Goal: Information Seeking & Learning: Learn about a topic

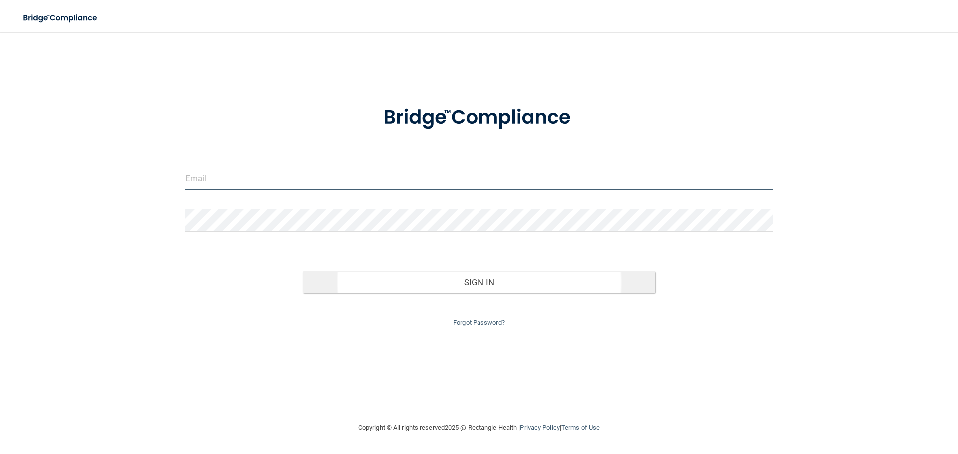
type input "[EMAIL_ADDRESS][DOMAIN_NAME]"
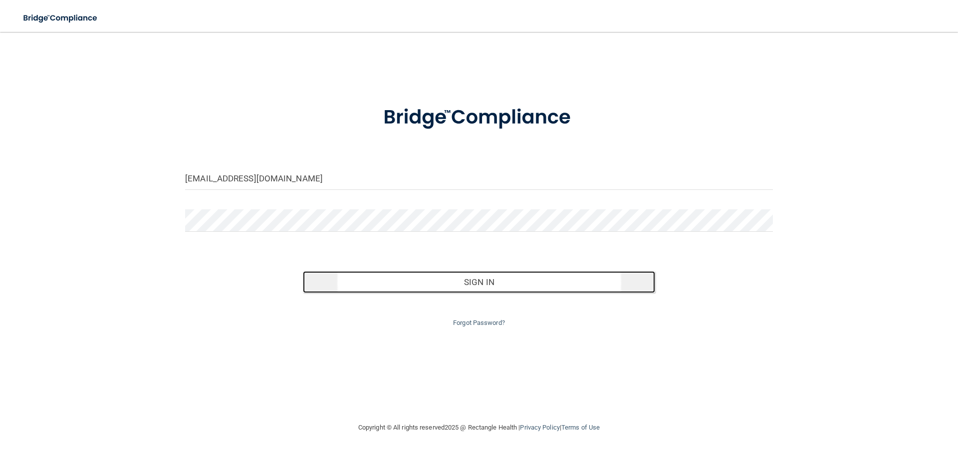
click at [377, 285] on button "Sign In" at bounding box center [479, 282] width 353 height 22
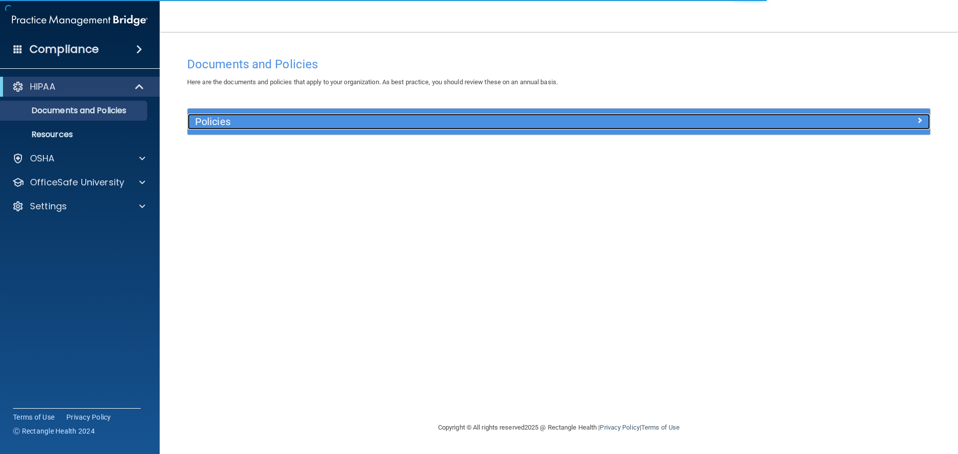
click at [286, 126] on h5 "Policies" at bounding box center [466, 121] width 542 height 11
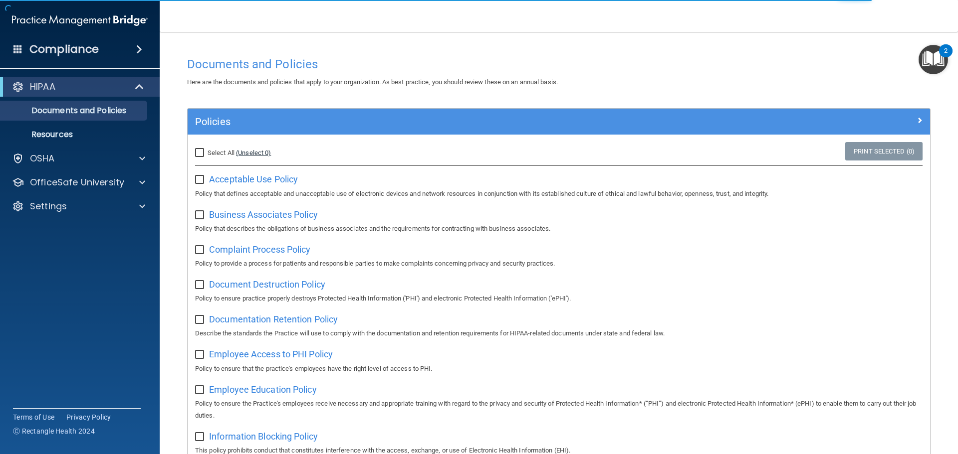
click at [265, 153] on link "(Unselect 0)" at bounding box center [253, 152] width 35 height 7
click at [209, 152] on span "Select All" at bounding box center [220, 152] width 27 height 7
click at [206, 152] on input "Select All (Unselect 0) Unselect All" at bounding box center [200, 153] width 11 height 8
checkbox input "true"
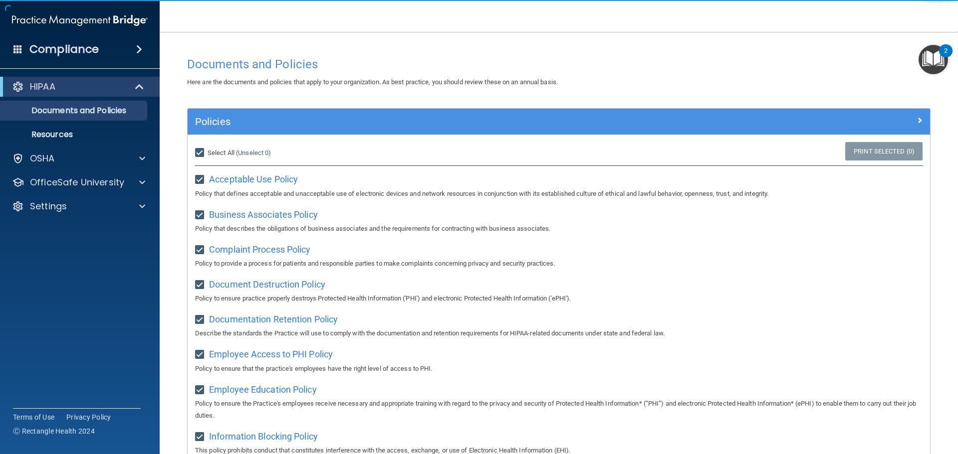
checkbox input "true"
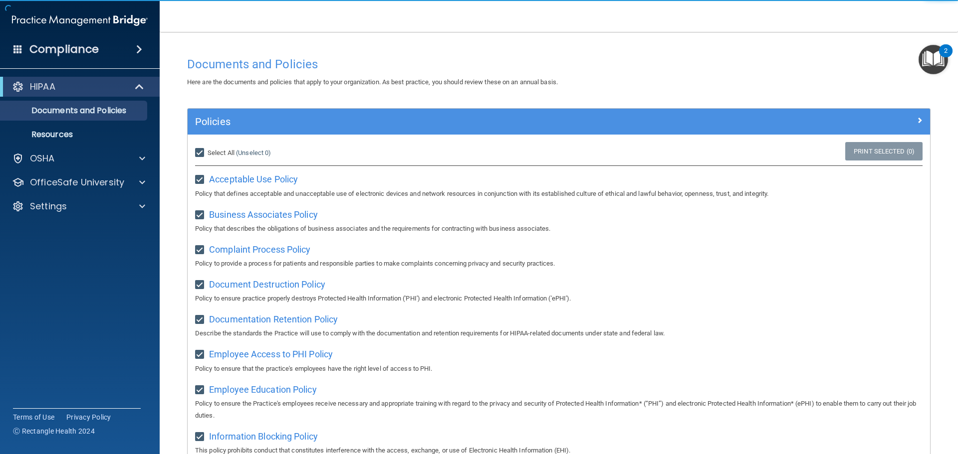
checkbox input "true"
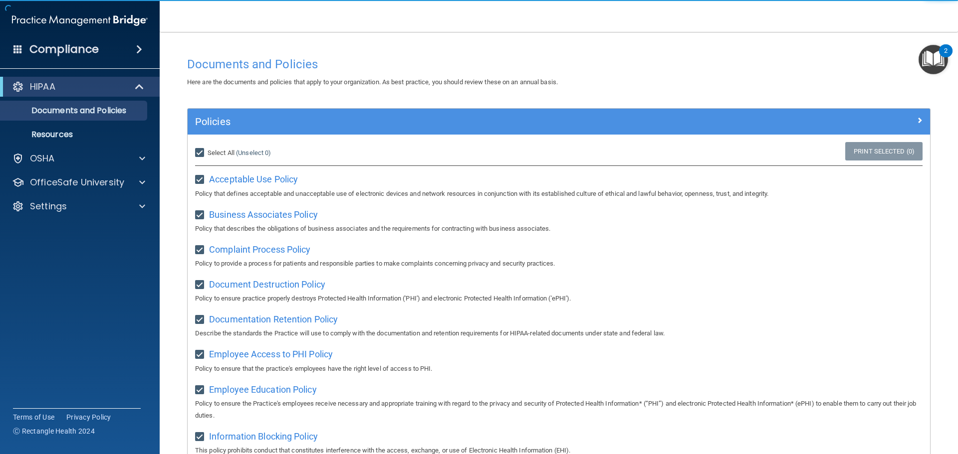
checkbox input "true"
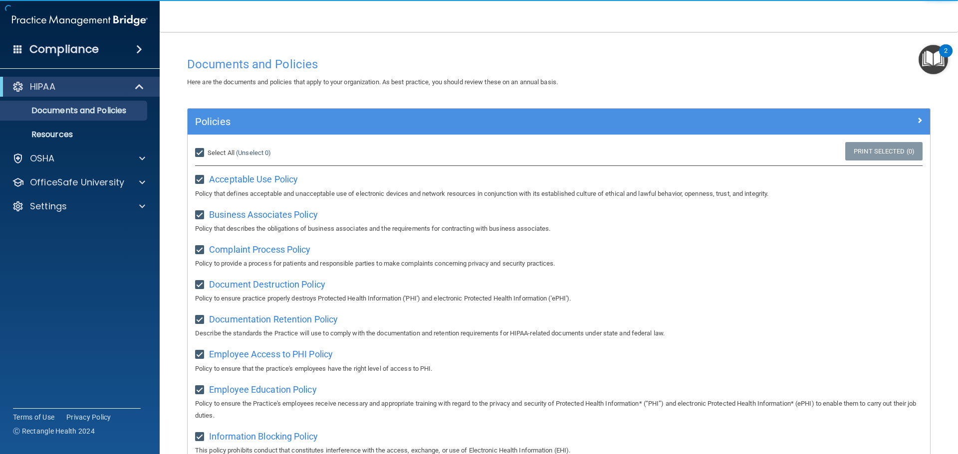
checkbox input "true"
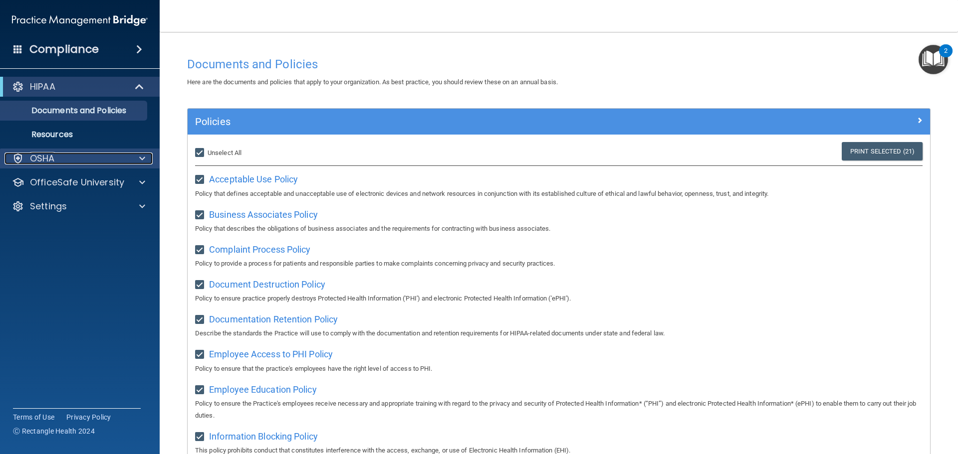
click at [84, 158] on div "OSHA" at bounding box center [66, 159] width 124 height 12
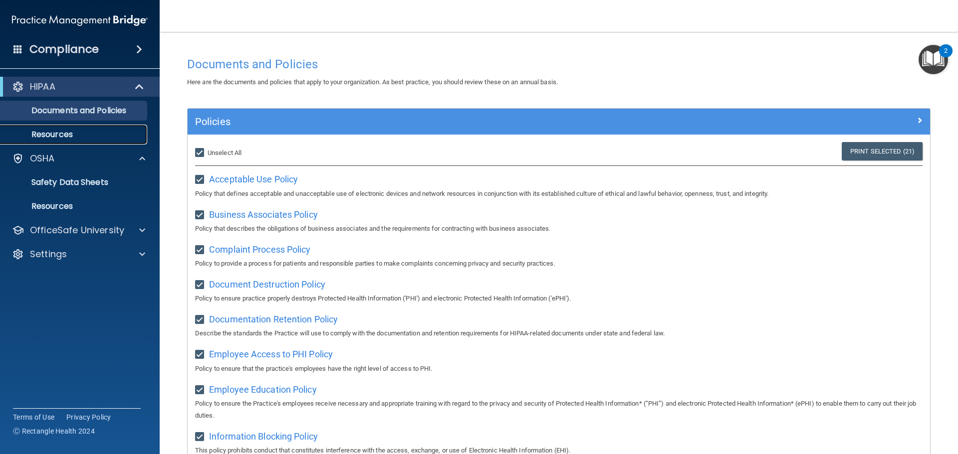
click at [81, 136] on p "Resources" at bounding box center [74, 135] width 136 height 10
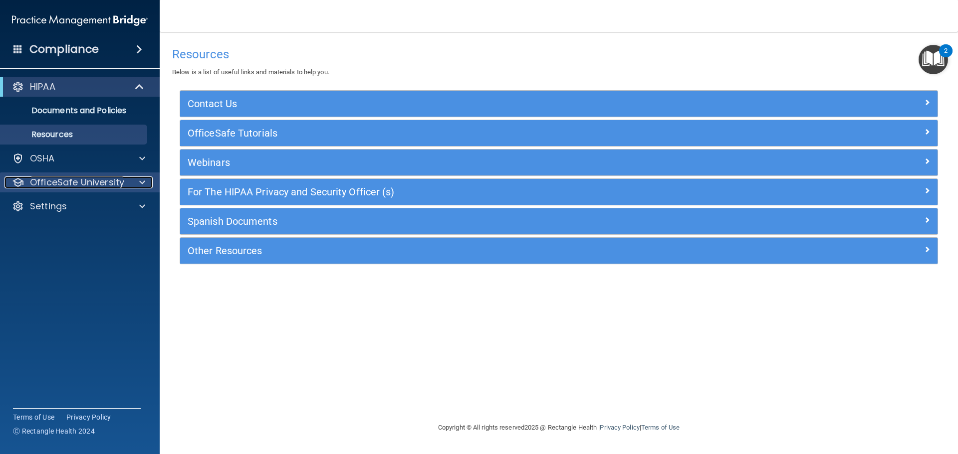
click at [134, 178] on div at bounding box center [140, 183] width 25 height 12
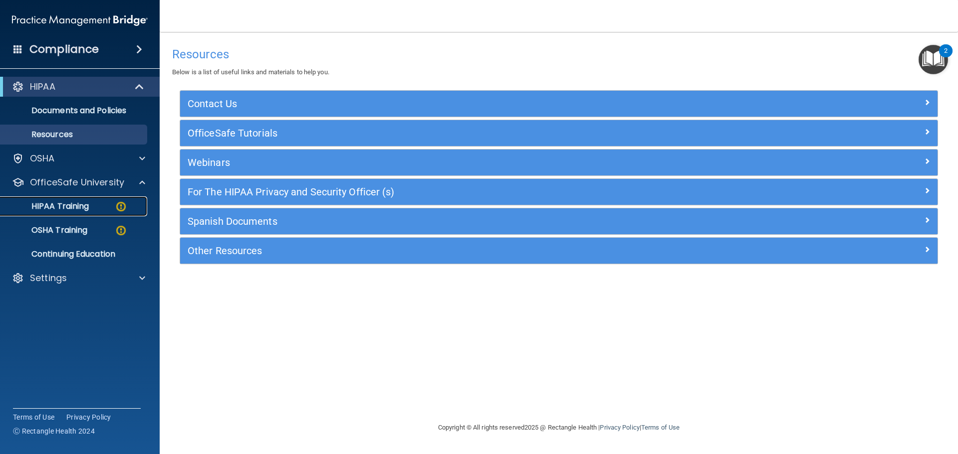
click at [114, 208] on div "HIPAA Training" at bounding box center [74, 206] width 136 height 10
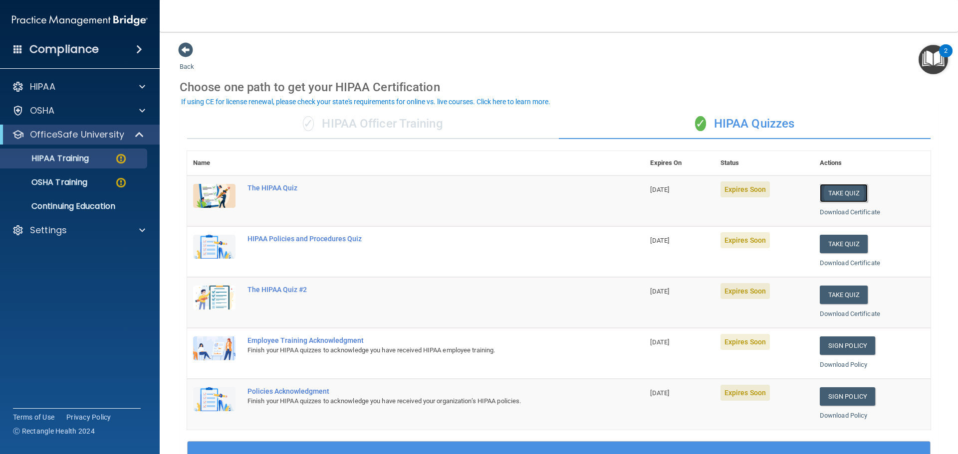
click at [846, 196] on button "Take Quiz" at bounding box center [843, 193] width 48 height 18
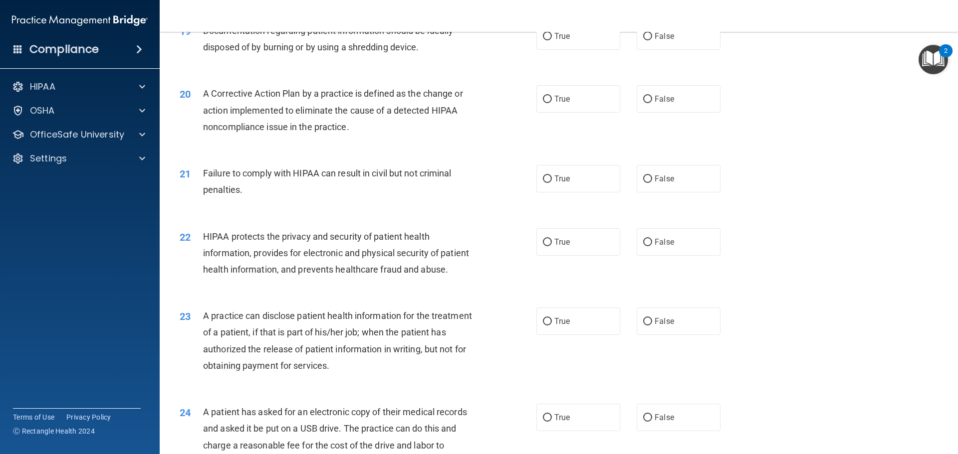
scroll to position [1596, 0]
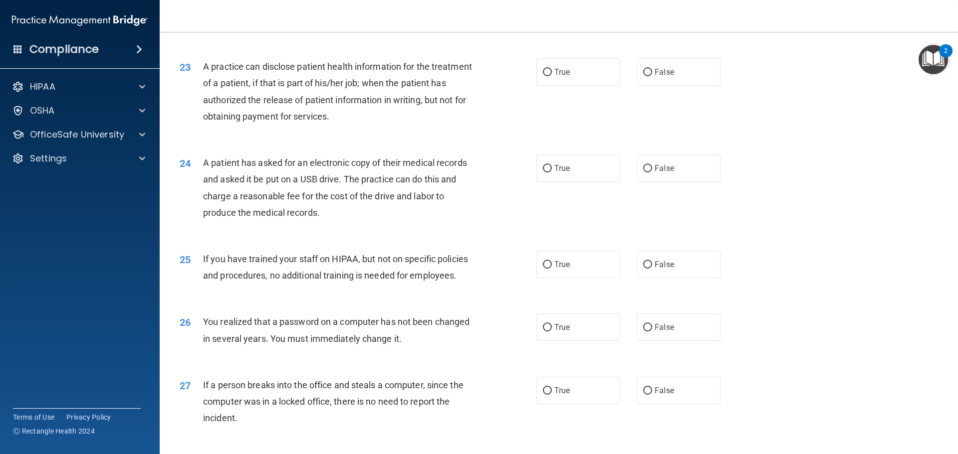
click at [381, 218] on span "A patient has asked for an electronic copy of their medical records and asked i…" at bounding box center [335, 188] width 264 height 60
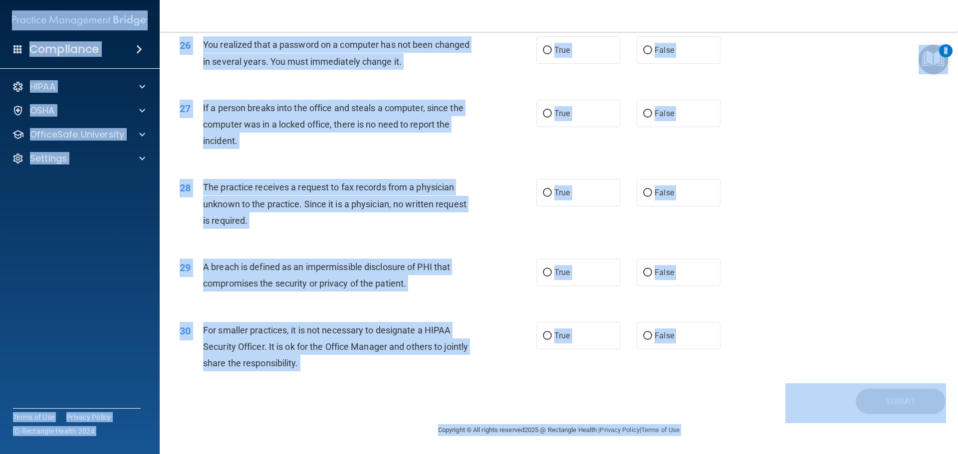
scroll to position [1906, 0]
click at [365, 368] on div "For smaller practices, it is not necessary to designate a HIPAA Security Office…" at bounding box center [342, 347] width 279 height 50
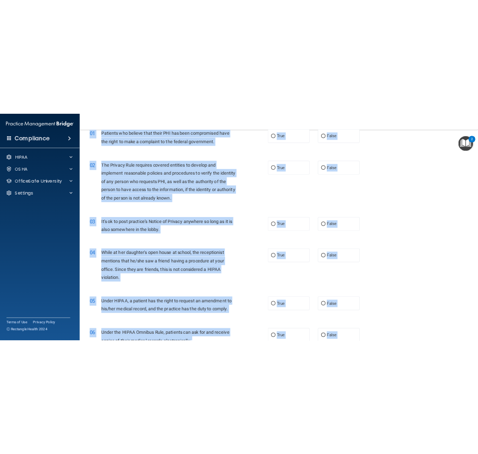
scroll to position [0, 0]
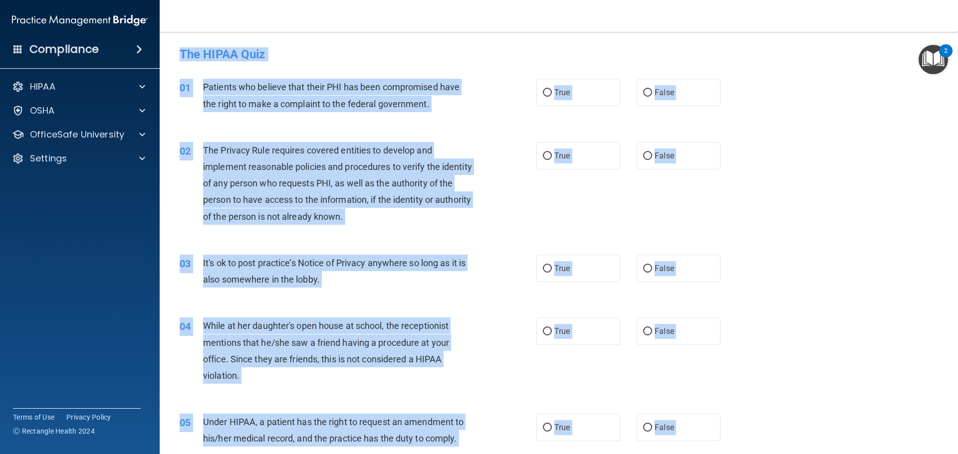
drag, startPoint x: 377, startPoint y: 365, endPoint x: 235, endPoint y: -7, distance: 398.7
click at [235, 0] on html "Compliance HIPAA Documents and Policies Report an Incident Business Associates …" at bounding box center [479, 227] width 958 height 454
copy div "Alycia Chung achung98@gmail.com Manage My Enterprise Dental Professonals, LLC M…"
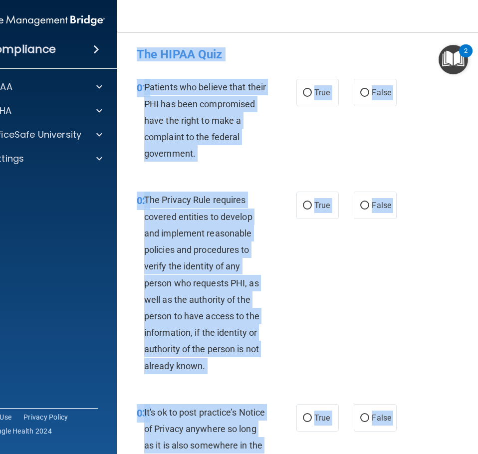
click at [303, 141] on div "01 Patients who believe that their PHI has been compromised have the right to m…" at bounding box center [217, 123] width 190 height 88
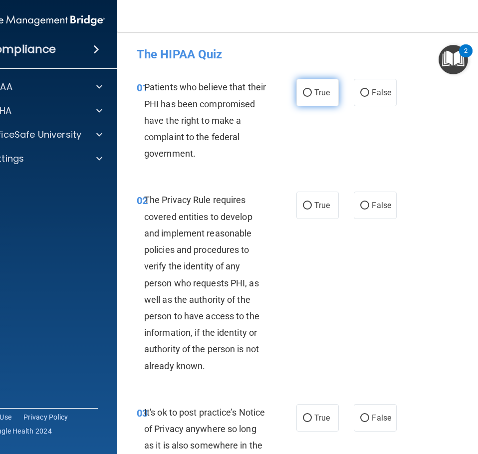
click at [319, 89] on span "True" at bounding box center [321, 92] width 15 height 9
click at [312, 89] on input "True" at bounding box center [307, 92] width 9 height 7
radio input "true"
click at [321, 213] on label "True" at bounding box center [317, 205] width 42 height 27
click at [312, 209] on input "True" at bounding box center [307, 205] width 9 height 7
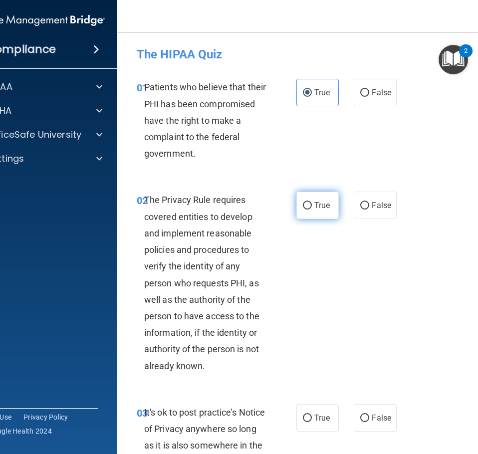
radio input "true"
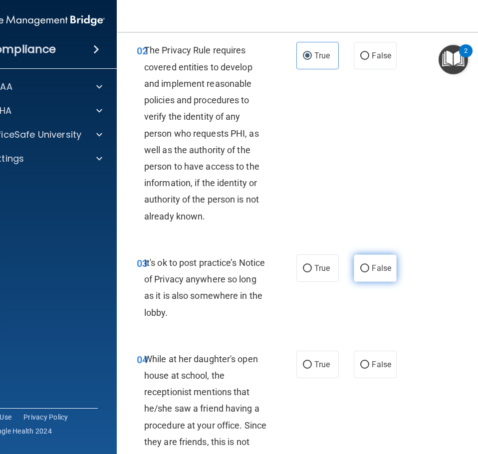
click at [385, 265] on span "False" at bounding box center [381, 267] width 19 height 9
click at [369, 265] on input "False" at bounding box center [364, 268] width 9 height 7
radio input "true"
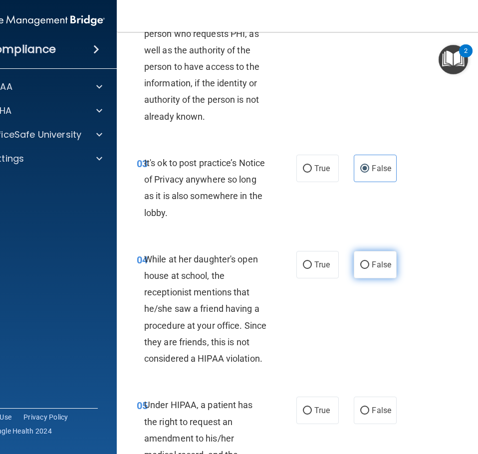
click at [382, 256] on label "False" at bounding box center [375, 264] width 42 height 27
click at [369, 261] on input "False" at bounding box center [364, 264] width 9 height 7
radio input "true"
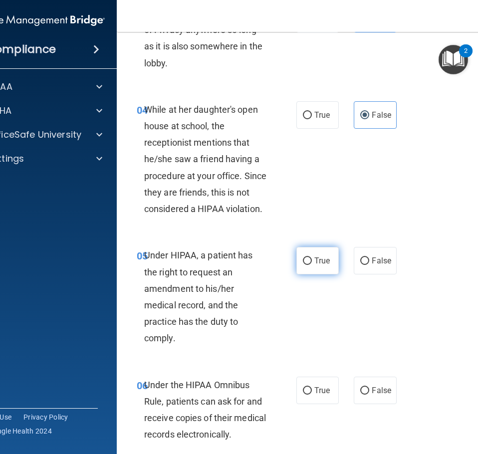
click at [296, 270] on label "True" at bounding box center [317, 260] width 42 height 27
click at [303, 265] on input "True" at bounding box center [307, 260] width 9 height 7
radio input "true"
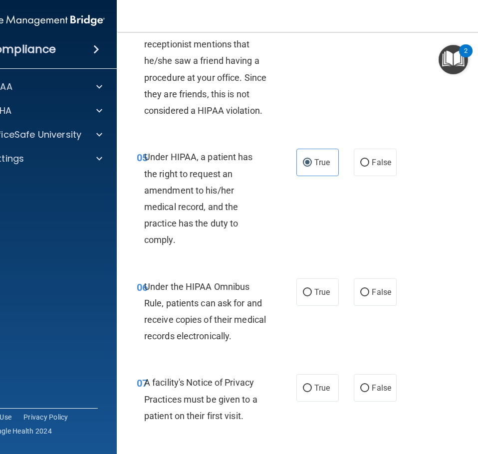
scroll to position [499, 0]
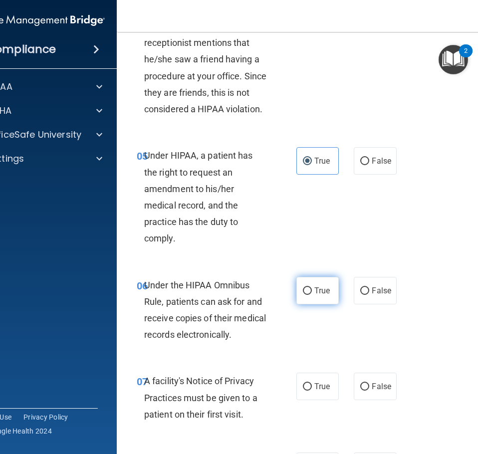
click at [307, 294] on label "True" at bounding box center [317, 290] width 42 height 27
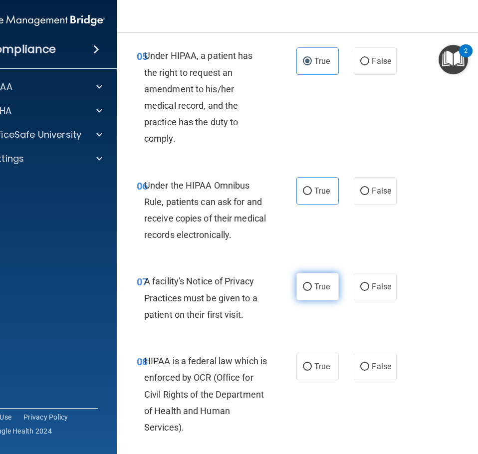
click at [307, 278] on label "True" at bounding box center [317, 286] width 42 height 27
click at [307, 283] on input "True" at bounding box center [307, 286] width 9 height 7
radio input "true"
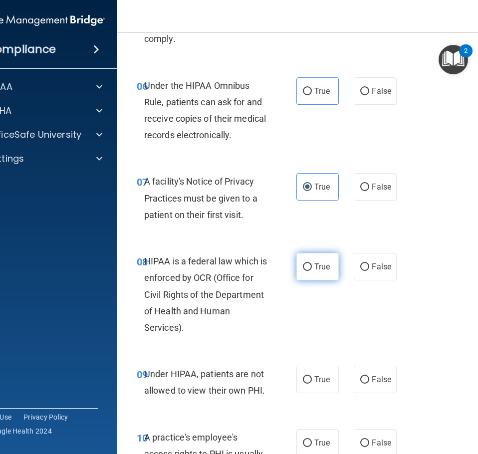
click at [310, 261] on label "True" at bounding box center [317, 266] width 42 height 27
click at [310, 263] on input "True" at bounding box center [307, 266] width 9 height 7
radio input "true"
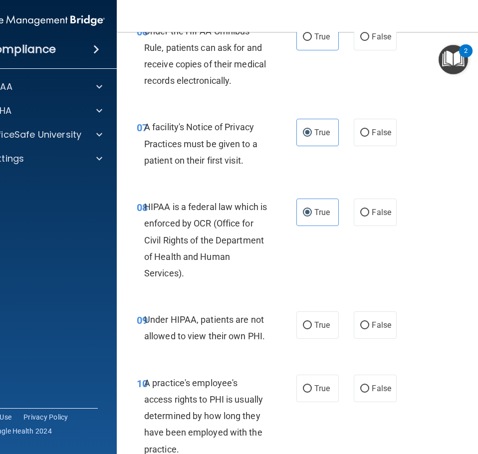
scroll to position [848, 0]
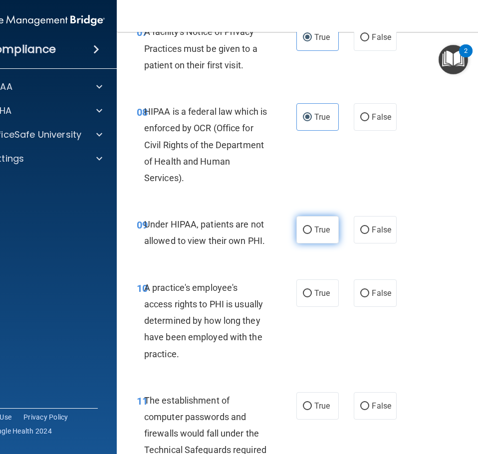
click at [317, 242] on label "True" at bounding box center [317, 229] width 42 height 27
click at [312, 234] on input "True" at bounding box center [307, 229] width 9 height 7
radio input "true"
click at [371, 237] on label "False" at bounding box center [375, 229] width 42 height 27
click at [369, 234] on input "False" at bounding box center [364, 229] width 9 height 7
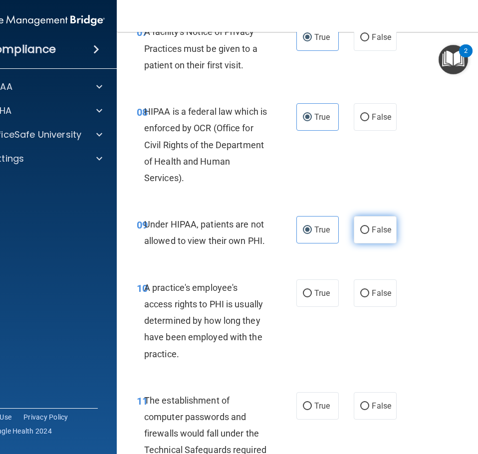
radio input "true"
radio input "false"
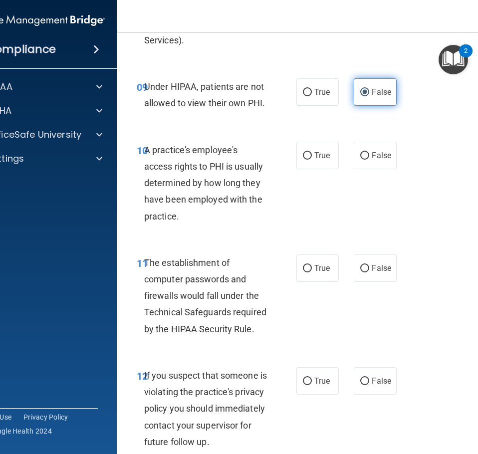
scroll to position [997, 0]
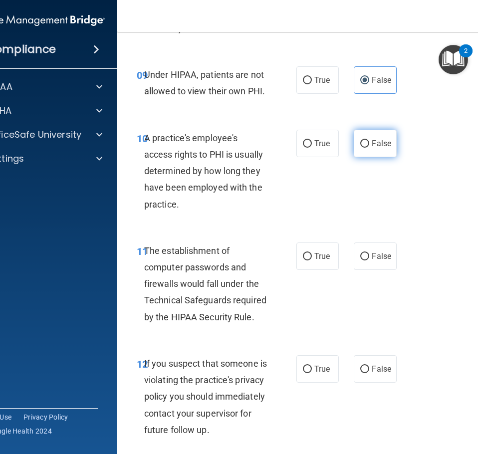
drag, startPoint x: 362, startPoint y: 133, endPoint x: 361, endPoint y: 140, distance: 7.5
click at [362, 139] on label "False" at bounding box center [375, 143] width 42 height 27
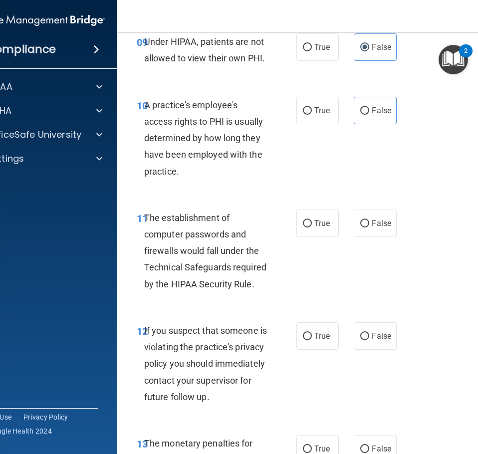
scroll to position [1047, 0]
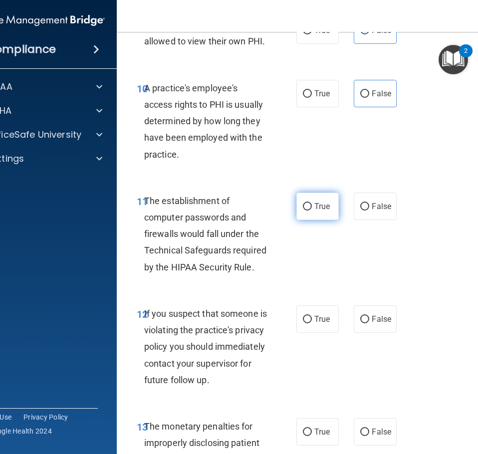
click at [322, 197] on label "True" at bounding box center [317, 206] width 42 height 27
click at [312, 203] on input "True" at bounding box center [307, 206] width 9 height 7
radio input "true"
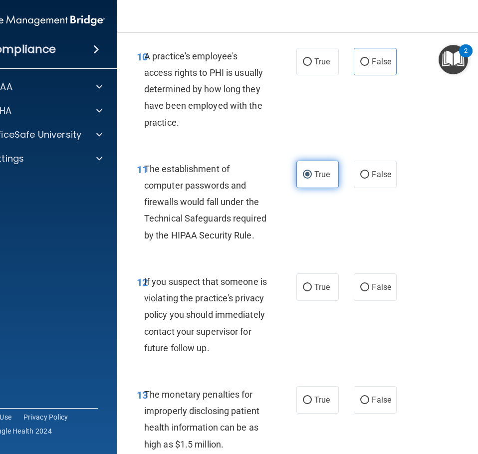
scroll to position [1097, 0]
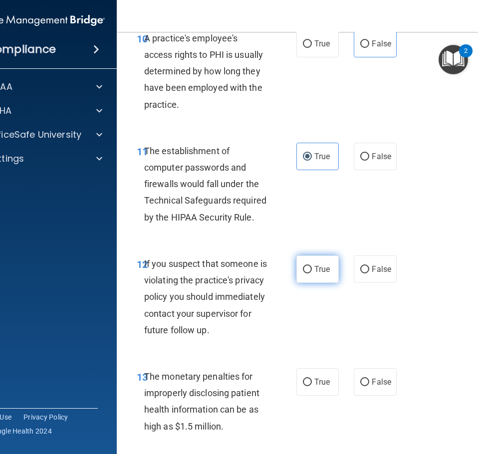
click at [305, 266] on input "True" at bounding box center [307, 269] width 9 height 7
radio input "true"
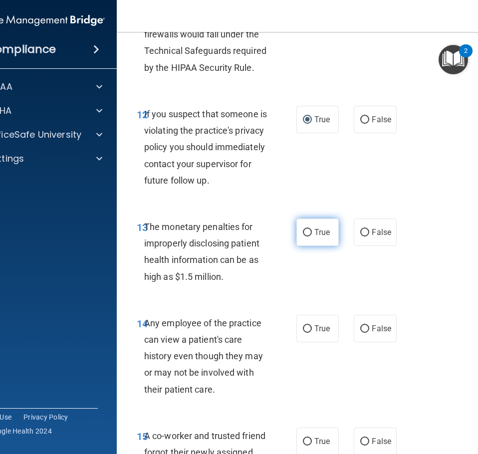
click at [316, 237] on span "True" at bounding box center [321, 231] width 15 height 9
click at [312, 236] on input "True" at bounding box center [307, 232] width 9 height 7
radio input "true"
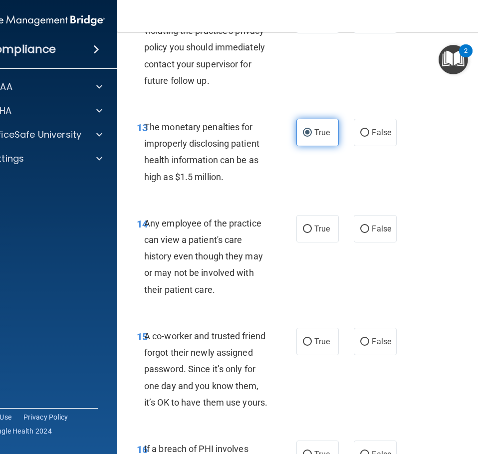
click at [316, 233] on span "True" at bounding box center [321, 228] width 15 height 9
click at [312, 233] on input "True" at bounding box center [307, 228] width 9 height 7
radio input "true"
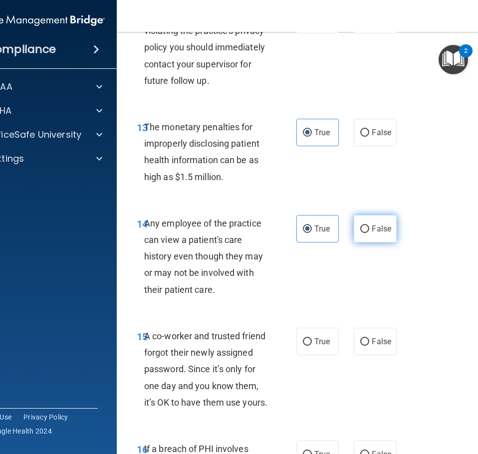
click at [367, 241] on label "False" at bounding box center [375, 228] width 42 height 27
click at [367, 233] on input "False" at bounding box center [364, 228] width 9 height 7
radio input "true"
radio input "false"
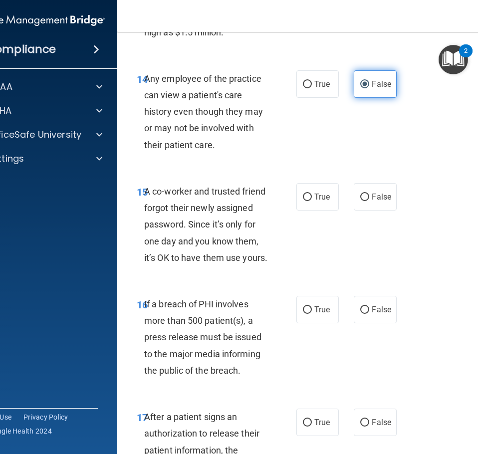
scroll to position [1496, 0]
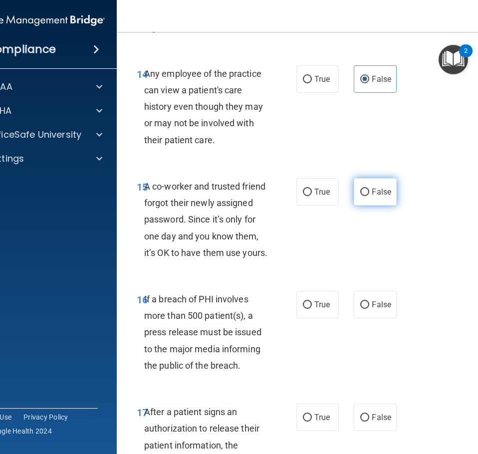
click at [371, 205] on label "False" at bounding box center [375, 191] width 42 height 27
click at [369, 196] on input "False" at bounding box center [364, 192] width 9 height 7
radio input "true"
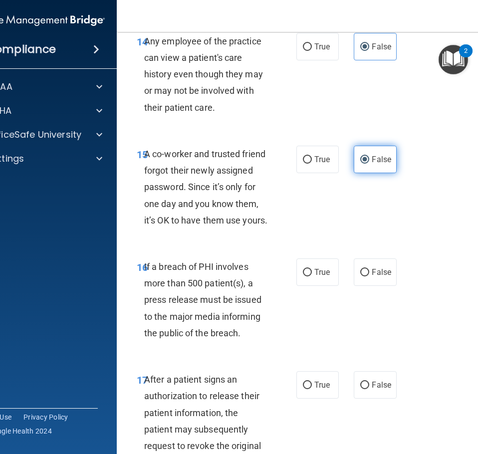
scroll to position [1546, 0]
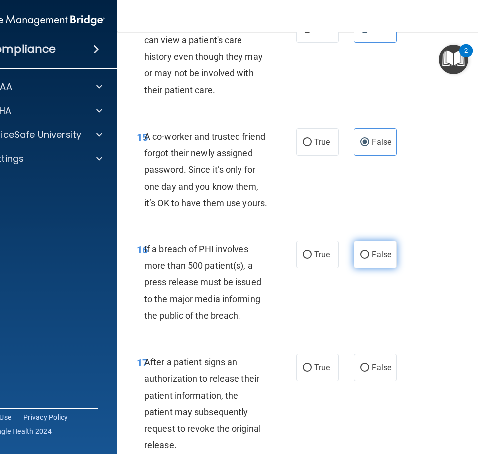
click at [368, 268] on label "False" at bounding box center [375, 254] width 42 height 27
click at [368, 259] on input "False" at bounding box center [364, 254] width 9 height 7
radio input "true"
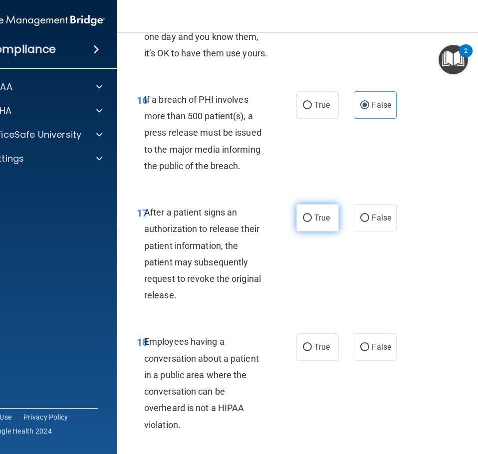
click at [329, 231] on label "True" at bounding box center [317, 217] width 42 height 27
click at [312, 222] on input "True" at bounding box center [307, 217] width 9 height 7
radio input "true"
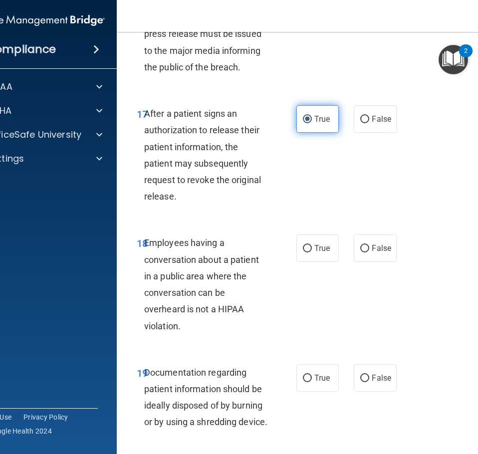
scroll to position [1795, 0]
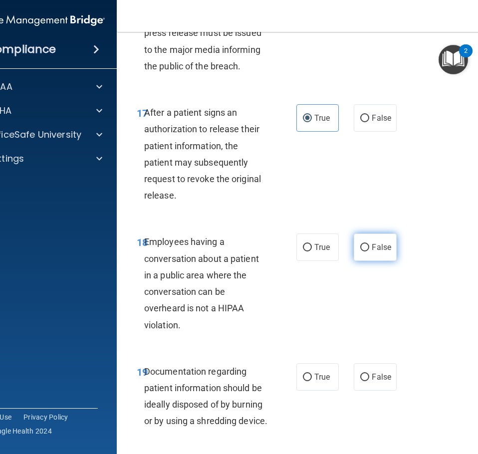
click at [386, 252] on span "False" at bounding box center [381, 246] width 19 height 9
click at [369, 251] on input "False" at bounding box center [364, 247] width 9 height 7
radio input "true"
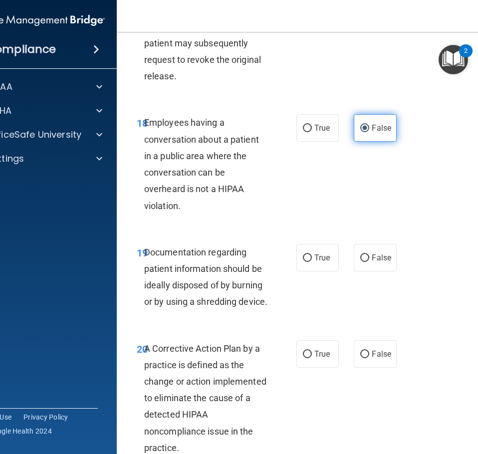
scroll to position [1945, 0]
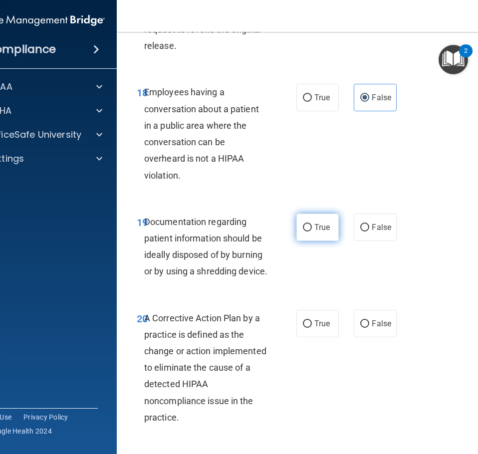
click at [314, 232] on span "True" at bounding box center [321, 226] width 15 height 9
click at [312, 231] on input "True" at bounding box center [307, 227] width 9 height 7
radio input "true"
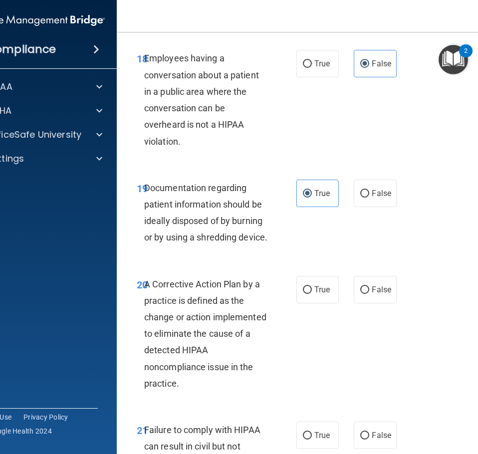
scroll to position [2045, 0]
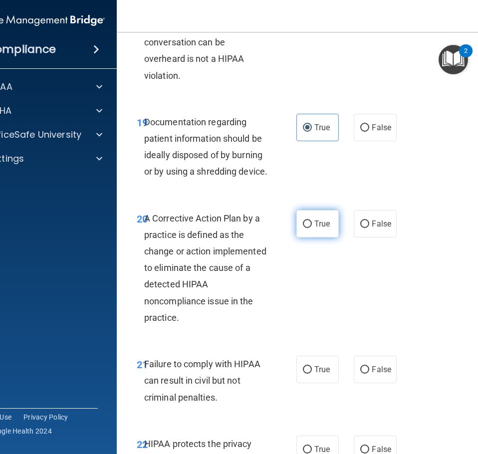
click at [325, 237] on label "True" at bounding box center [317, 223] width 42 height 27
click at [312, 228] on input "True" at bounding box center [307, 223] width 9 height 7
radio input "true"
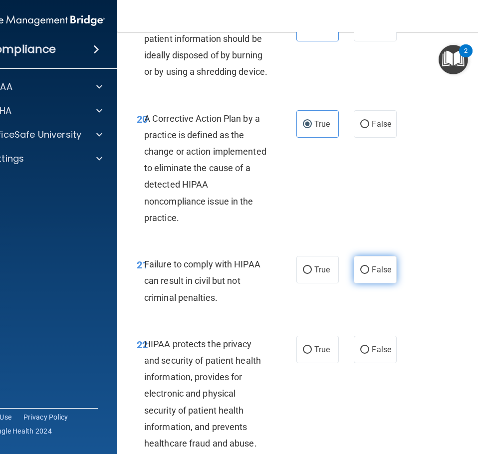
click at [375, 274] on span "False" at bounding box center [381, 269] width 19 height 9
click at [369, 274] on input "False" at bounding box center [364, 269] width 9 height 7
radio input "true"
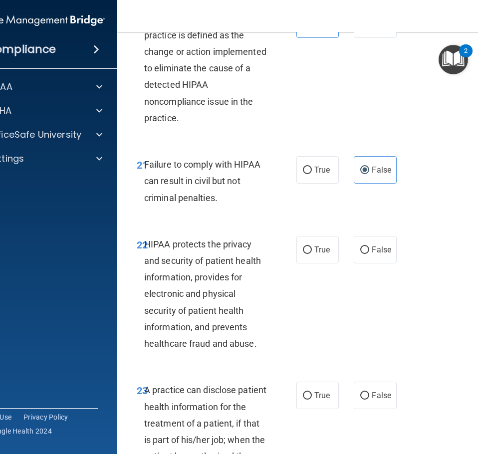
click at [315, 314] on div "22 HIPAA protects the privacy and security of patient health information, provi…" at bounding box center [318, 296] width 379 height 146
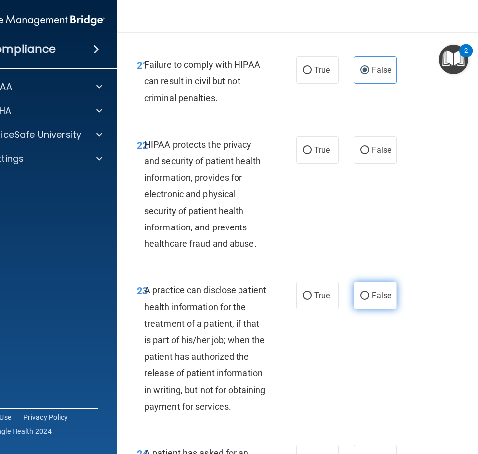
click at [362, 300] on input "False" at bounding box center [364, 295] width 9 height 7
radio input "true"
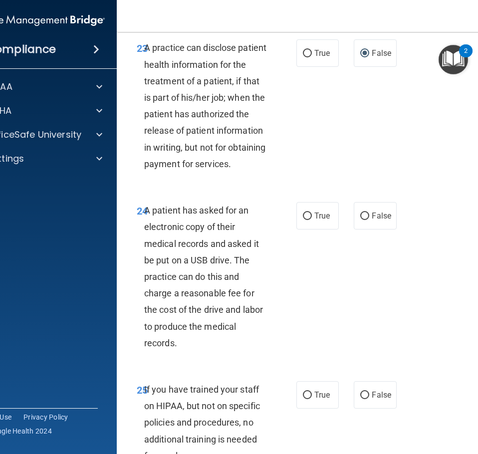
scroll to position [2593, 0]
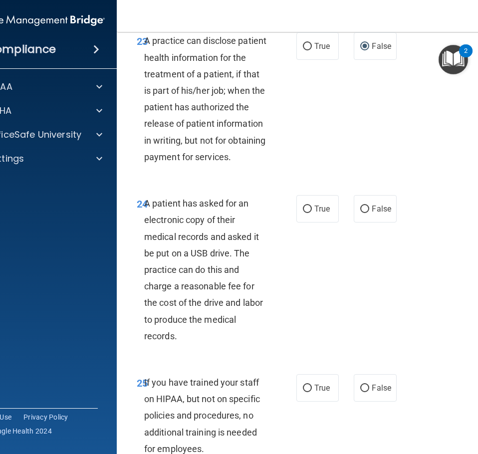
click at [315, 291] on div "24 A patient has asked for an electronic copy of their medical records and aske…" at bounding box center [318, 272] width 379 height 179
click at [324, 222] on label "True" at bounding box center [317, 208] width 42 height 27
click at [312, 213] on input "True" at bounding box center [307, 208] width 9 height 7
radio input "true"
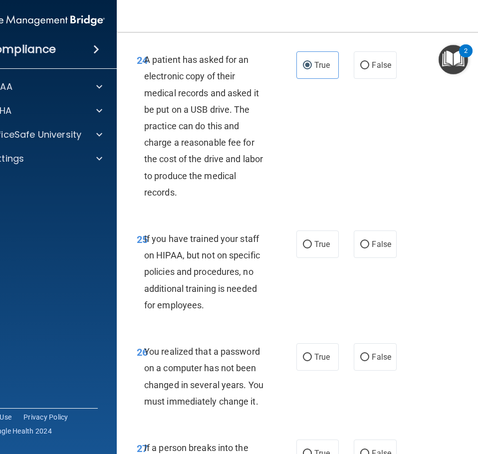
scroll to position [2743, 0]
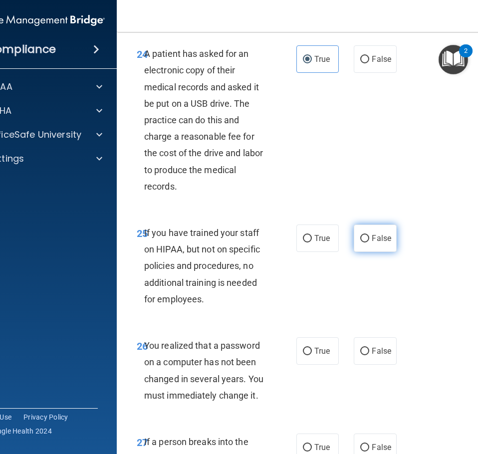
click at [367, 252] on label "False" at bounding box center [375, 237] width 42 height 27
click at [367, 242] on input "False" at bounding box center [364, 238] width 9 height 7
radio input "true"
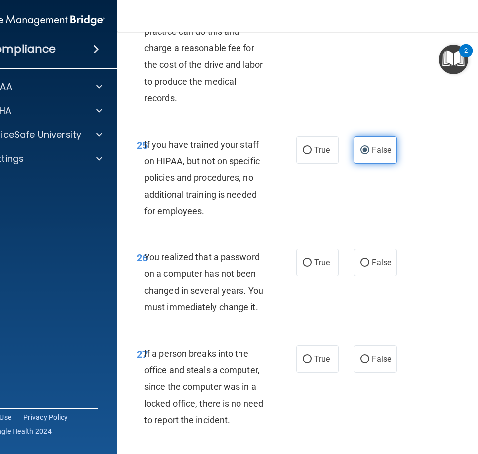
scroll to position [2843, 0]
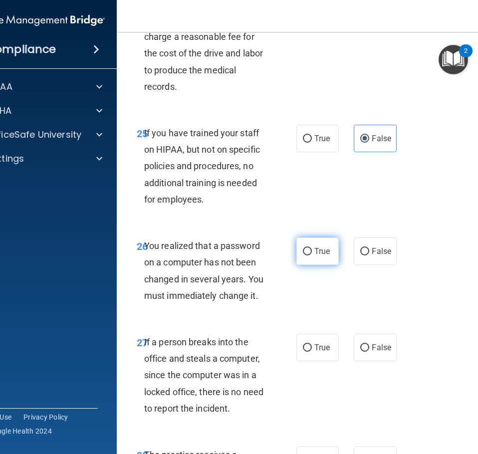
click at [330, 265] on label "True" at bounding box center [317, 250] width 42 height 27
click at [312, 255] on input "True" at bounding box center [307, 251] width 9 height 7
radio input "true"
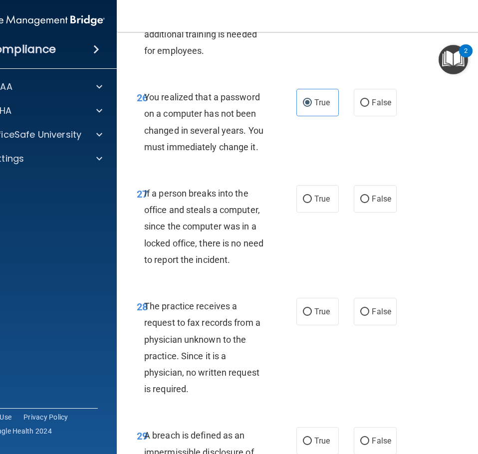
scroll to position [2992, 0]
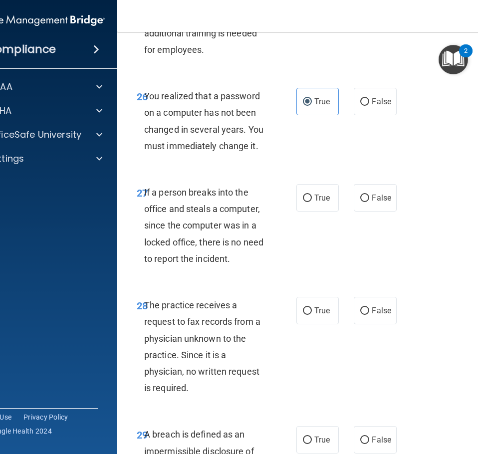
click at [367, 280] on div "27 If a person breaks into the office and steals a computer, since the computer…" at bounding box center [318, 228] width 379 height 113
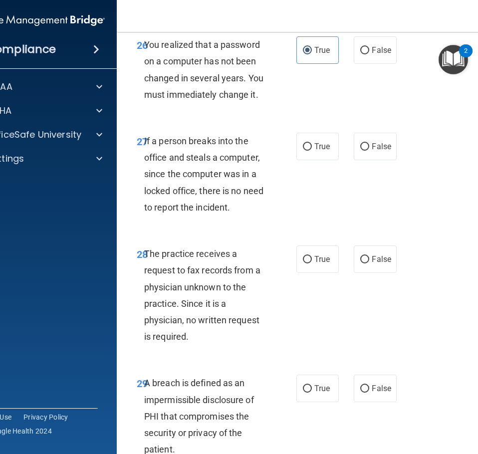
scroll to position [3092, 0]
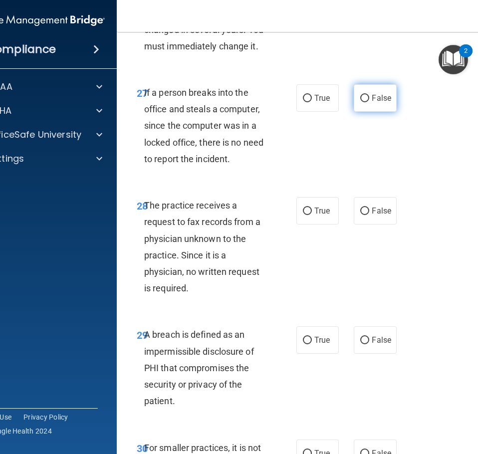
click at [380, 103] on span "False" at bounding box center [381, 97] width 19 height 9
click at [369, 102] on input "False" at bounding box center [364, 98] width 9 height 7
radio input "true"
click at [372, 215] on span "False" at bounding box center [381, 210] width 19 height 9
click at [369, 215] on input "False" at bounding box center [364, 210] width 9 height 7
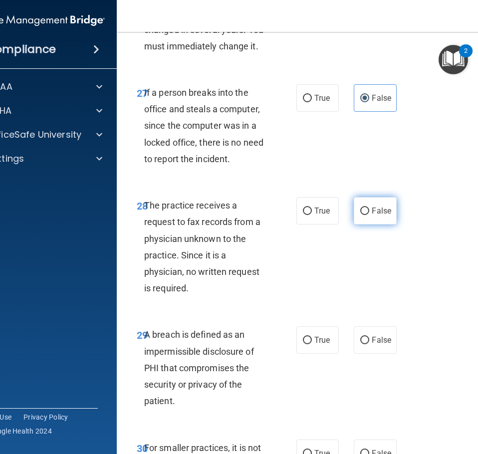
radio input "true"
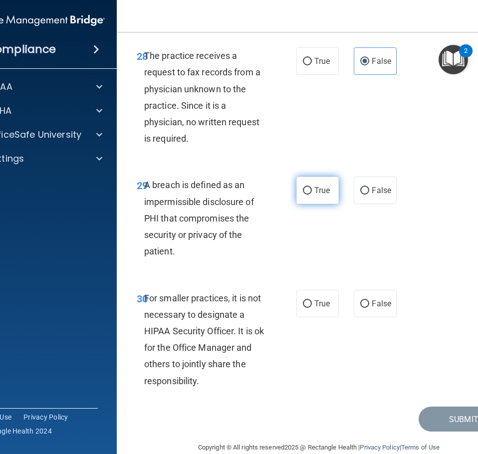
click at [320, 195] on span "True" at bounding box center [321, 190] width 15 height 9
click at [312, 195] on input "True" at bounding box center [307, 190] width 9 height 7
radio input "true"
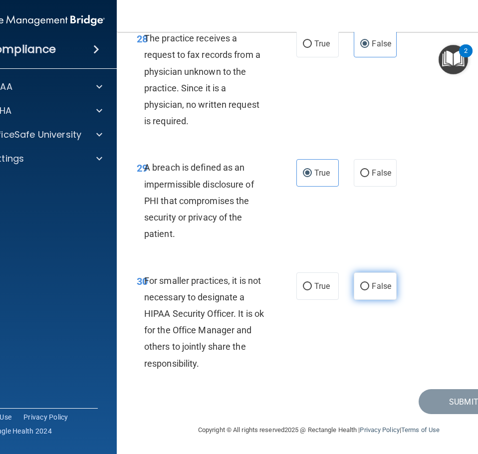
click at [366, 289] on label "False" at bounding box center [375, 285] width 42 height 27
click at [366, 289] on input "False" at bounding box center [364, 286] width 9 height 7
radio input "true"
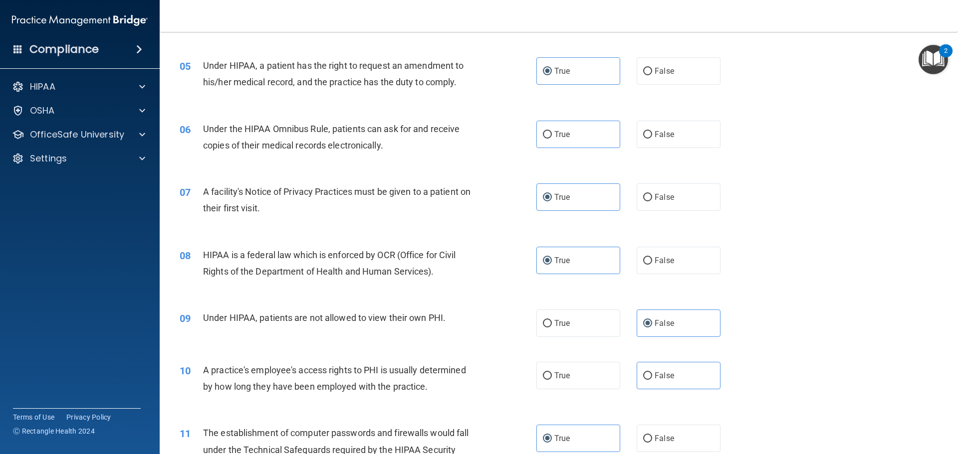
scroll to position [349, 0]
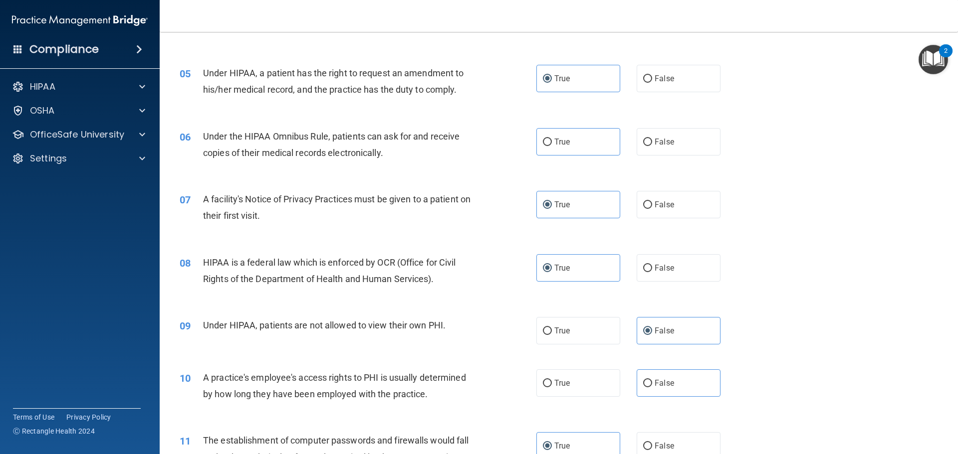
click at [570, 127] on div "06 Under the HIPAA Omnibus Rule, patients can ask for and receive copies of the…" at bounding box center [558, 147] width 773 height 63
click at [571, 132] on label "True" at bounding box center [578, 141] width 84 height 27
click at [552, 139] on input "True" at bounding box center [547, 142] width 9 height 7
radio input "true"
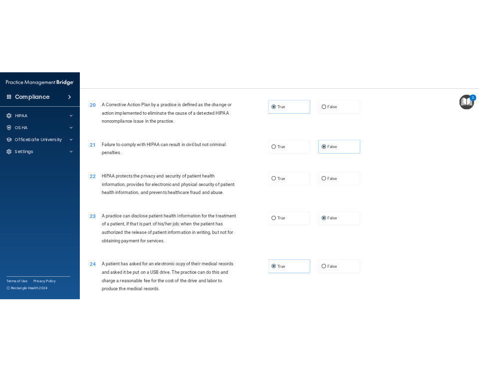
scroll to position [1358, 0]
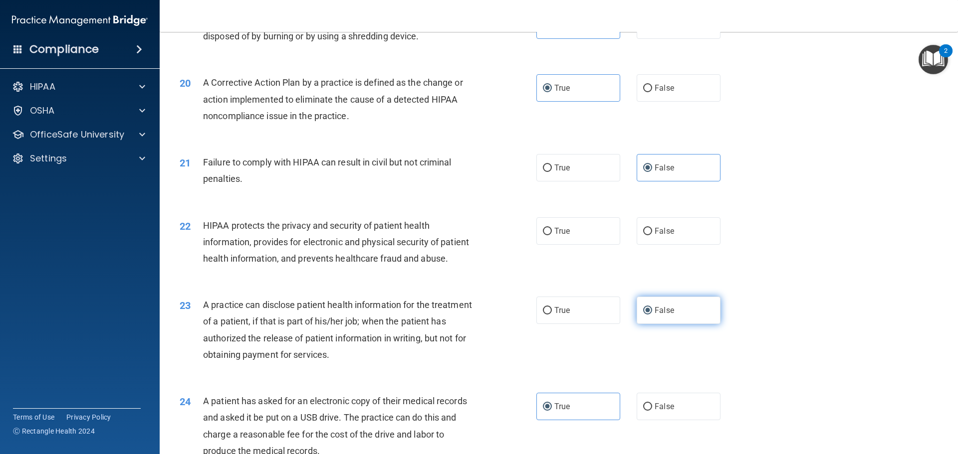
click at [667, 324] on label "False" at bounding box center [678, 310] width 84 height 27
click at [652, 315] on input "False" at bounding box center [647, 310] width 9 height 7
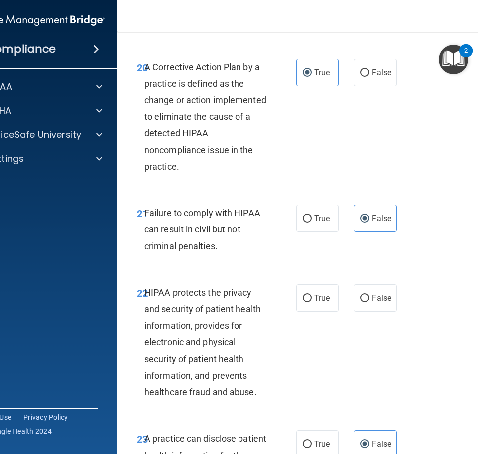
scroll to position [2213, 0]
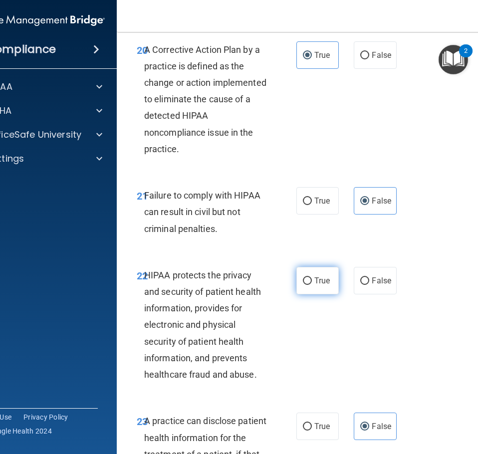
click at [304, 294] on label "True" at bounding box center [317, 280] width 42 height 27
click at [304, 285] on input "True" at bounding box center [307, 280] width 9 height 7
radio input "true"
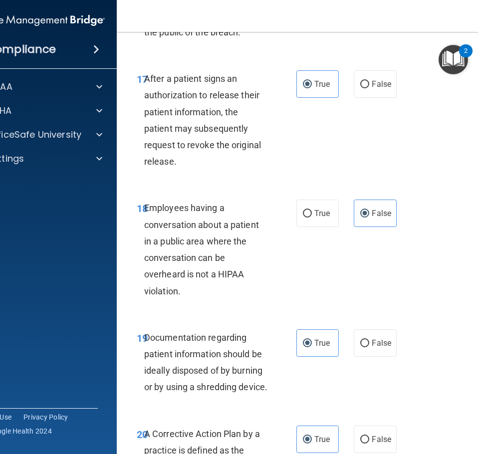
scroll to position [1530, 0]
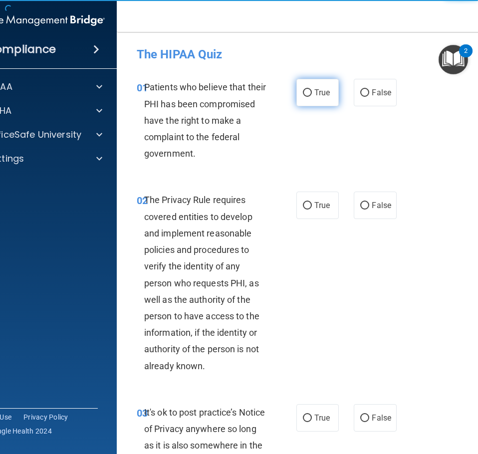
click at [314, 91] on span "True" at bounding box center [321, 92] width 15 height 9
click at [312, 91] on input "True" at bounding box center [307, 92] width 9 height 7
radio input "true"
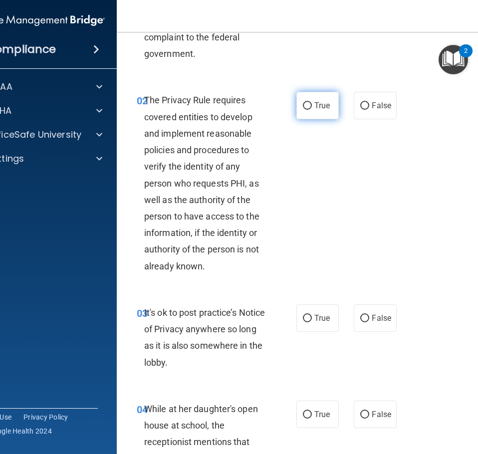
click at [310, 98] on label "True" at bounding box center [317, 105] width 42 height 27
click at [310, 102] on input "True" at bounding box center [307, 105] width 9 height 7
radio input "true"
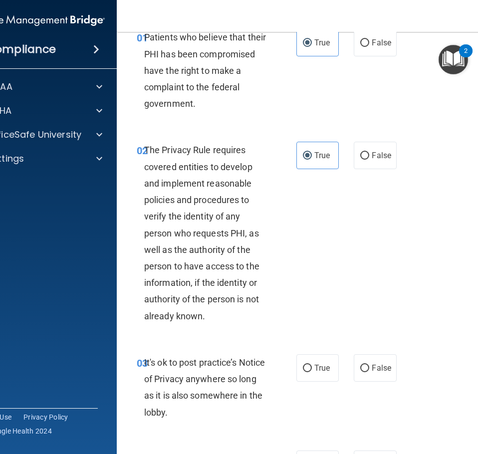
scroll to position [299, 0]
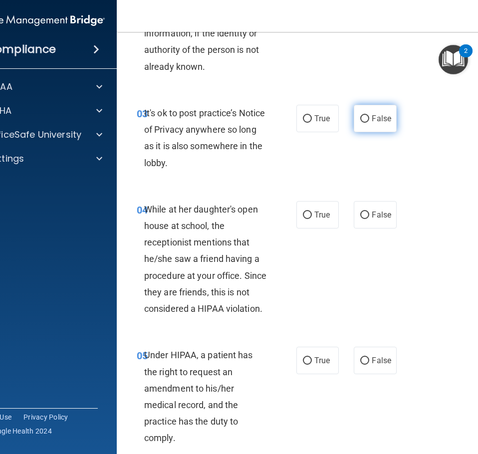
click at [377, 129] on label "False" at bounding box center [375, 118] width 42 height 27
click at [369, 123] on input "False" at bounding box center [364, 118] width 9 height 7
radio input "true"
click at [373, 206] on label "False" at bounding box center [375, 214] width 42 height 27
click at [369, 211] on input "False" at bounding box center [364, 214] width 9 height 7
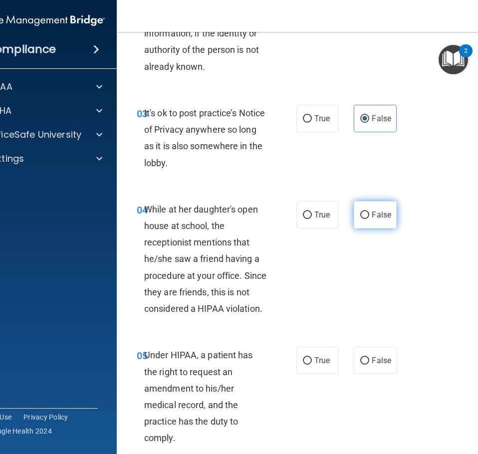
radio input "true"
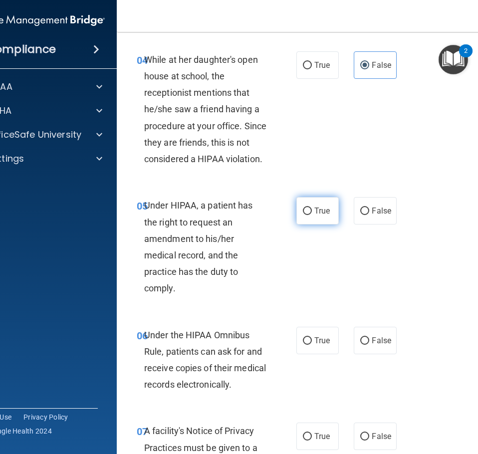
click at [320, 204] on label "True" at bounding box center [317, 210] width 42 height 27
click at [312, 207] on input "True" at bounding box center [307, 210] width 9 height 7
radio input "true"
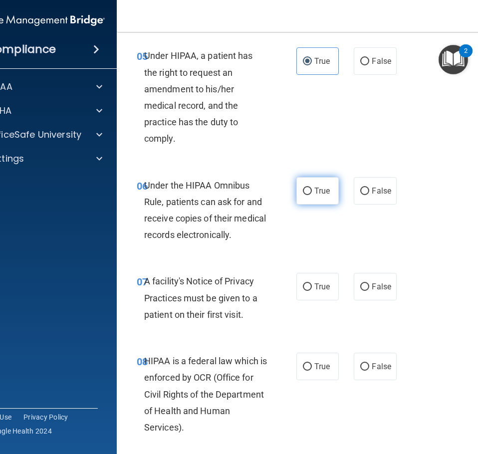
click at [317, 199] on label "True" at bounding box center [317, 190] width 42 height 27
click at [312, 195] on input "True" at bounding box center [307, 191] width 9 height 7
radio input "true"
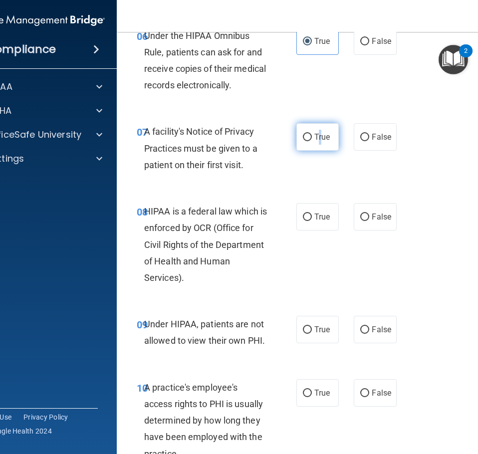
click at [317, 143] on label "True" at bounding box center [317, 136] width 42 height 27
click at [314, 217] on span "True" at bounding box center [321, 216] width 15 height 9
click at [312, 217] on input "True" at bounding box center [307, 216] width 9 height 7
radio input "true"
click at [318, 149] on label "True" at bounding box center [317, 136] width 42 height 27
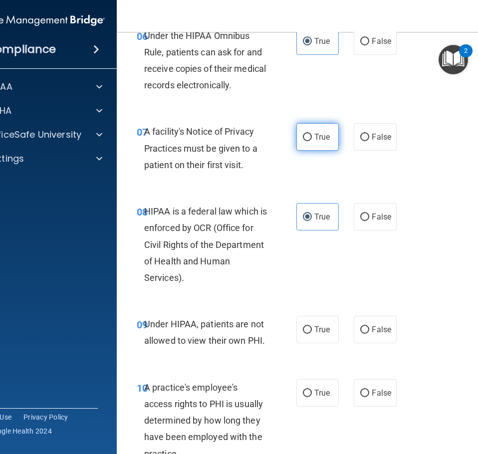
click at [312, 141] on input "True" at bounding box center [307, 137] width 9 height 7
radio input "true"
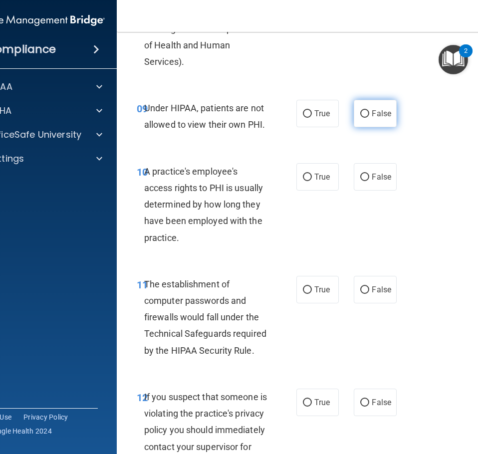
scroll to position [997, 0]
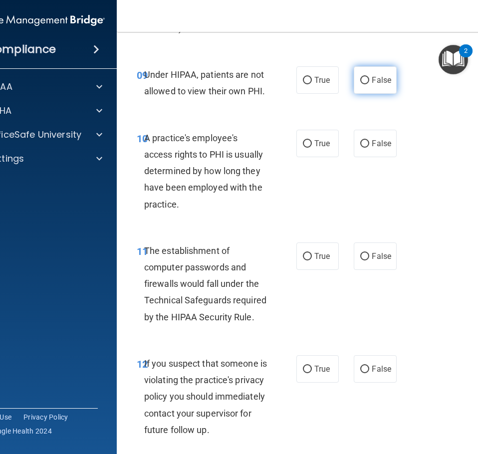
click at [366, 91] on label "False" at bounding box center [375, 79] width 42 height 27
click at [366, 84] on input "False" at bounding box center [364, 80] width 9 height 7
radio input "true"
click at [360, 146] on input "False" at bounding box center [364, 143] width 9 height 7
radio input "true"
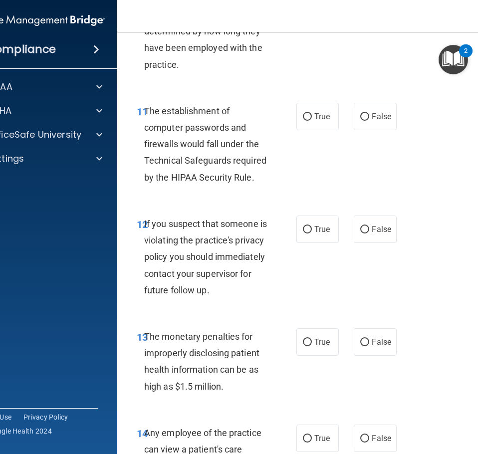
scroll to position [1147, 0]
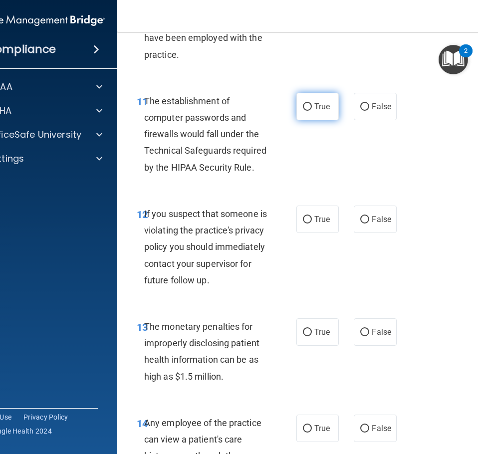
click at [312, 119] on label "True" at bounding box center [317, 106] width 42 height 27
click at [312, 111] on input "True" at bounding box center [307, 106] width 9 height 7
radio input "true"
click at [316, 215] on span "True" at bounding box center [321, 218] width 15 height 9
click at [312, 216] on input "True" at bounding box center [307, 219] width 9 height 7
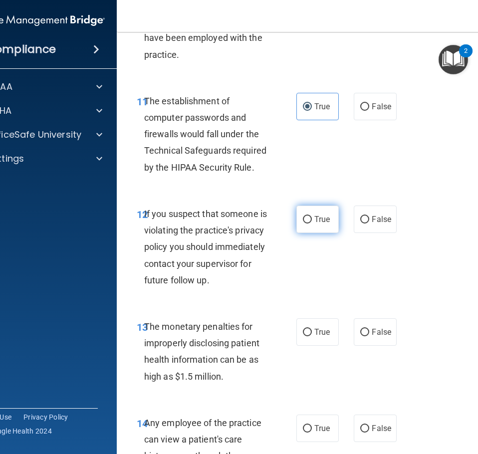
radio input "true"
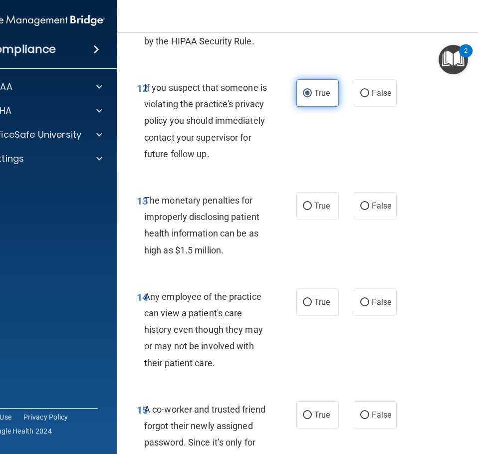
scroll to position [1297, 0]
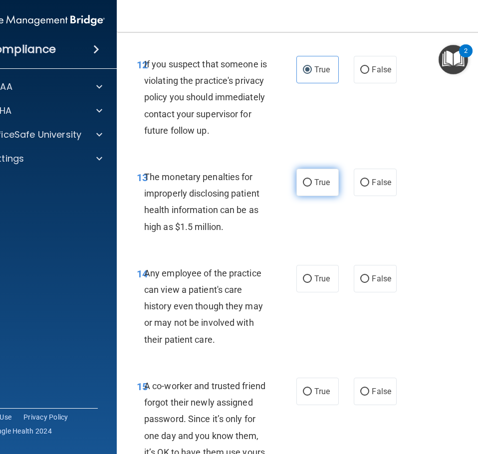
click at [311, 192] on label "True" at bounding box center [317, 182] width 42 height 27
click at [311, 187] on input "True" at bounding box center [307, 182] width 9 height 7
radio input "true"
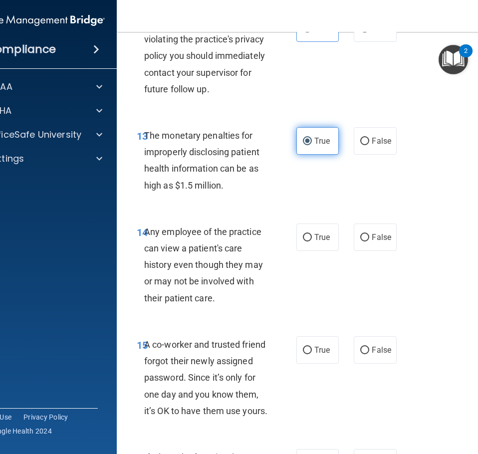
scroll to position [1446, 0]
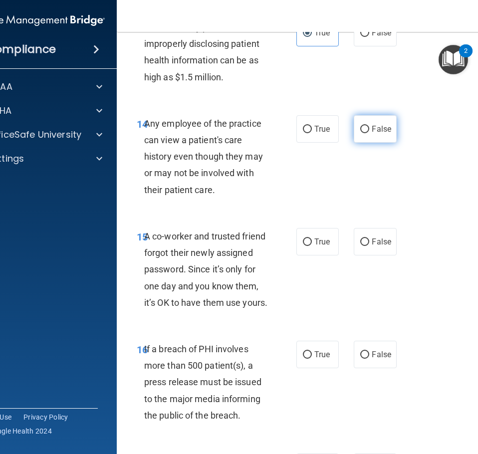
click at [368, 143] on label "False" at bounding box center [375, 128] width 42 height 27
click at [368, 133] on input "False" at bounding box center [364, 129] width 9 height 7
radio input "true"
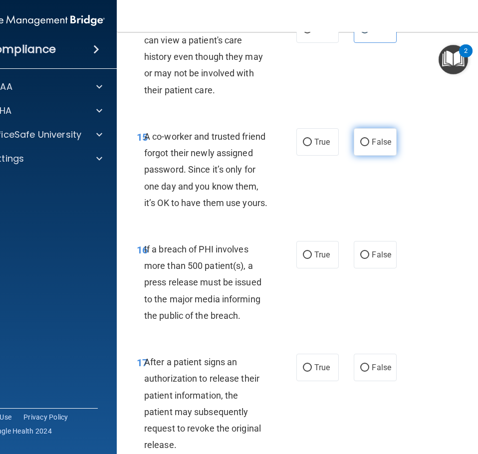
click at [367, 156] on label "False" at bounding box center [375, 141] width 42 height 27
click at [367, 146] on input "False" at bounding box center [364, 142] width 9 height 7
radio input "true"
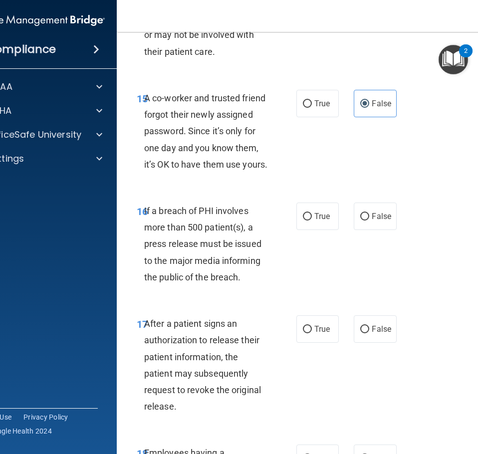
scroll to position [1646, 0]
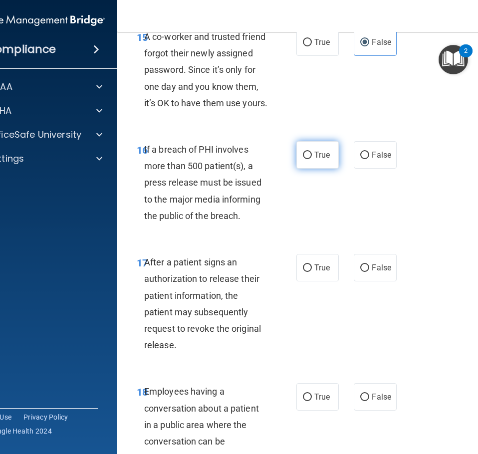
click at [328, 169] on label "True" at bounding box center [317, 154] width 42 height 27
click at [312, 159] on input "True" at bounding box center [307, 155] width 9 height 7
radio input "true"
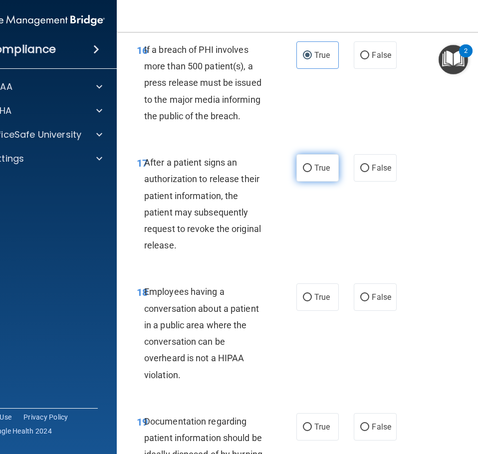
click at [322, 182] on label "True" at bounding box center [317, 167] width 42 height 27
click at [312, 172] on input "True" at bounding box center [307, 168] width 9 height 7
radio input "true"
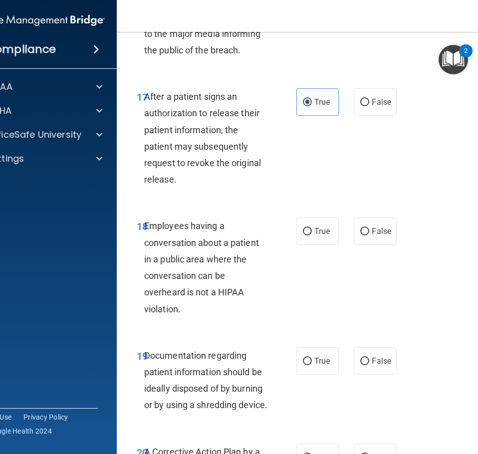
scroll to position [1895, 0]
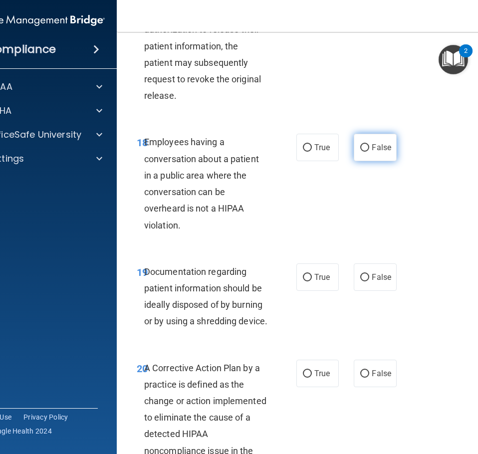
click at [363, 161] on label "False" at bounding box center [375, 147] width 42 height 27
click at [363, 152] on input "False" at bounding box center [364, 147] width 9 height 7
radio input "true"
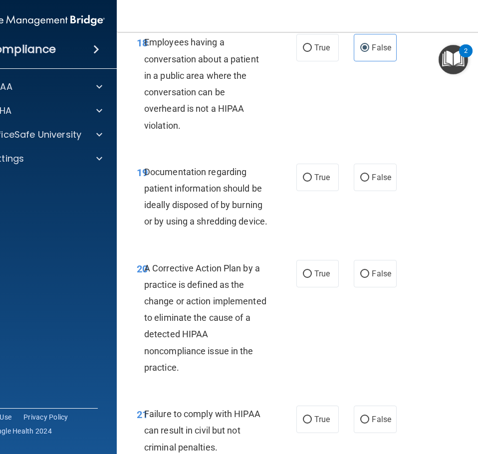
click at [316, 226] on div "19 Documentation regarding patient information should be ideally disposed of by…" at bounding box center [318, 199] width 379 height 96
click at [320, 182] on span "True" at bounding box center [321, 177] width 15 height 9
click at [312, 182] on input "True" at bounding box center [307, 177] width 9 height 7
radio input "true"
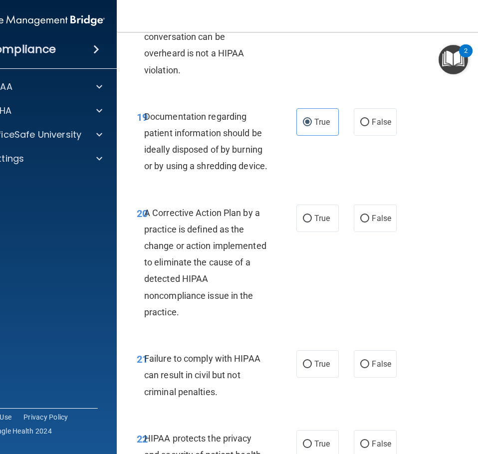
scroll to position [2045, 0]
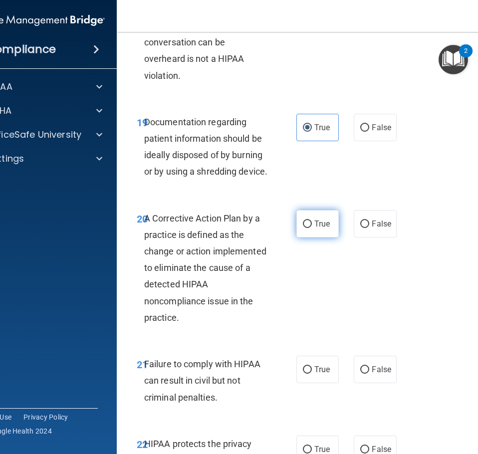
click at [331, 237] on label "True" at bounding box center [317, 223] width 42 height 27
click at [312, 228] on input "True" at bounding box center [307, 223] width 9 height 7
radio input "true"
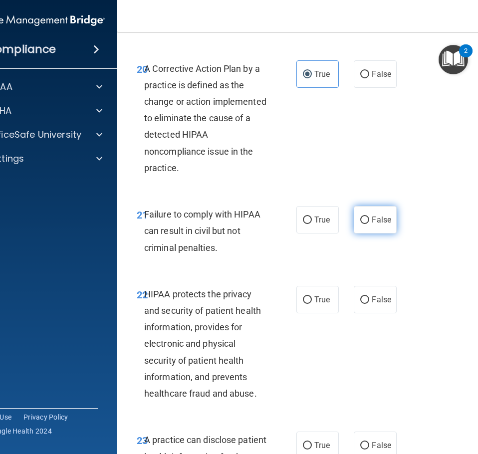
click at [363, 224] on input "False" at bounding box center [364, 219] width 9 height 7
radio input "true"
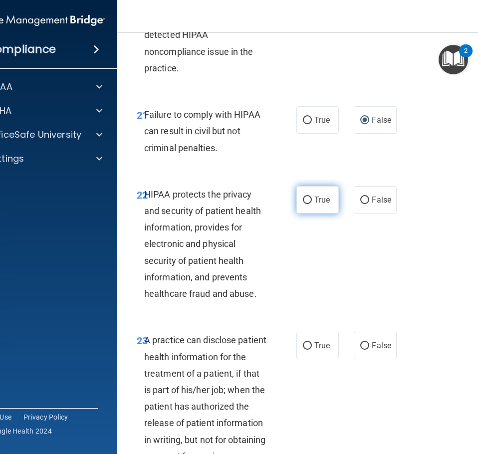
click at [319, 213] on label "True" at bounding box center [317, 199] width 42 height 27
click at [312, 204] on input "True" at bounding box center [307, 200] width 9 height 7
radio input "true"
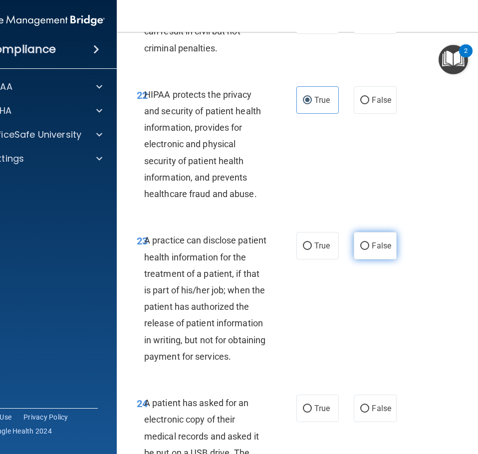
click at [375, 259] on label "False" at bounding box center [375, 245] width 42 height 27
click at [369, 250] on input "False" at bounding box center [364, 245] width 9 height 7
radio input "true"
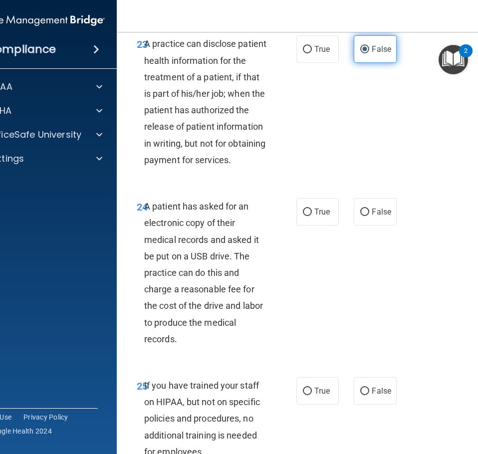
scroll to position [2593, 0]
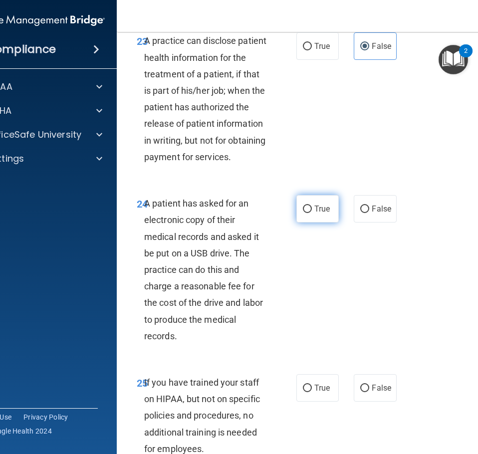
click at [329, 222] on label "True" at bounding box center [317, 208] width 42 height 27
click at [312, 213] on input "True" at bounding box center [307, 208] width 9 height 7
radio input "true"
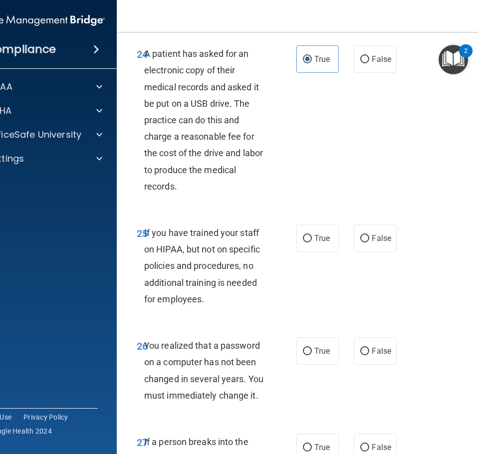
scroll to position [2843, 0]
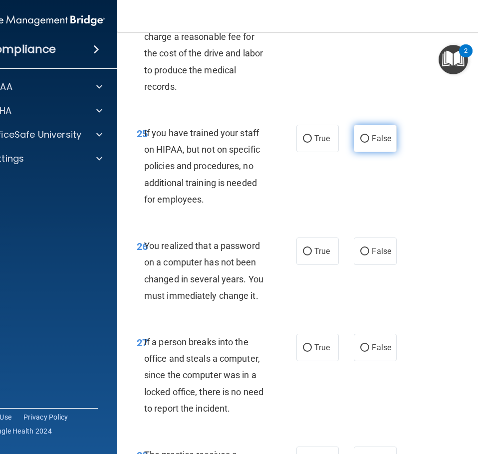
click at [368, 152] on label "False" at bounding box center [375, 138] width 42 height 27
click at [368, 143] on input "False" at bounding box center [364, 138] width 9 height 7
radio input "true"
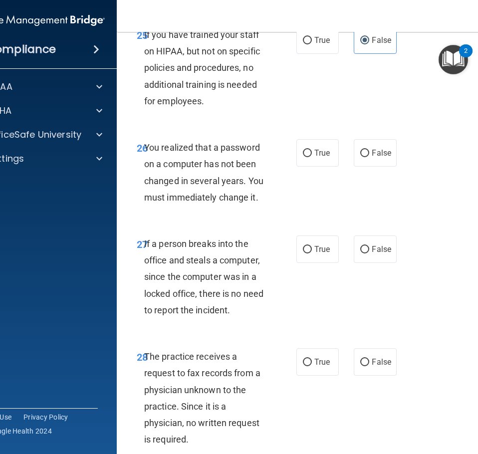
scroll to position [2943, 0]
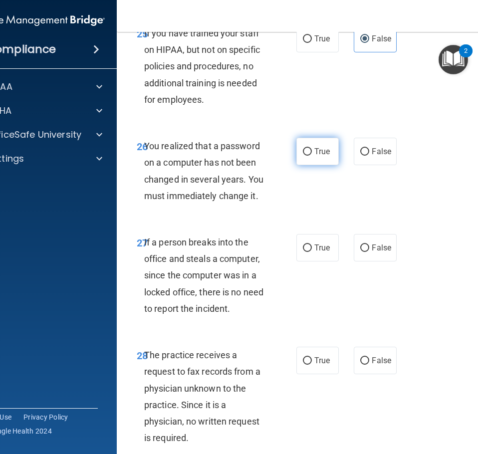
click at [327, 165] on label "True" at bounding box center [317, 151] width 42 height 27
click at [312, 156] on input "True" at bounding box center [307, 151] width 9 height 7
radio input "true"
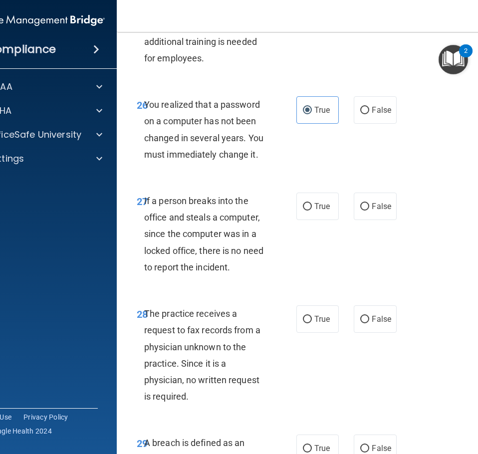
scroll to position [3042, 0]
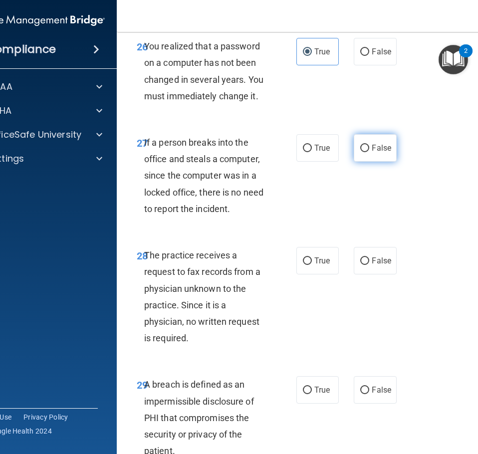
click at [383, 162] on label "False" at bounding box center [375, 147] width 42 height 27
click at [369, 152] on input "False" at bounding box center [364, 148] width 9 height 7
radio input "true"
click at [379, 265] on span "False" at bounding box center [381, 260] width 19 height 9
click at [369, 265] on input "False" at bounding box center [364, 260] width 9 height 7
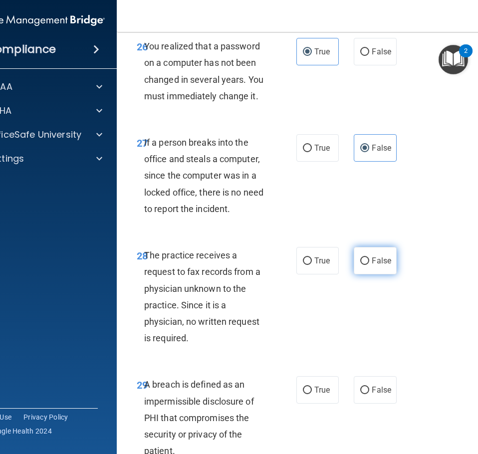
radio input "true"
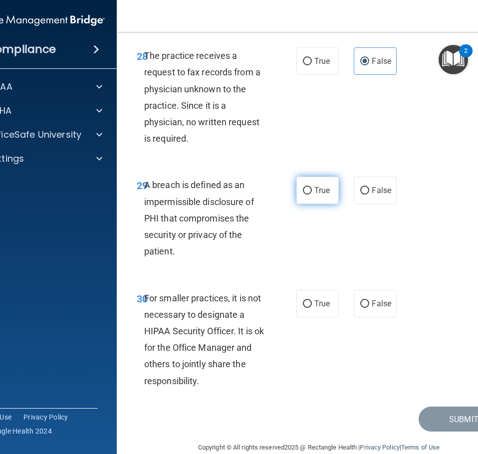
click at [323, 204] on label "True" at bounding box center [317, 190] width 42 height 27
click at [312, 195] on input "True" at bounding box center [307, 190] width 9 height 7
radio input "true"
click at [374, 308] on span "False" at bounding box center [381, 303] width 19 height 9
click at [369, 308] on input "False" at bounding box center [364, 303] width 9 height 7
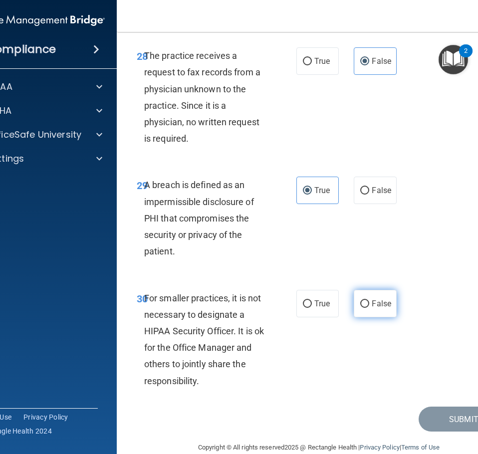
radio input "true"
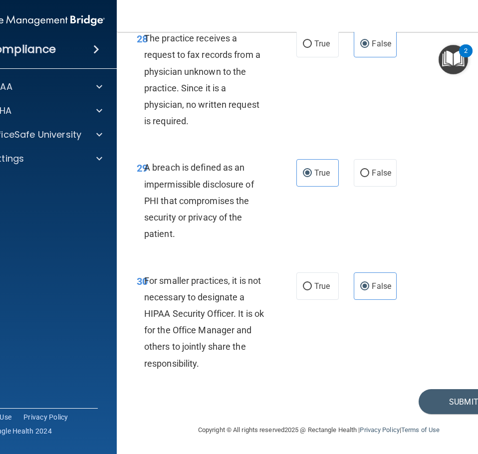
scroll to position [3326, 0]
click at [440, 392] on button "Submit" at bounding box center [463, 401] width 90 height 25
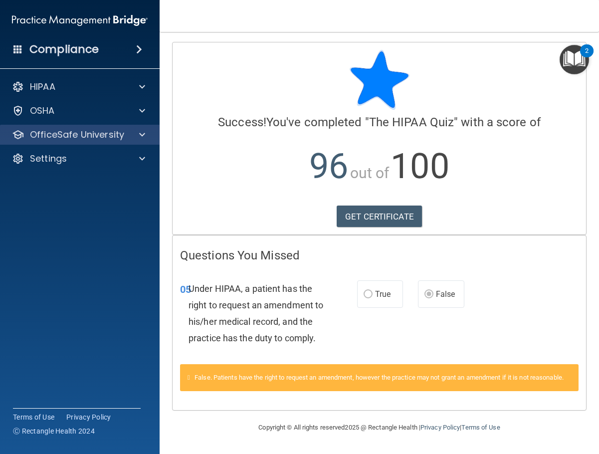
click at [144, 128] on div "OfficeSafe University" at bounding box center [80, 135] width 160 height 20
click at [143, 133] on span at bounding box center [142, 135] width 6 height 12
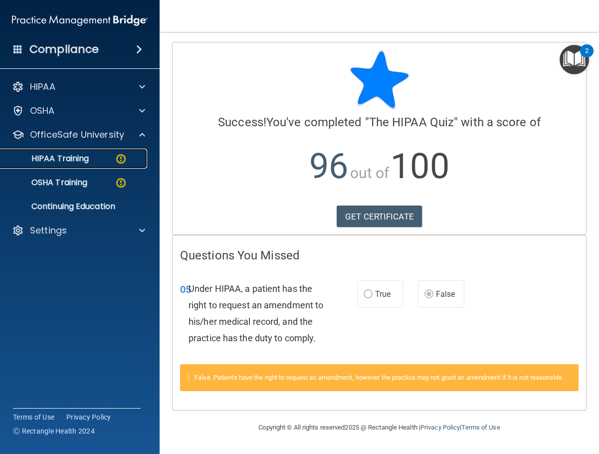
click at [127, 153] on img at bounding box center [121, 159] width 12 height 12
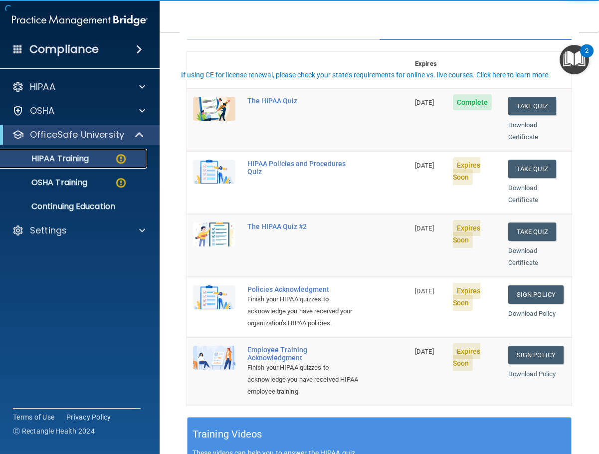
scroll to position [100, 0]
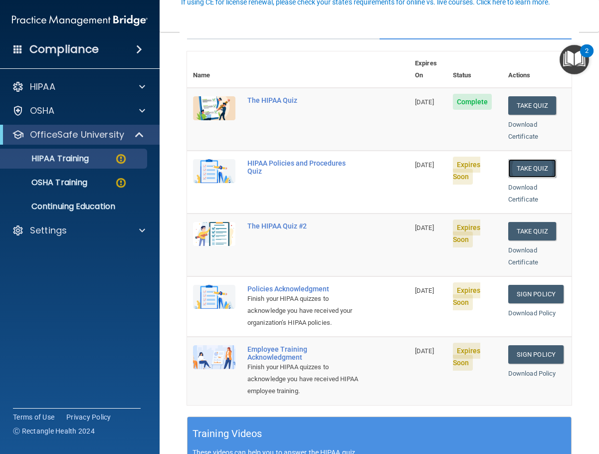
click at [477, 159] on button "Take Quiz" at bounding box center [532, 168] width 48 height 18
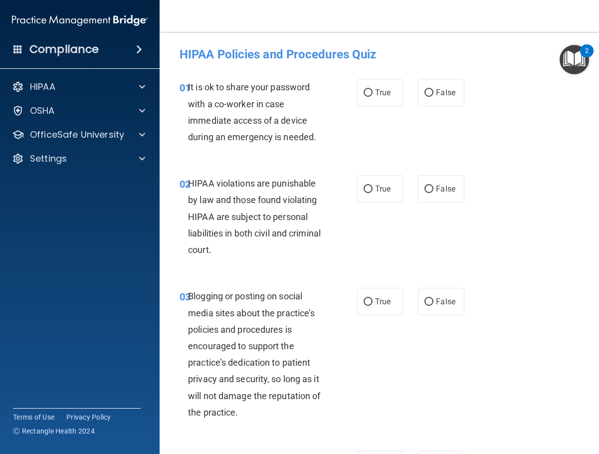
click at [262, 147] on div "01 It is ok to share your password with a co-worker in case immediate access of…" at bounding box center [268, 114] width 207 height 71
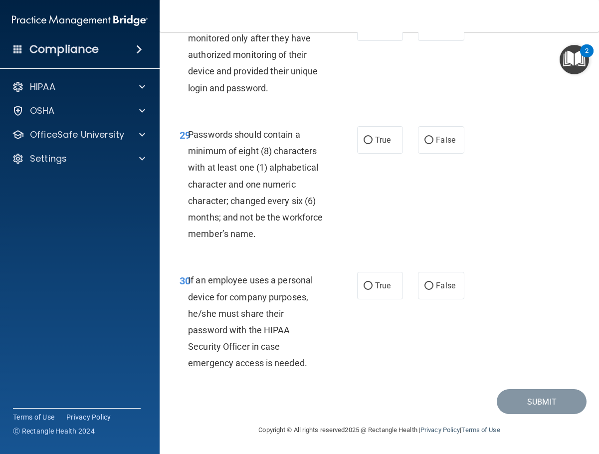
scroll to position [3375, 0]
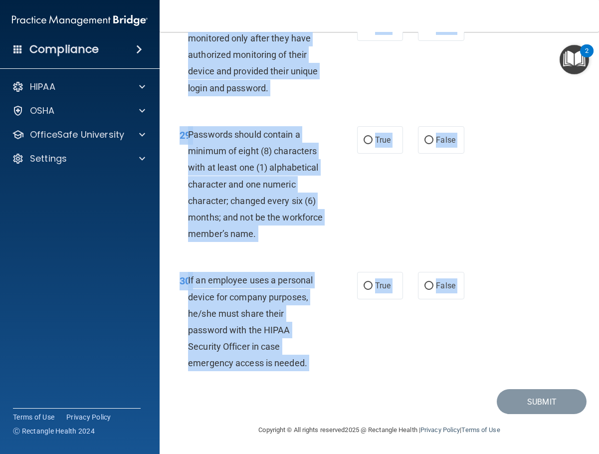
drag, startPoint x: 181, startPoint y: 55, endPoint x: 418, endPoint y: 390, distance: 409.9
copy main "HIPAA Policies and Procedures Quiz This quiz doesn’t expire until 08/27/2025. A…"
click at [432, 229] on div "29 Passwords should contain a minimum of eight (8) characters with at least one…" at bounding box center [379, 187] width 414 height 146
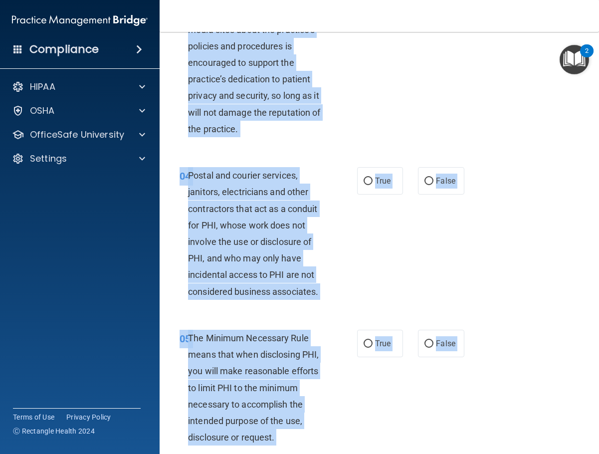
scroll to position [0, 0]
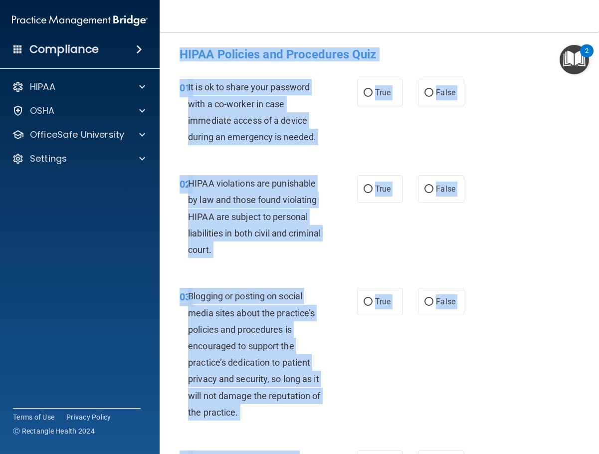
click at [332, 137] on div "01 It is ok to share your password with a co-worker in case immediate access of…" at bounding box center [268, 114] width 207 height 71
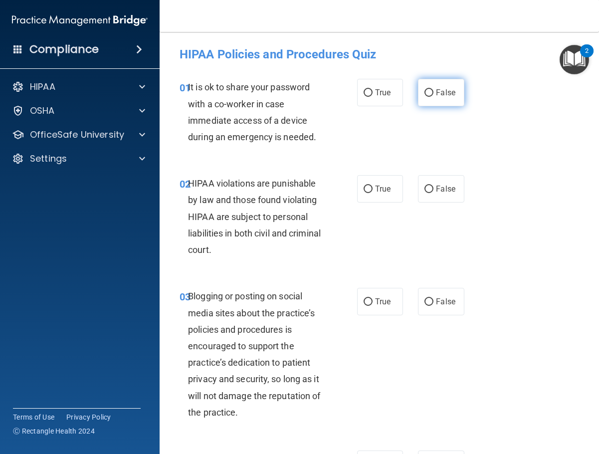
click at [436, 94] on span "False" at bounding box center [445, 92] width 19 height 9
click at [433, 94] on input "False" at bounding box center [428, 92] width 9 height 7
radio input "true"
click at [366, 176] on label "True" at bounding box center [380, 188] width 46 height 27
click at [366, 186] on input "True" at bounding box center [368, 189] width 9 height 7
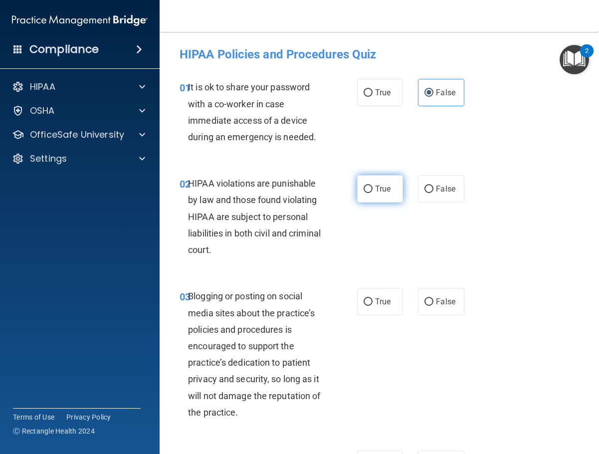
radio input "true"
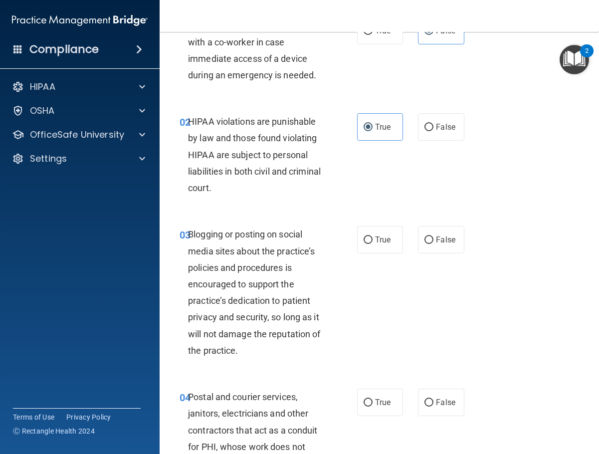
scroll to position [150, 0]
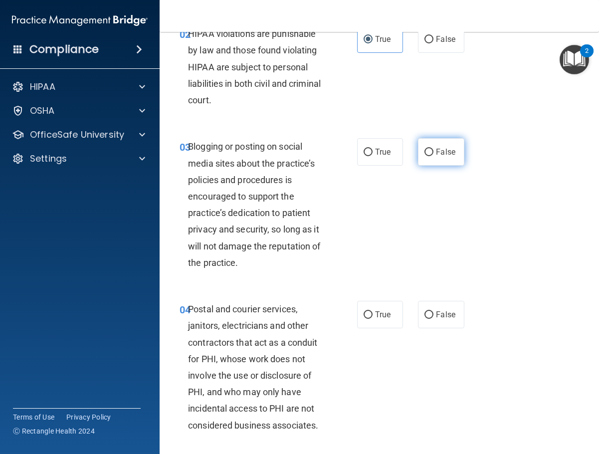
click at [435, 142] on label "False" at bounding box center [441, 151] width 46 height 27
click at [433, 149] on input "False" at bounding box center [428, 152] width 9 height 7
radio input "true"
click at [358, 311] on label "True" at bounding box center [380, 314] width 46 height 27
click at [364, 311] on input "True" at bounding box center [368, 314] width 9 height 7
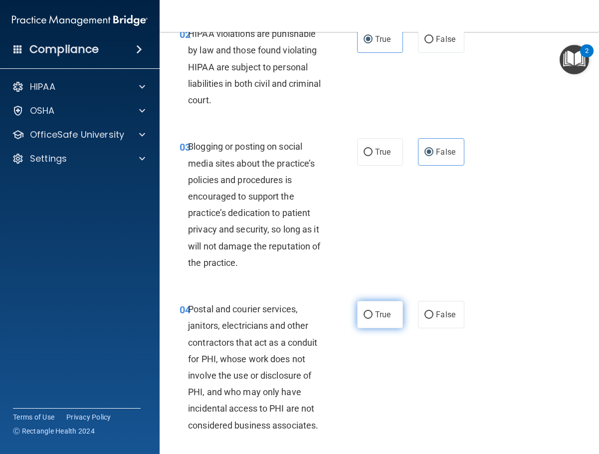
radio input "true"
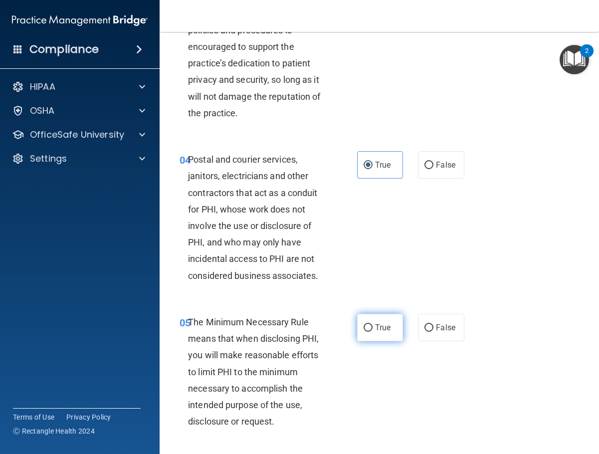
click at [367, 330] on input "True" at bounding box center [368, 327] width 9 height 7
radio input "true"
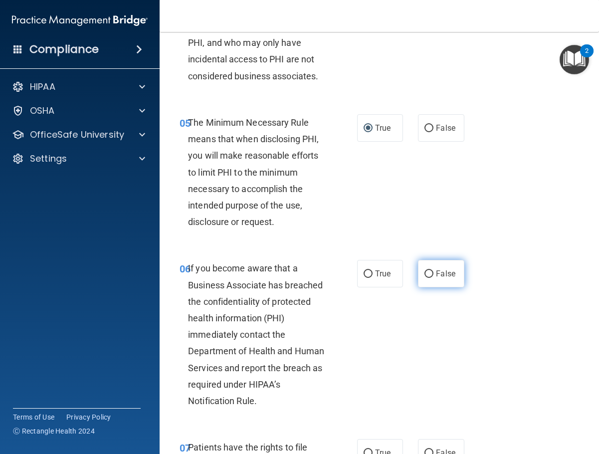
click at [447, 277] on span "False" at bounding box center [445, 273] width 19 height 9
click at [433, 277] on input "False" at bounding box center [428, 273] width 9 height 7
radio input "true"
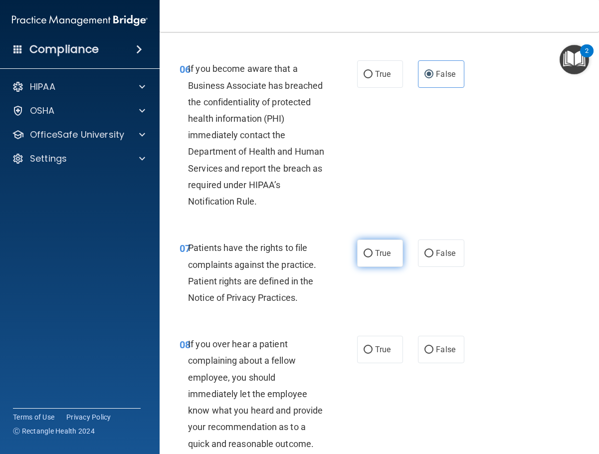
click at [390, 253] on label "True" at bounding box center [380, 252] width 46 height 27
click at [373, 253] on input "True" at bounding box center [368, 253] width 9 height 7
radio input "true"
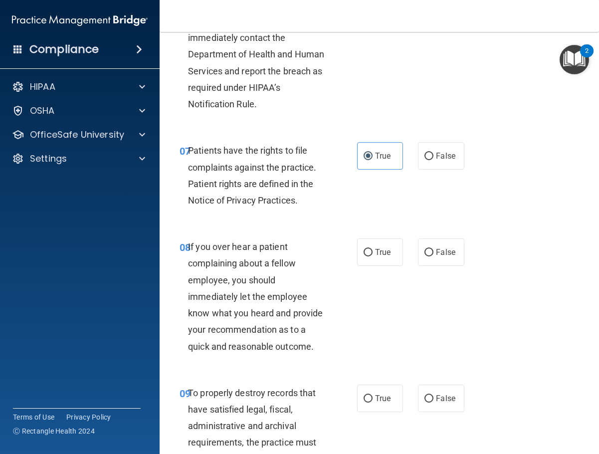
scroll to position [798, 0]
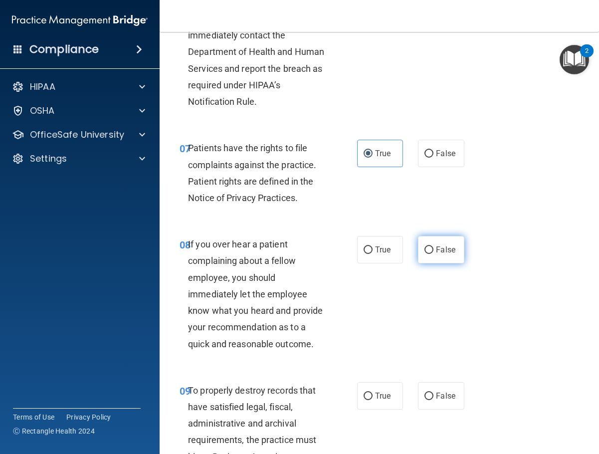
click at [438, 253] on span "False" at bounding box center [445, 249] width 19 height 9
click at [433, 253] on input "False" at bounding box center [428, 249] width 9 height 7
radio input "true"
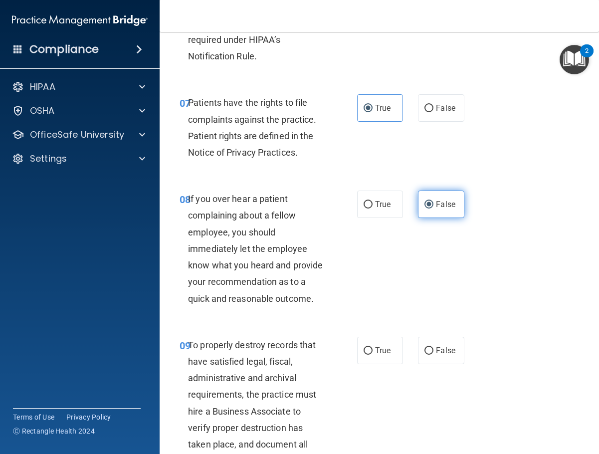
scroll to position [898, 0]
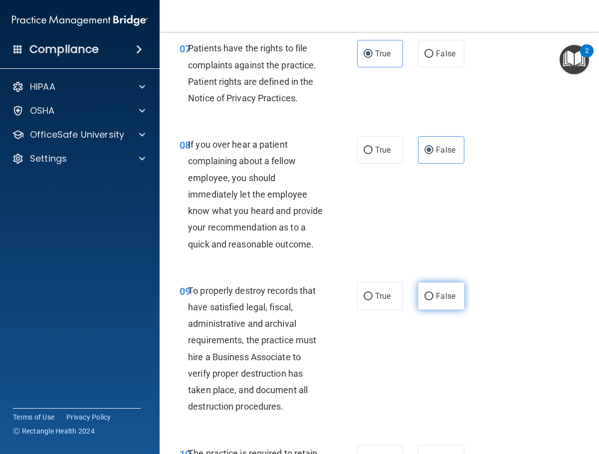
click at [442, 299] on label "False" at bounding box center [441, 295] width 46 height 27
click at [433, 299] on input "False" at bounding box center [428, 296] width 9 height 7
radio input "true"
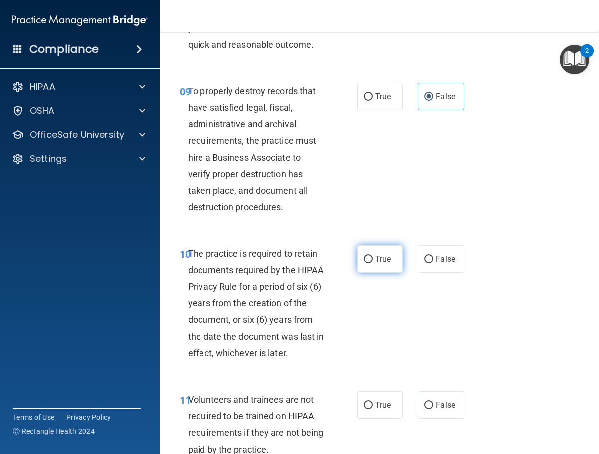
click at [382, 266] on label "True" at bounding box center [380, 258] width 46 height 27
click at [373, 263] on input "True" at bounding box center [368, 259] width 9 height 7
radio input "true"
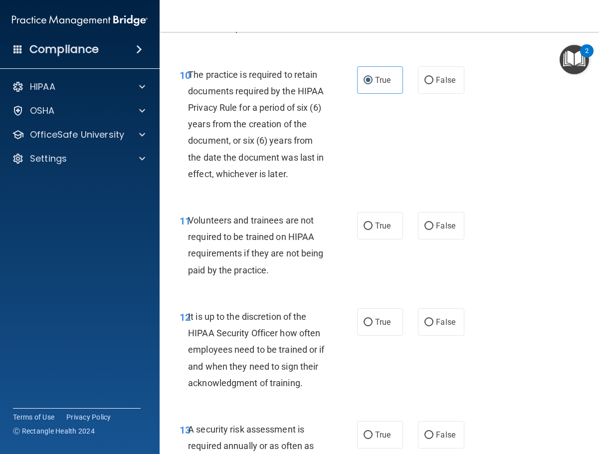
scroll to position [1297, 0]
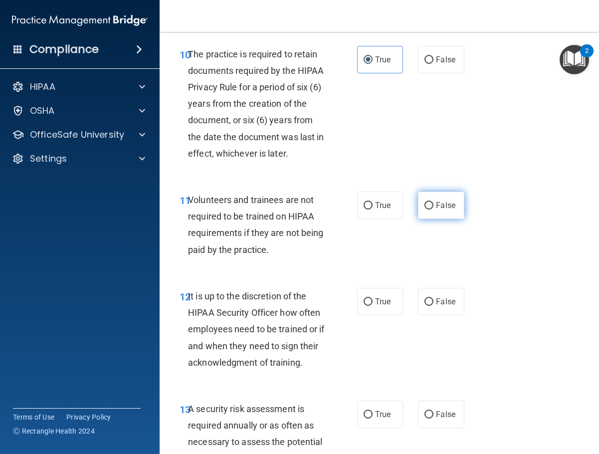
click at [440, 219] on label "False" at bounding box center [441, 205] width 46 height 27
click at [433, 209] on input "False" at bounding box center [428, 205] width 9 height 7
radio input "true"
click at [436, 306] on span "False" at bounding box center [445, 301] width 19 height 9
click at [433, 306] on input "False" at bounding box center [428, 301] width 9 height 7
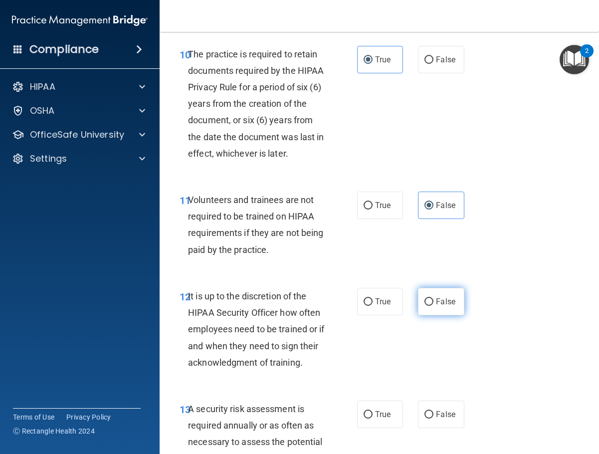
radio input "true"
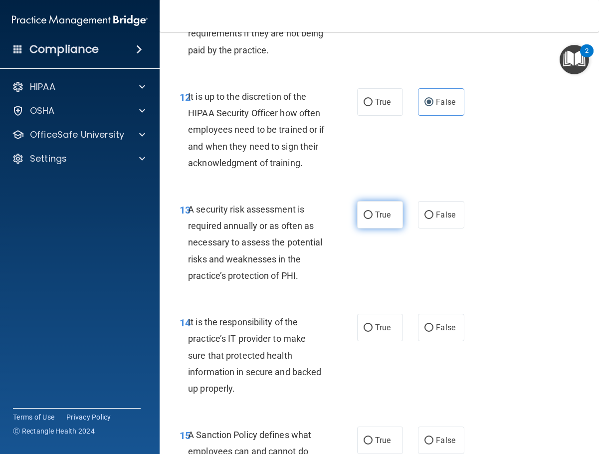
click at [388, 228] on label "True" at bounding box center [380, 214] width 46 height 27
click at [373, 219] on input "True" at bounding box center [368, 214] width 9 height 7
radio input "true"
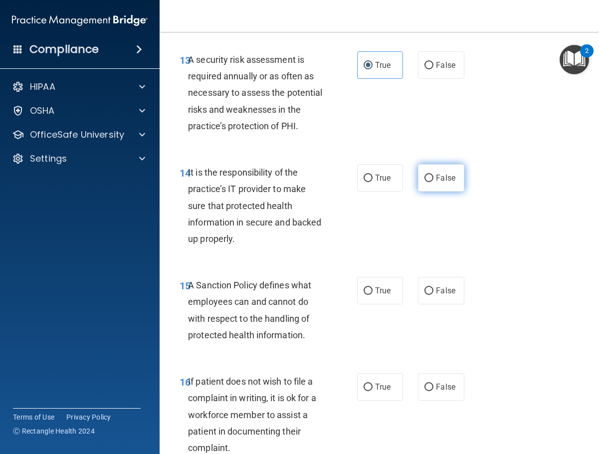
click at [449, 192] on label "False" at bounding box center [441, 177] width 46 height 27
click at [433, 182] on input "False" at bounding box center [428, 178] width 9 height 7
radio input "true"
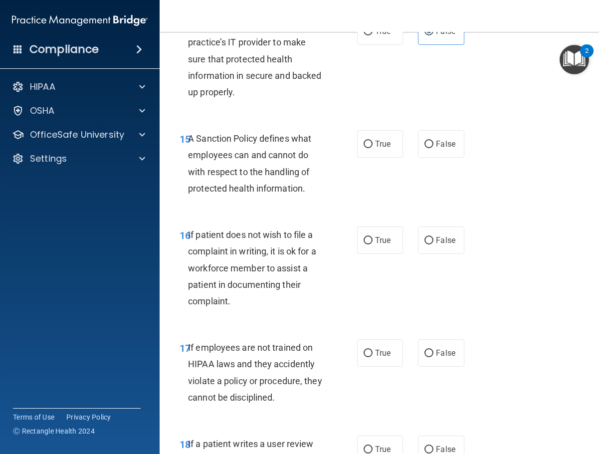
scroll to position [1795, 0]
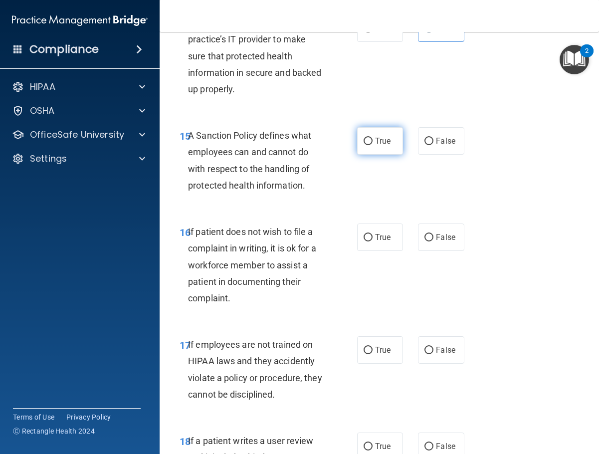
click at [363, 155] on label "True" at bounding box center [380, 140] width 46 height 27
click at [364, 145] on input "True" at bounding box center [368, 141] width 9 height 7
radio input "true"
click at [377, 251] on label "True" at bounding box center [380, 236] width 46 height 27
click at [373, 241] on input "True" at bounding box center [368, 237] width 9 height 7
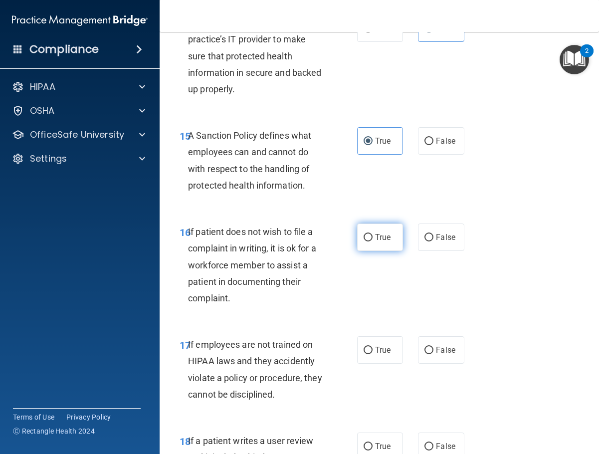
radio input "true"
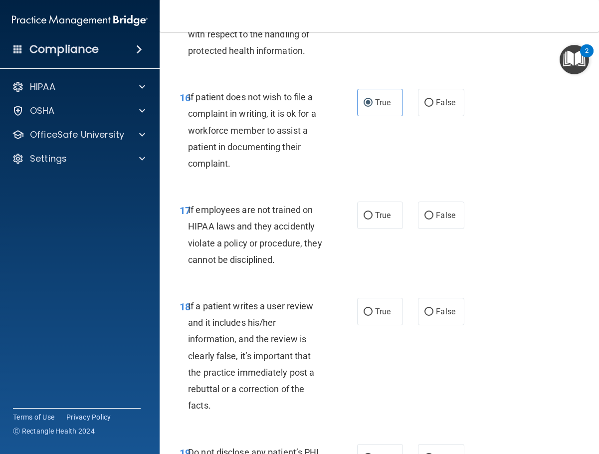
scroll to position [1945, 0]
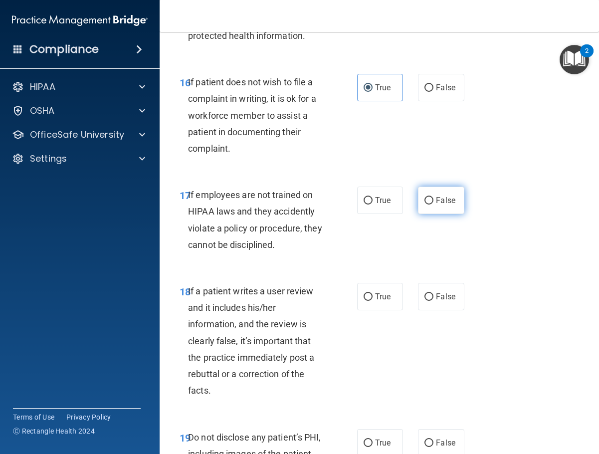
click at [439, 214] on label "False" at bounding box center [441, 200] width 46 height 27
click at [433, 204] on input "False" at bounding box center [428, 200] width 9 height 7
radio input "true"
click at [364, 301] on input "True" at bounding box center [368, 296] width 9 height 7
radio input "true"
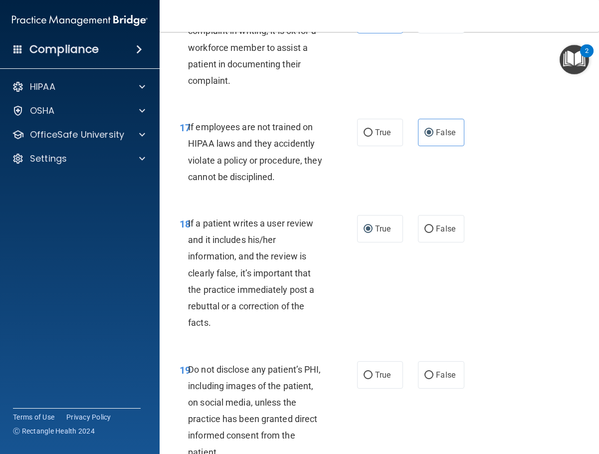
scroll to position [2145, 0]
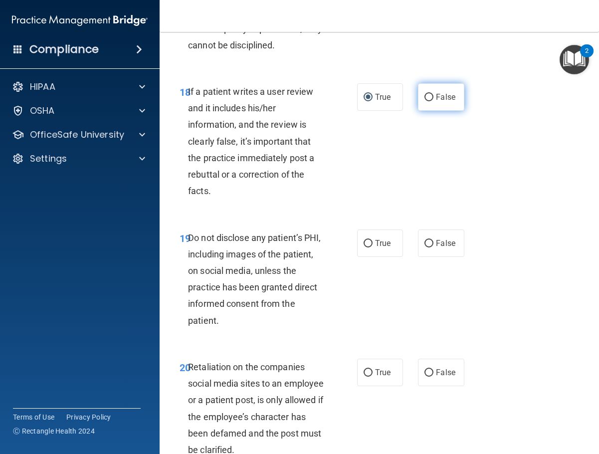
click at [424, 111] on label "False" at bounding box center [441, 96] width 46 height 27
click at [424, 101] on input "False" at bounding box center [428, 97] width 9 height 7
radio input "true"
radio input "false"
click at [364, 247] on input "True" at bounding box center [368, 243] width 9 height 7
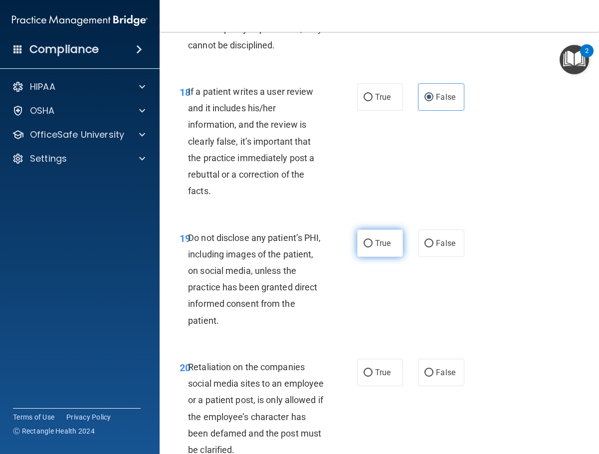
radio input "true"
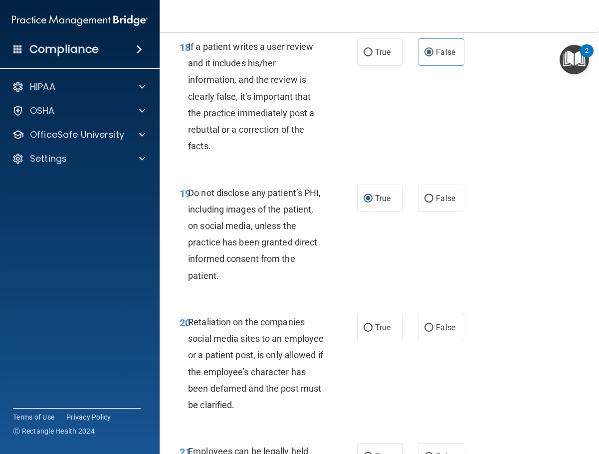
scroll to position [2294, 0]
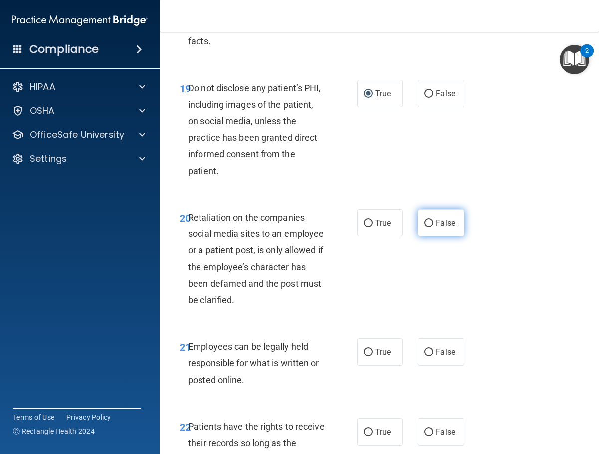
click at [447, 236] on label "False" at bounding box center [441, 222] width 46 height 27
click at [433, 227] on input "False" at bounding box center [428, 222] width 9 height 7
radio input "true"
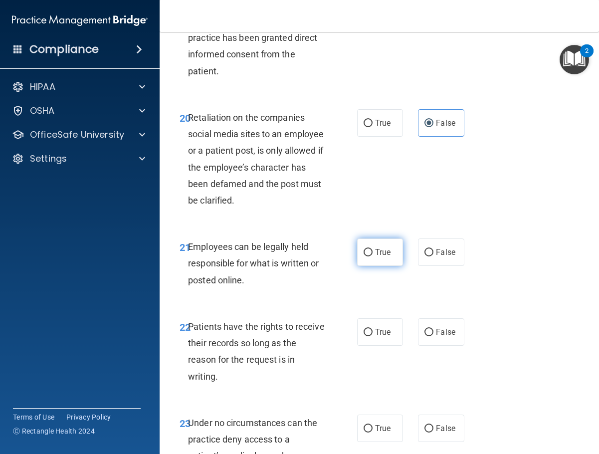
click at [387, 266] on label "True" at bounding box center [380, 251] width 46 height 27
click at [373, 256] on input "True" at bounding box center [368, 252] width 9 height 7
radio input "true"
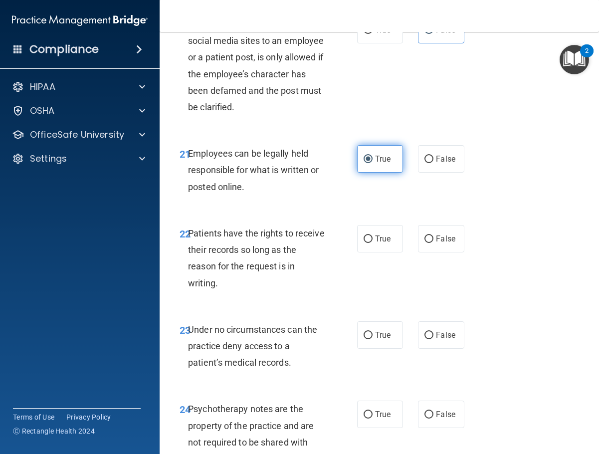
scroll to position [2494, 0]
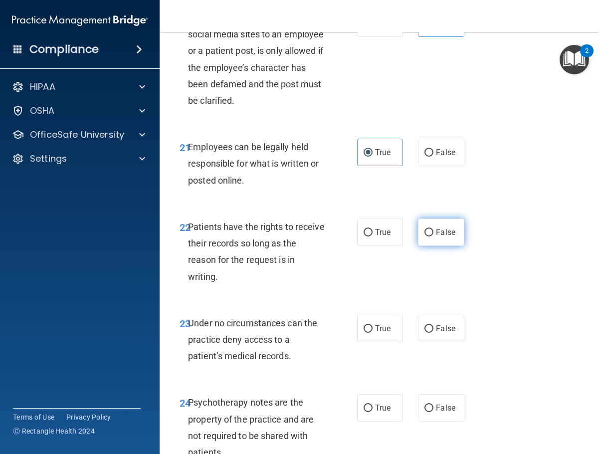
click at [425, 236] on input "False" at bounding box center [428, 232] width 9 height 7
radio input "true"
click at [436, 333] on span "False" at bounding box center [445, 328] width 19 height 9
click at [433, 333] on input "False" at bounding box center [428, 328] width 9 height 7
radio input "true"
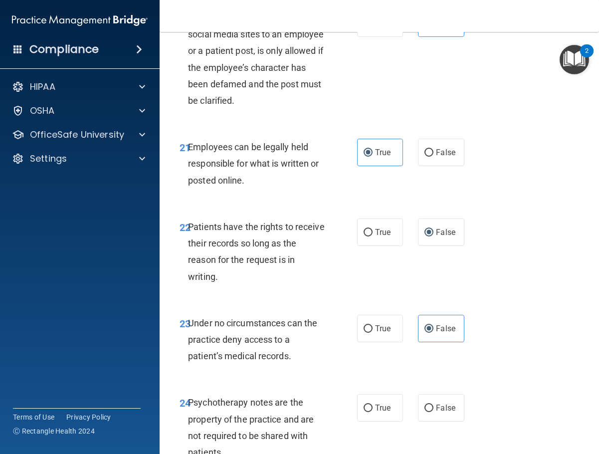
scroll to position [2643, 0]
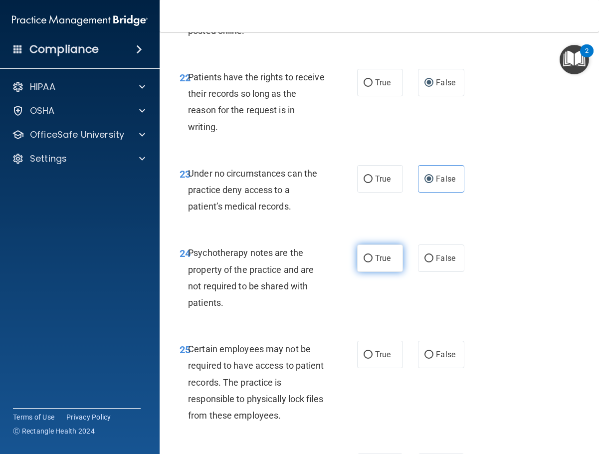
click at [392, 272] on label "True" at bounding box center [380, 257] width 46 height 27
click at [373, 262] on input "True" at bounding box center [368, 258] width 9 height 7
radio input "true"
click at [372, 368] on label "True" at bounding box center [380, 354] width 46 height 27
click at [372, 359] on input "True" at bounding box center [368, 354] width 9 height 7
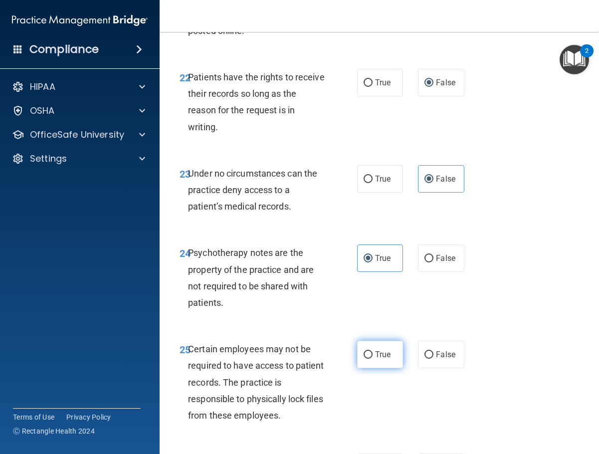
radio input "true"
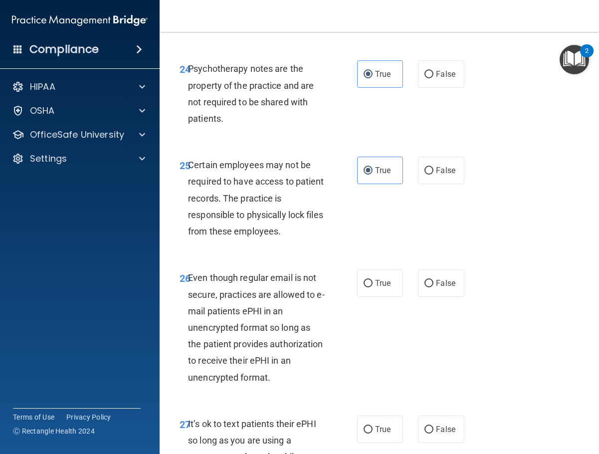
scroll to position [2843, 0]
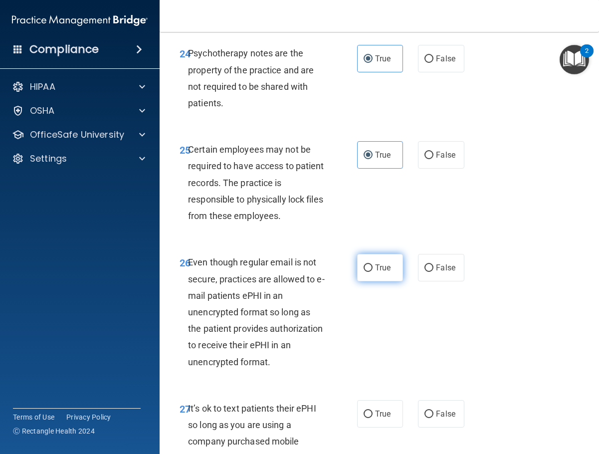
click at [378, 281] on label "True" at bounding box center [380, 267] width 46 height 27
click at [373, 272] on input "True" at bounding box center [368, 267] width 9 height 7
radio input "true"
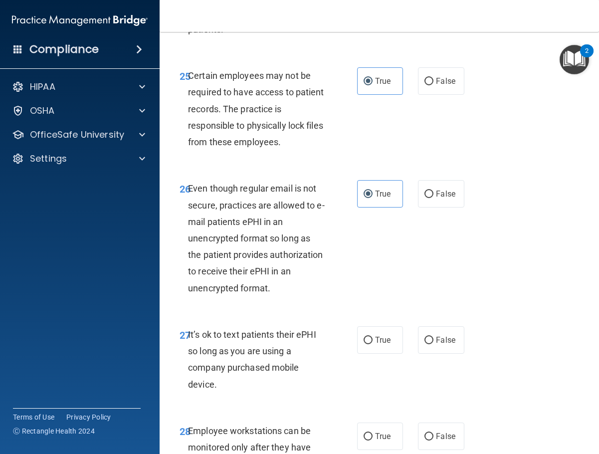
scroll to position [2992, 0]
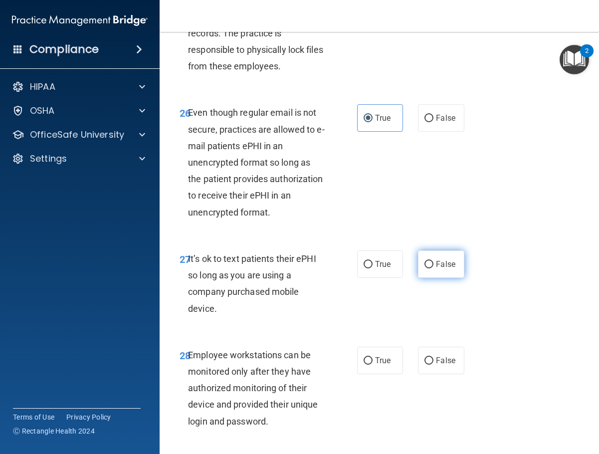
click at [441, 269] on span "False" at bounding box center [445, 263] width 19 height 9
click at [433, 268] on input "False" at bounding box center [428, 264] width 9 height 7
radio input "true"
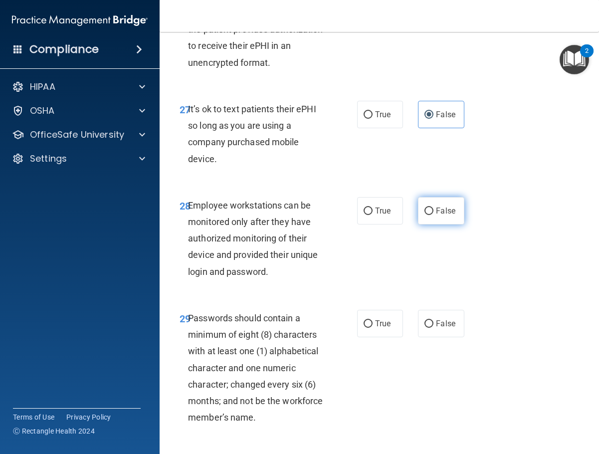
click at [436, 215] on span "False" at bounding box center [445, 210] width 19 height 9
click at [432, 215] on input "False" at bounding box center [428, 210] width 9 height 7
radio input "true"
click at [370, 337] on label "True" at bounding box center [380, 323] width 46 height 27
click at [370, 328] on input "True" at bounding box center [368, 323] width 9 height 7
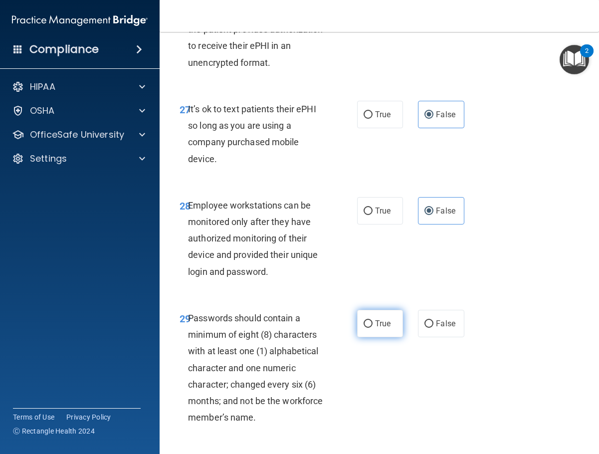
radio input "true"
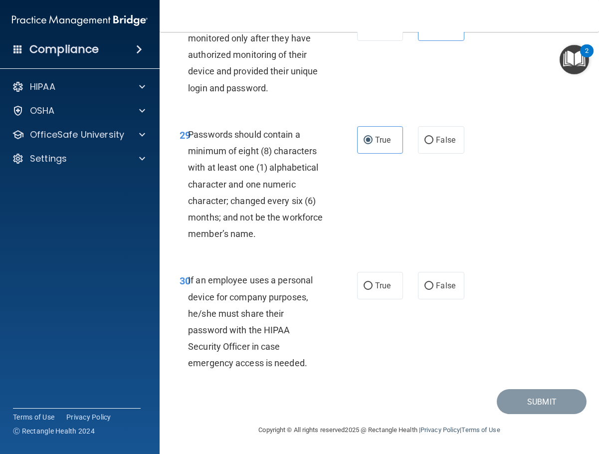
scroll to position [3342, 0]
click at [448, 299] on label "False" at bounding box center [441, 285] width 46 height 27
click at [433, 290] on input "False" at bounding box center [428, 285] width 9 height 7
radio input "true"
click at [477, 414] on button "Submit" at bounding box center [542, 401] width 90 height 25
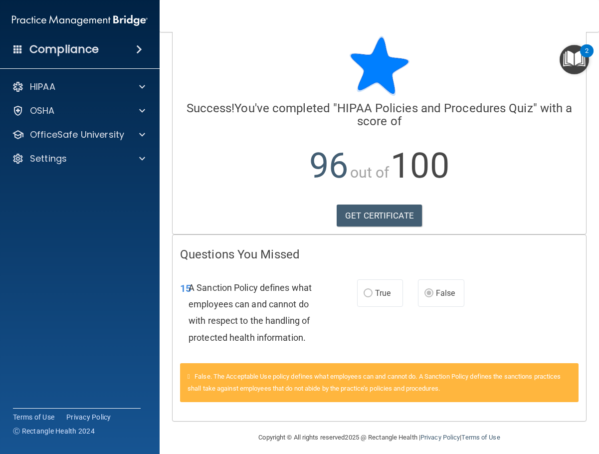
scroll to position [21, 0]
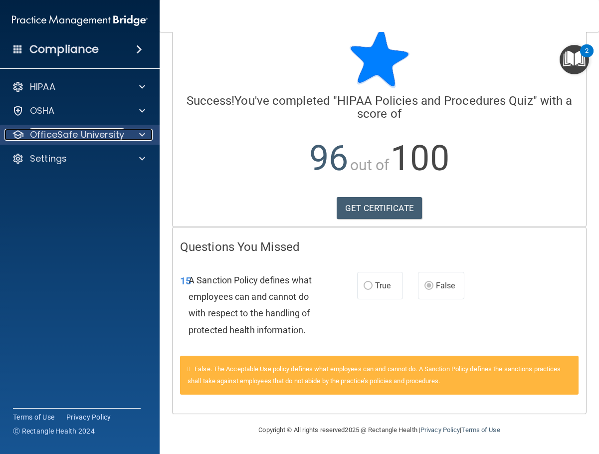
click at [78, 136] on p "OfficeSafe University" at bounding box center [77, 135] width 94 height 12
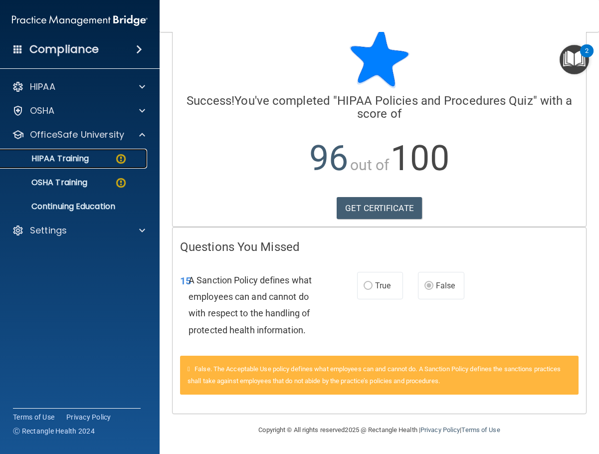
click at [91, 161] on div "HIPAA Training" at bounding box center [74, 159] width 136 height 10
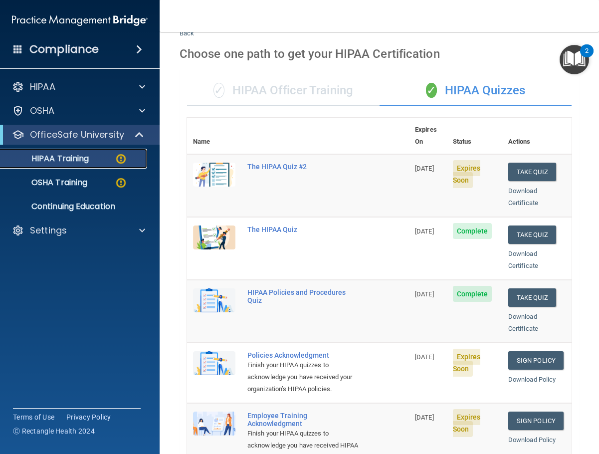
scroll to position [24, 0]
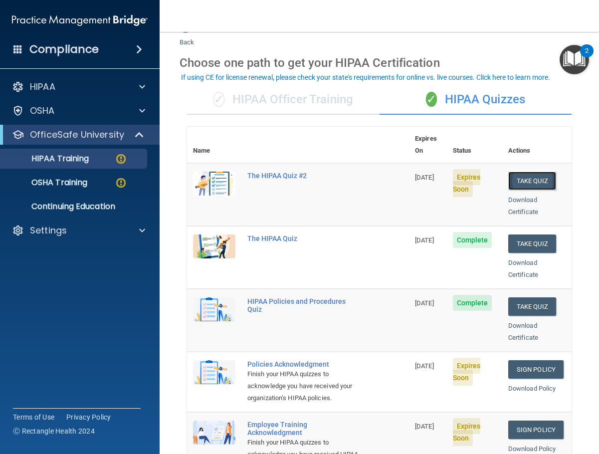
click at [477, 172] on button "Take Quiz" at bounding box center [532, 181] width 48 height 18
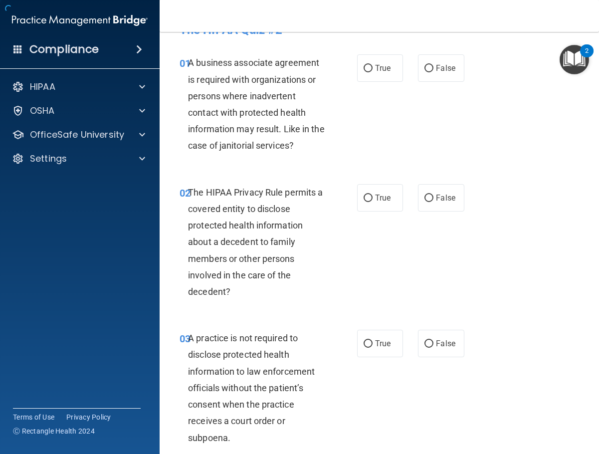
click at [244, 161] on div "01 A business associate agreement is required with organizations or persons whe…" at bounding box center [379, 106] width 414 height 129
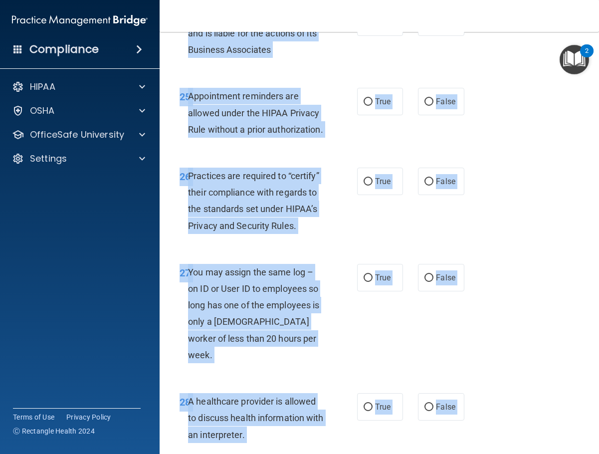
scroll to position [3094, 0]
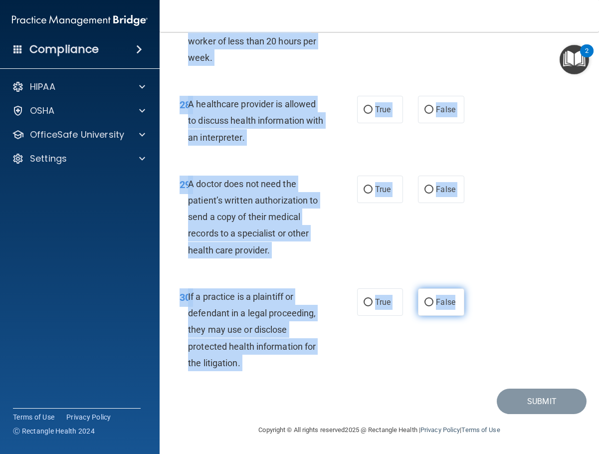
drag, startPoint x: 187, startPoint y: 48, endPoint x: 454, endPoint y: 307, distance: 372.1
copy div "01 A business associate agreement is required with organizations or persons whe…"
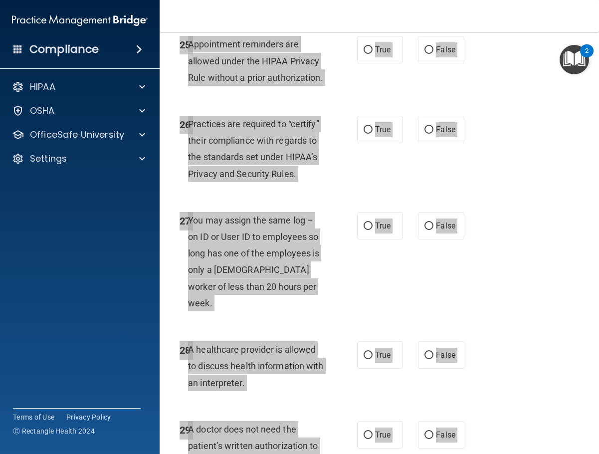
scroll to position [2794, 0]
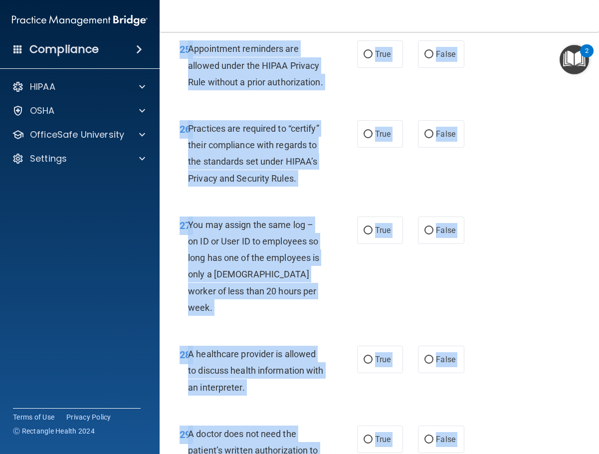
click at [477, 204] on div "26 Practices are required to “certify” their compliance with regards to the sta…" at bounding box center [379, 156] width 414 height 96
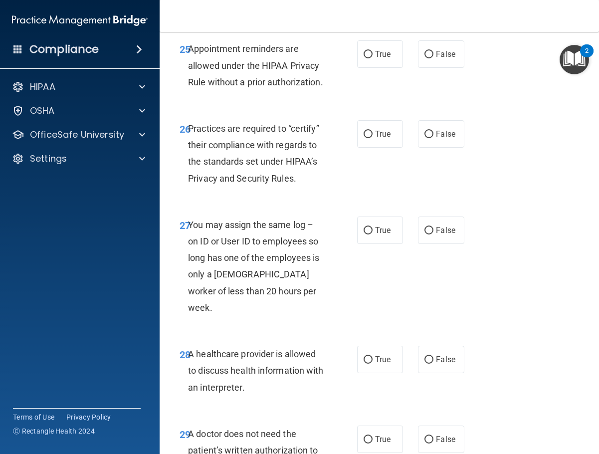
scroll to position [0, 0]
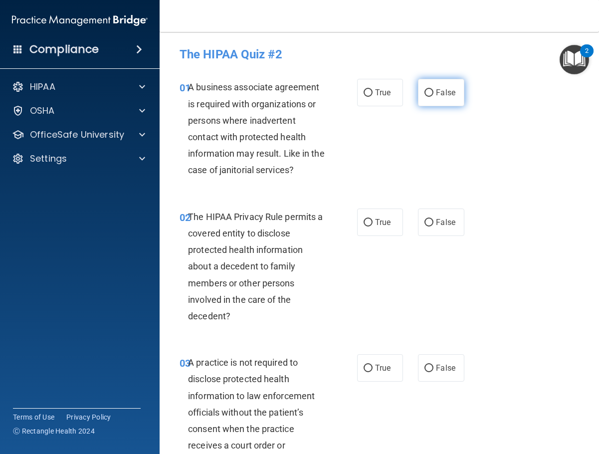
click at [424, 87] on label "False" at bounding box center [441, 92] width 46 height 27
click at [424, 89] on input "False" at bounding box center [428, 92] width 9 height 7
radio input "true"
click at [392, 216] on label "True" at bounding box center [380, 221] width 46 height 27
click at [373, 219] on input "True" at bounding box center [368, 222] width 9 height 7
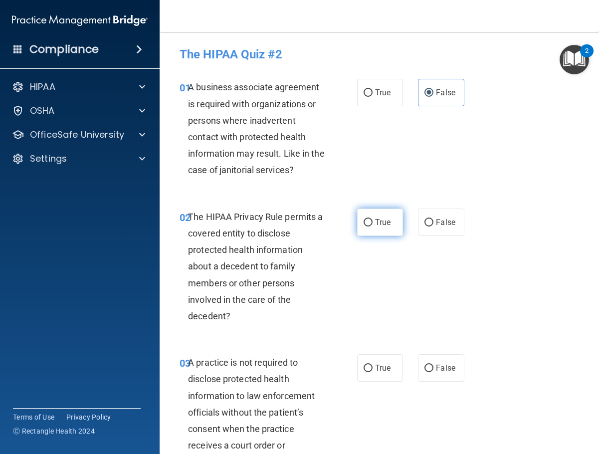
radio input "true"
click at [431, 366] on label "False" at bounding box center [441, 367] width 46 height 27
click at [431, 366] on input "False" at bounding box center [428, 368] width 9 height 7
radio input "true"
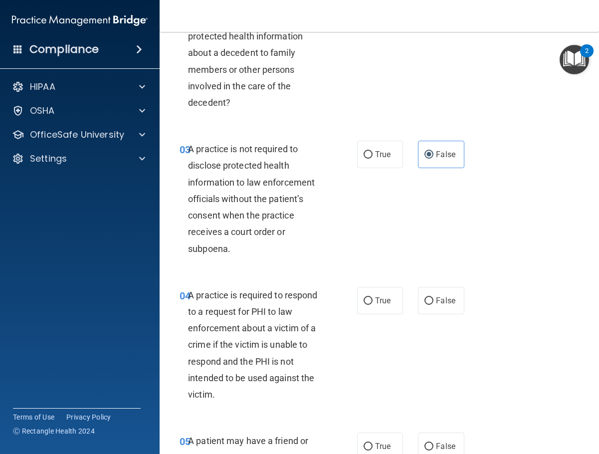
scroll to position [299, 0]
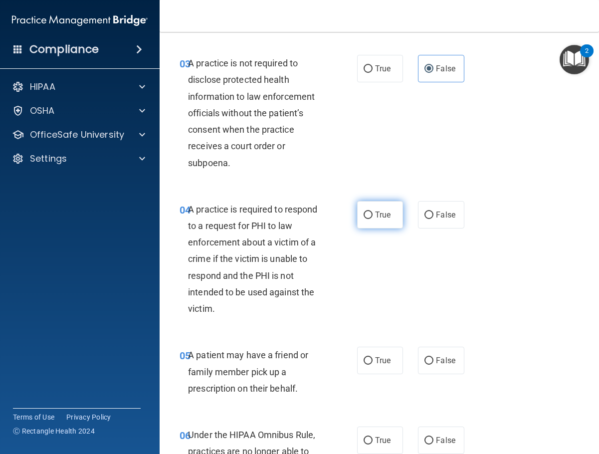
click at [380, 227] on label "True" at bounding box center [380, 214] width 46 height 27
click at [373, 219] on input "True" at bounding box center [368, 214] width 9 height 7
radio input "true"
click at [379, 361] on span "True" at bounding box center [382, 360] width 15 height 9
click at [373, 361] on input "True" at bounding box center [368, 360] width 9 height 7
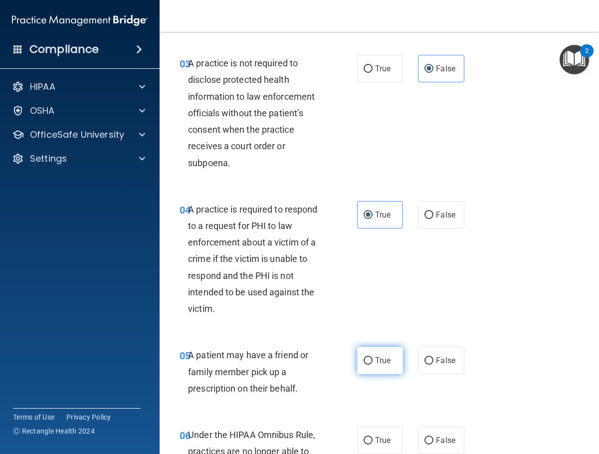
radio input "true"
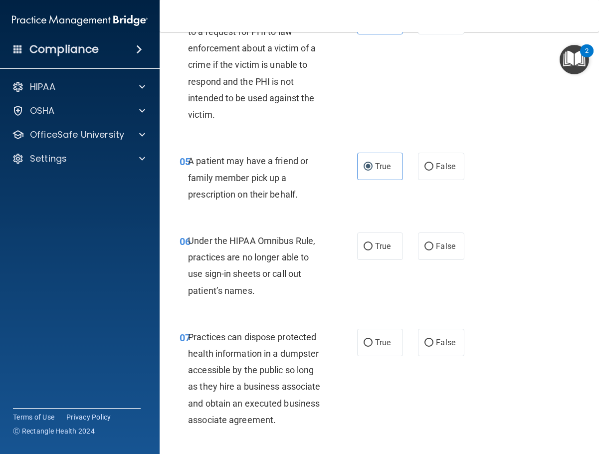
scroll to position [499, 0]
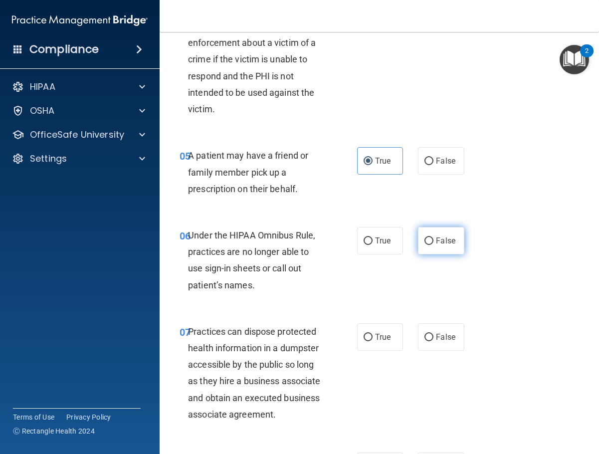
click at [436, 243] on span "False" at bounding box center [445, 240] width 19 height 9
click at [433, 243] on input "False" at bounding box center [428, 240] width 9 height 7
radio input "true"
click at [440, 326] on label "False" at bounding box center [441, 336] width 46 height 27
click at [433, 334] on input "False" at bounding box center [428, 337] width 9 height 7
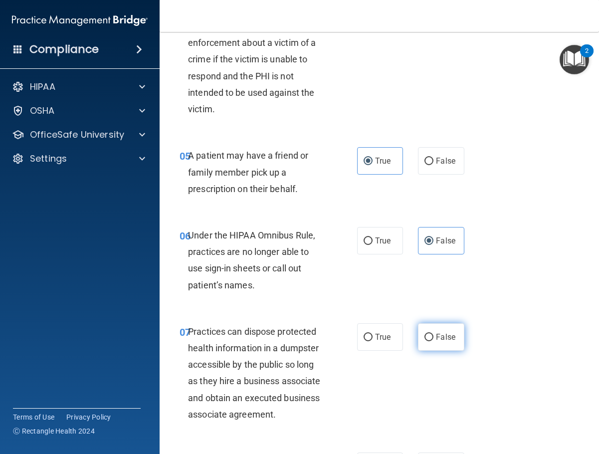
radio input "true"
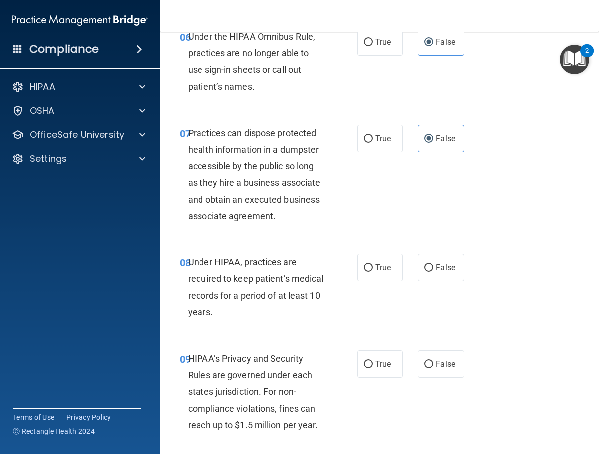
scroll to position [698, 0]
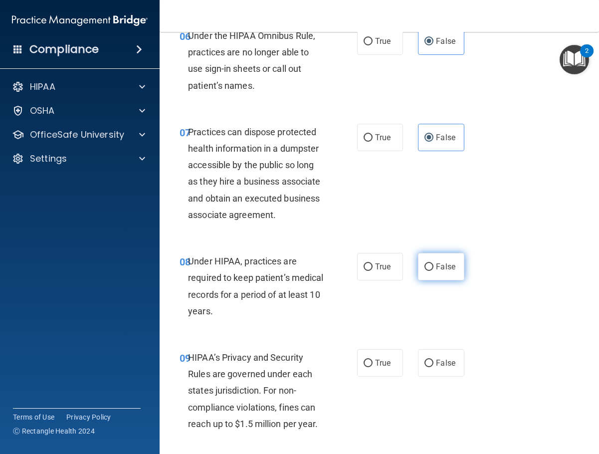
click at [451, 263] on label "False" at bounding box center [441, 266] width 46 height 27
click at [433, 263] on input "False" at bounding box center [428, 266] width 9 height 7
radio input "true"
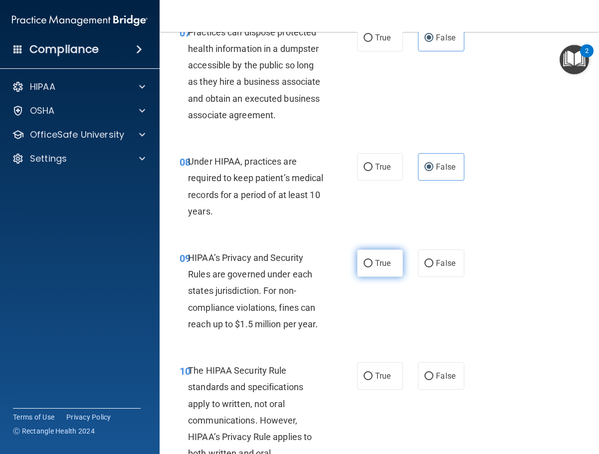
click at [365, 266] on input "True" at bounding box center [368, 263] width 9 height 7
radio input "true"
click at [383, 375] on span "True" at bounding box center [382, 375] width 15 height 9
click at [373, 375] on input "True" at bounding box center [368, 376] width 9 height 7
radio input "true"
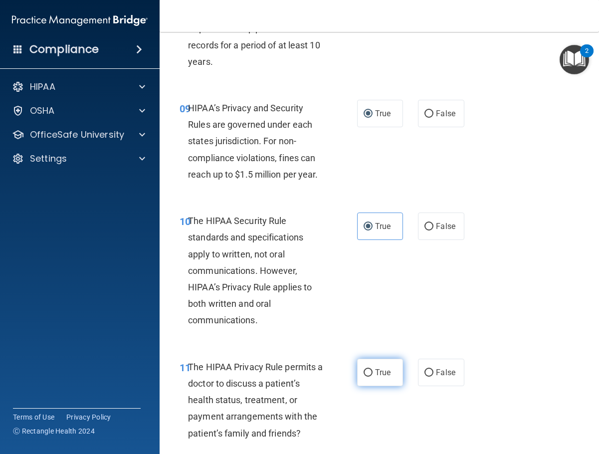
click at [376, 382] on label "True" at bounding box center [380, 372] width 46 height 27
click at [373, 377] on input "True" at bounding box center [368, 372] width 9 height 7
radio input "true"
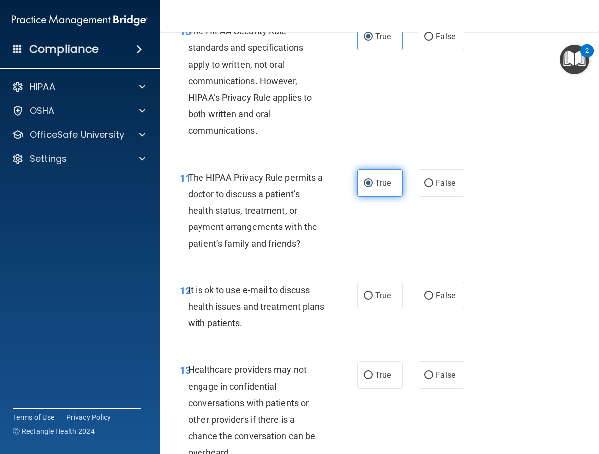
scroll to position [1147, 0]
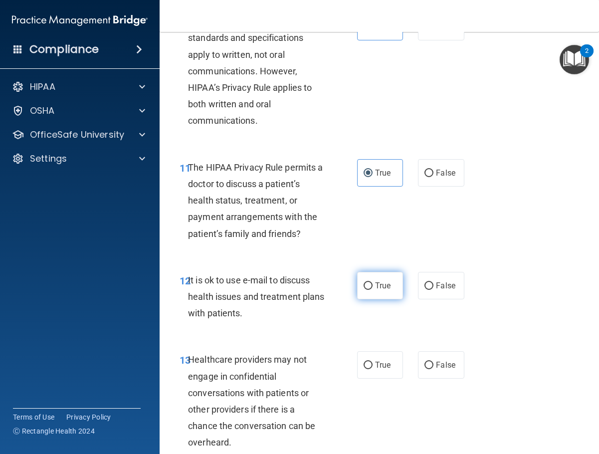
click at [377, 286] on span "True" at bounding box center [382, 285] width 15 height 9
click at [373, 286] on input "True" at bounding box center [368, 285] width 9 height 7
radio input "true"
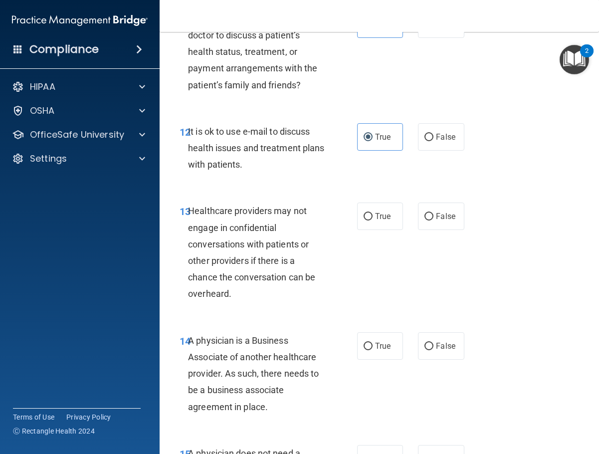
scroll to position [1297, 0]
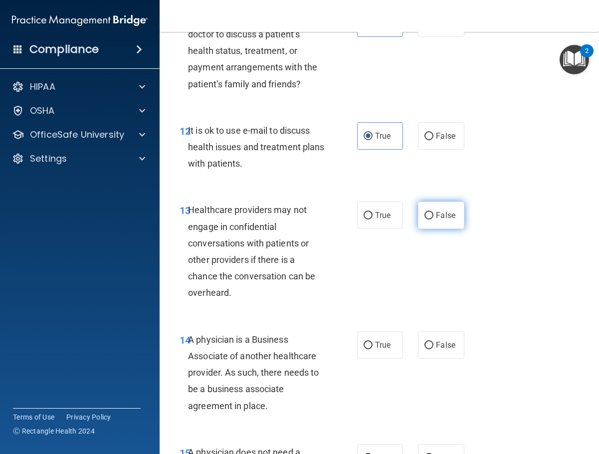
click at [447, 209] on label "False" at bounding box center [441, 214] width 46 height 27
click at [433, 212] on input "False" at bounding box center [428, 215] width 9 height 7
radio input "true"
click at [436, 349] on span "False" at bounding box center [445, 344] width 19 height 9
click at [433, 349] on input "False" at bounding box center [428, 345] width 9 height 7
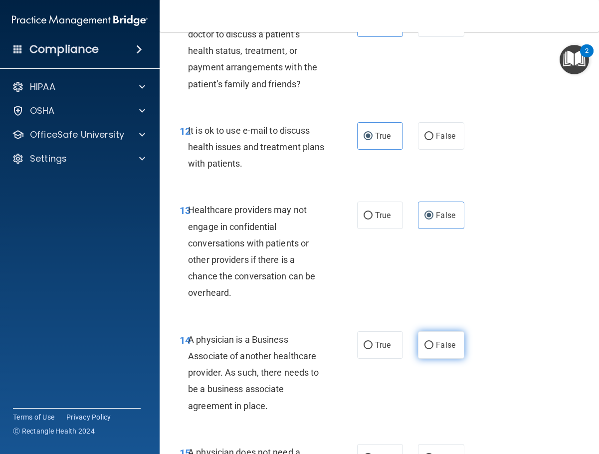
radio input "true"
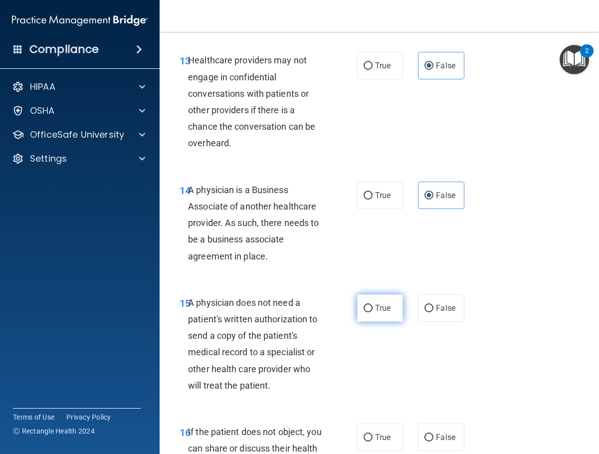
click at [392, 306] on label "True" at bounding box center [380, 307] width 46 height 27
click at [373, 306] on input "True" at bounding box center [368, 308] width 9 height 7
radio input "true"
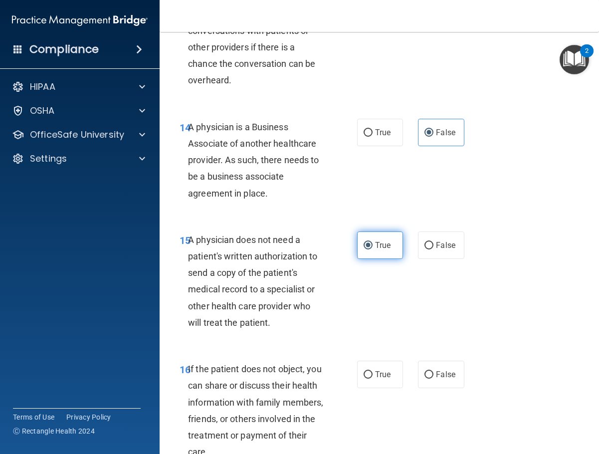
scroll to position [1596, 0]
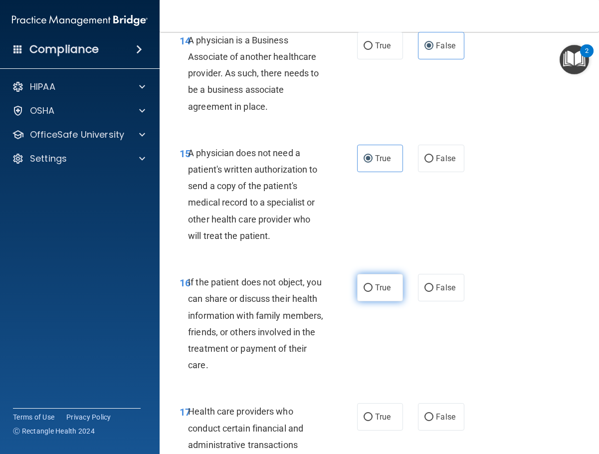
click at [391, 281] on label "True" at bounding box center [380, 287] width 46 height 27
click at [373, 284] on input "True" at bounding box center [368, 287] width 9 height 7
radio input "true"
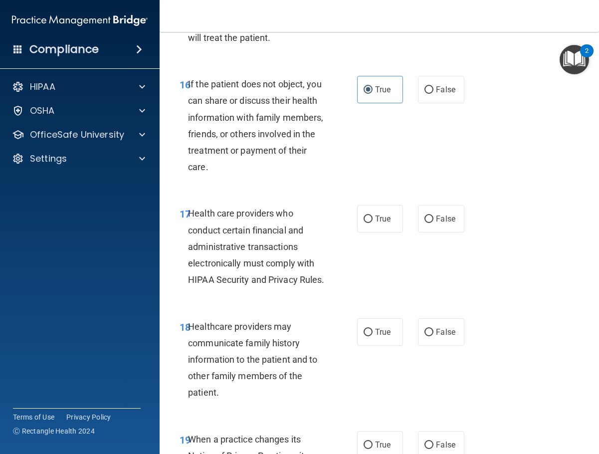
scroll to position [1795, 0]
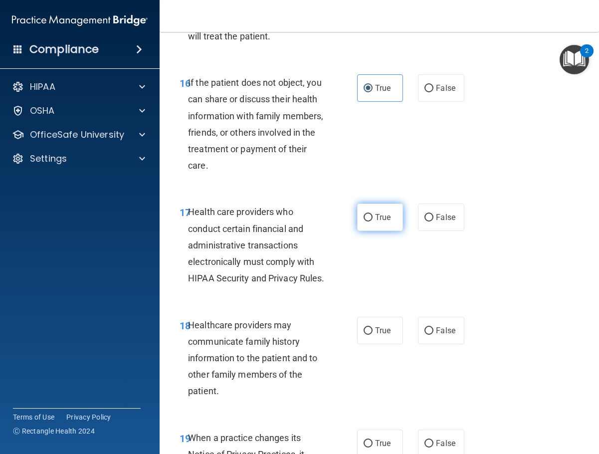
click at [376, 214] on span "True" at bounding box center [382, 216] width 15 height 9
click at [373, 214] on input "True" at bounding box center [368, 217] width 9 height 7
radio input "true"
click at [376, 335] on span "True" at bounding box center [382, 330] width 15 height 9
click at [373, 335] on input "True" at bounding box center [368, 330] width 9 height 7
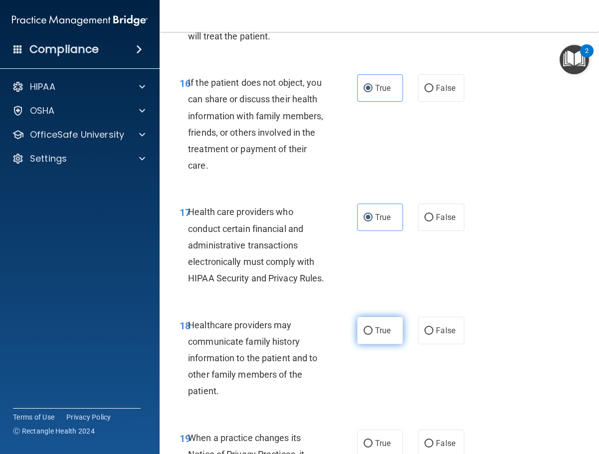
radio input "true"
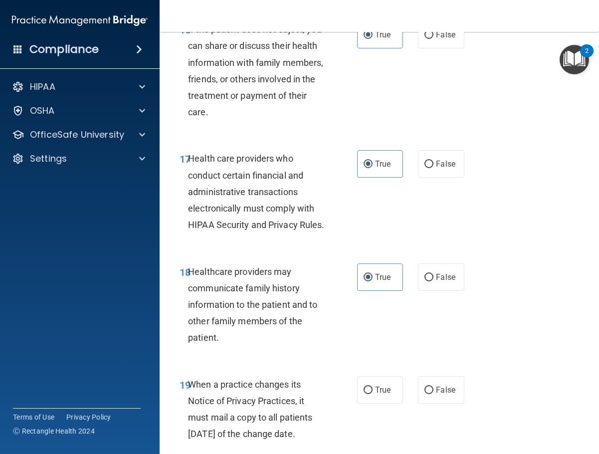
scroll to position [1945, 0]
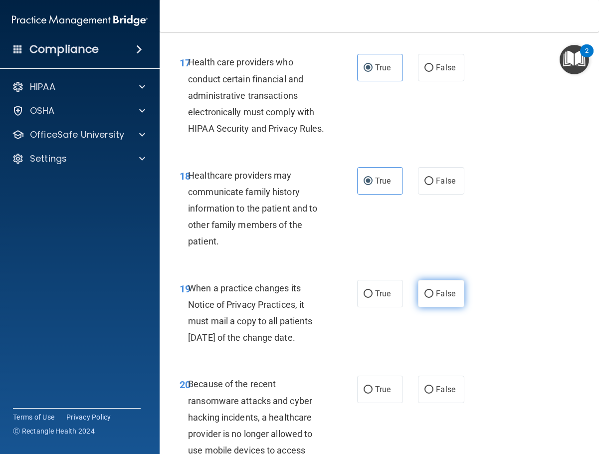
click at [436, 301] on label "False" at bounding box center [441, 293] width 46 height 27
click at [433, 298] on input "False" at bounding box center [428, 293] width 9 height 7
radio input "true"
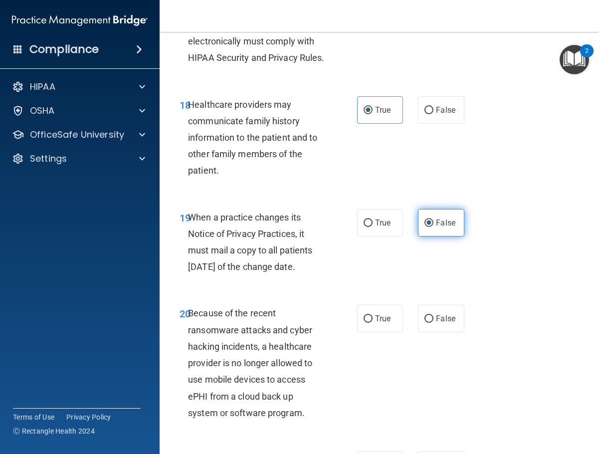
scroll to position [2095, 0]
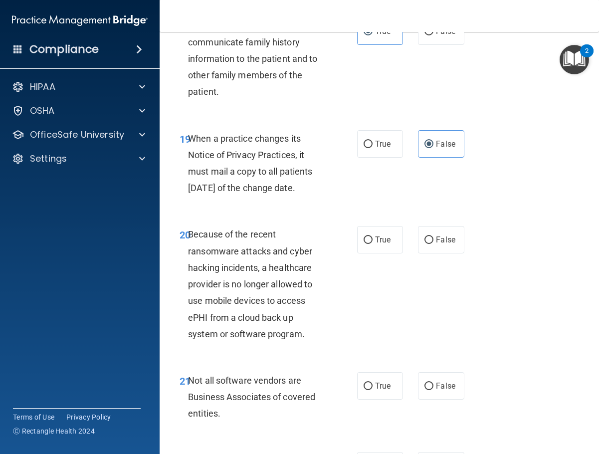
drag, startPoint x: 442, startPoint y: 246, endPoint x: 441, endPoint y: 270, distance: 23.4
click at [442, 250] on div "20 Because of the recent ransomware attacks and cyber hacking incidents, a heal…" at bounding box center [379, 286] width 414 height 146
click at [441, 244] on span "False" at bounding box center [445, 239] width 19 height 9
click at [433, 244] on input "False" at bounding box center [428, 239] width 9 height 7
radio input "true"
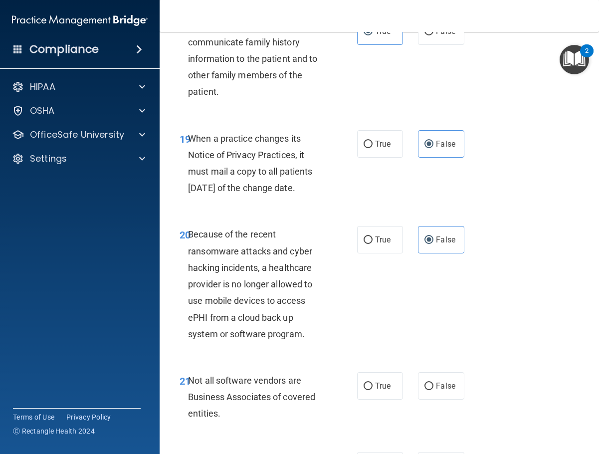
scroll to position [2294, 0]
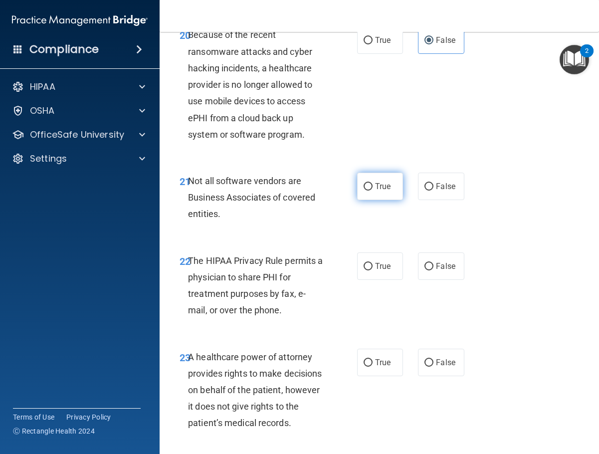
click at [369, 200] on label "True" at bounding box center [380, 186] width 46 height 27
click at [369, 191] on input "True" at bounding box center [368, 186] width 9 height 7
radio input "true"
click at [374, 281] on div "22 The HIPAA Privacy Rule permits a physician to share PHI for treatment purpos…" at bounding box center [379, 288] width 414 height 96
click at [375, 280] on label "True" at bounding box center [380, 265] width 46 height 27
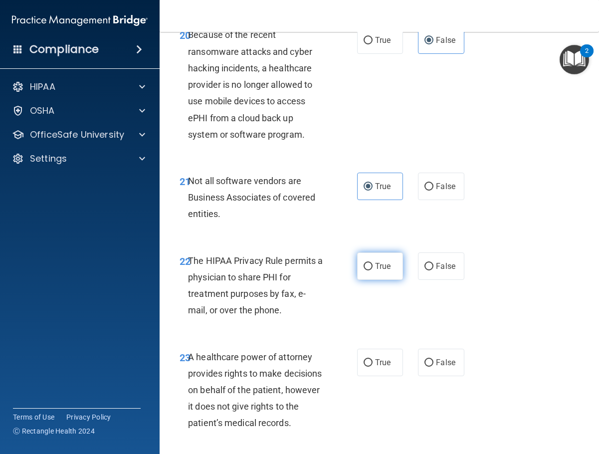
click at [373, 270] on input "True" at bounding box center [368, 266] width 9 height 7
radio input "true"
click at [448, 376] on label "False" at bounding box center [441, 362] width 46 height 27
click at [433, 367] on input "False" at bounding box center [428, 362] width 9 height 7
radio input "true"
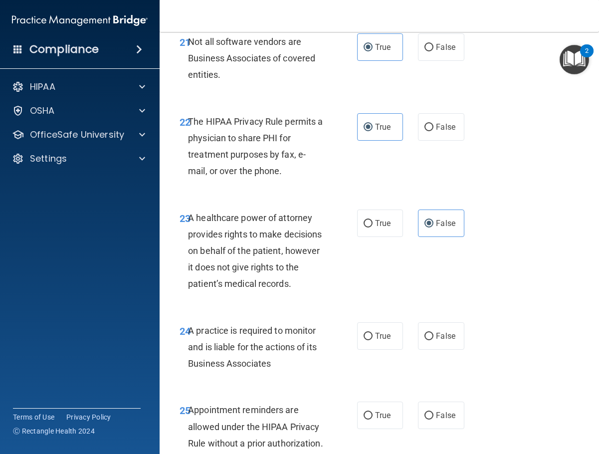
scroll to position [2444, 0]
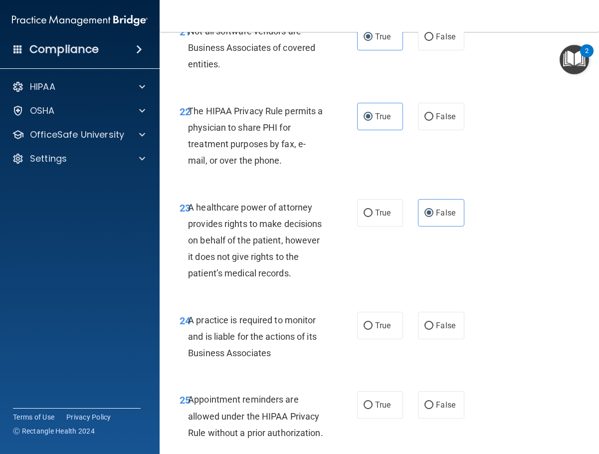
click at [372, 379] on div "24 A practice is required to monitor and is liable for the actions of its Busin…" at bounding box center [379, 339] width 414 height 80
click at [379, 330] on span "True" at bounding box center [382, 325] width 15 height 9
click at [373, 330] on input "True" at bounding box center [368, 325] width 9 height 7
radio input "true"
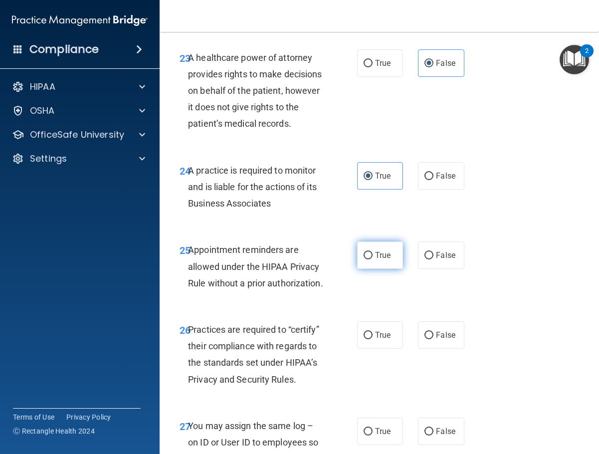
click at [384, 269] on label "True" at bounding box center [380, 254] width 46 height 27
click at [373, 259] on input "True" at bounding box center [368, 255] width 9 height 7
radio input "true"
click at [439, 349] on label "False" at bounding box center [441, 334] width 46 height 27
click at [433, 339] on input "False" at bounding box center [428, 335] width 9 height 7
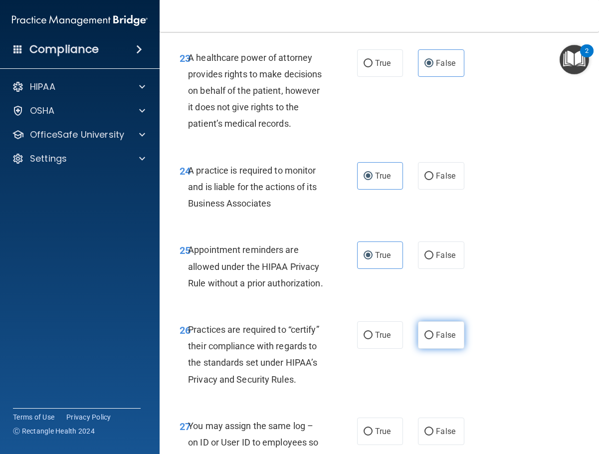
radio input "true"
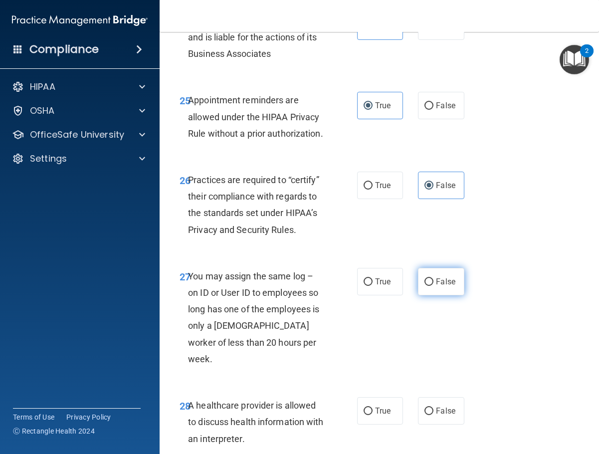
click at [423, 295] on label "False" at bounding box center [441, 281] width 46 height 27
click at [424, 286] on input "False" at bounding box center [428, 281] width 9 height 7
radio input "true"
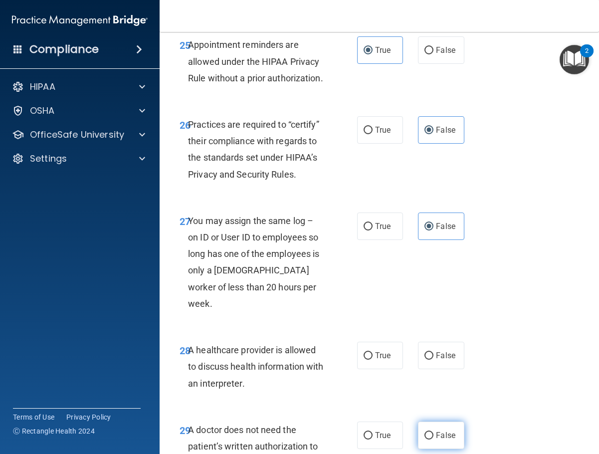
scroll to position [2943, 0]
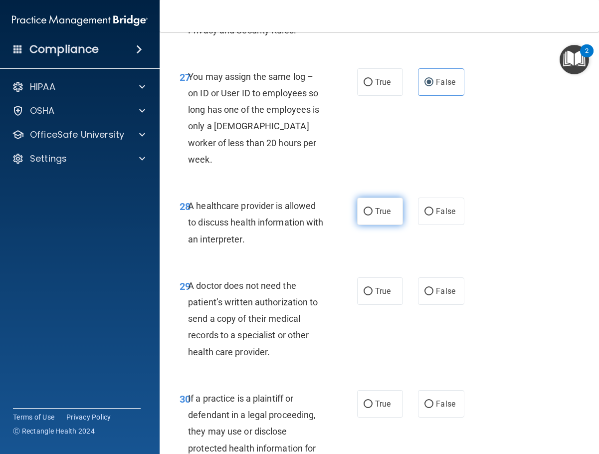
click at [376, 216] on span "True" at bounding box center [382, 210] width 15 height 9
click at [373, 215] on input "True" at bounding box center [368, 211] width 9 height 7
radio input "true"
click at [381, 305] on label "True" at bounding box center [380, 290] width 46 height 27
click at [373, 295] on input "True" at bounding box center [368, 291] width 9 height 7
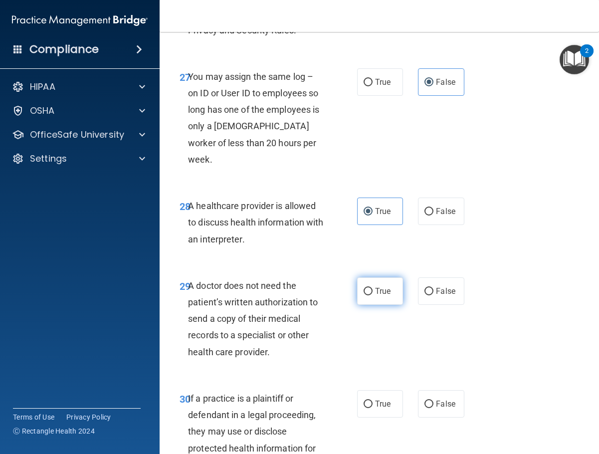
radio input "true"
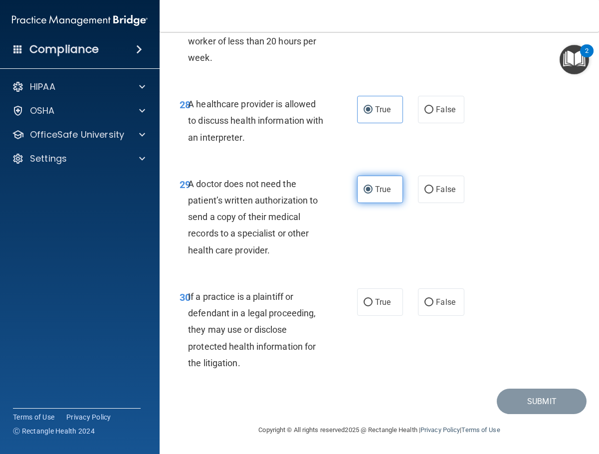
scroll to position [3092, 0]
drag, startPoint x: 387, startPoint y: 311, endPoint x: 434, endPoint y: 366, distance: 72.5
click at [388, 311] on label "True" at bounding box center [380, 301] width 46 height 27
click at [373, 306] on input "True" at bounding box center [368, 302] width 9 height 7
radio input "true"
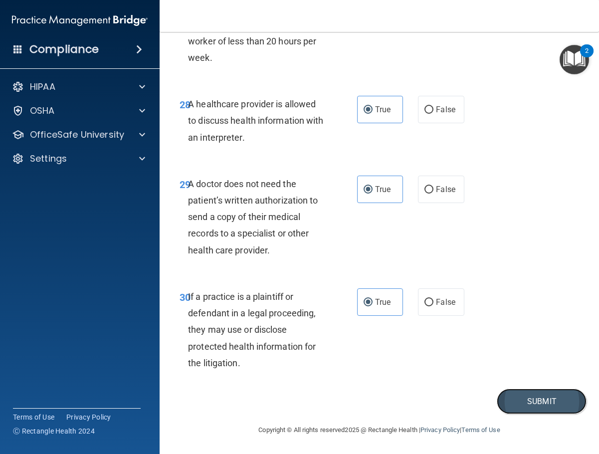
click at [477, 413] on button "Submit" at bounding box center [542, 401] width 90 height 25
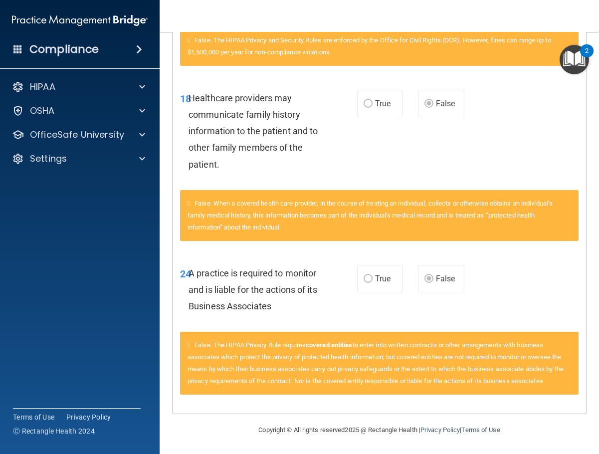
scroll to position [366, 0]
click at [89, 129] on p "OfficeSafe University" at bounding box center [77, 135] width 94 height 12
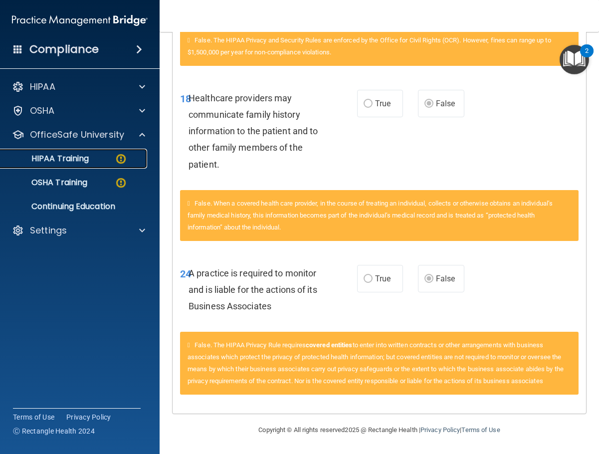
click at [100, 154] on div "HIPAA Training" at bounding box center [74, 159] width 136 height 10
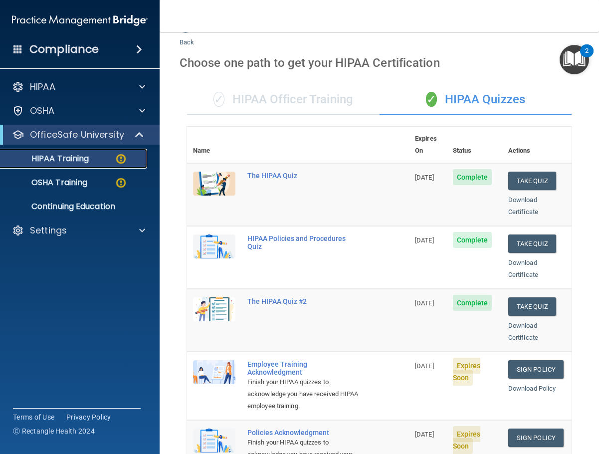
scroll to position [174, 0]
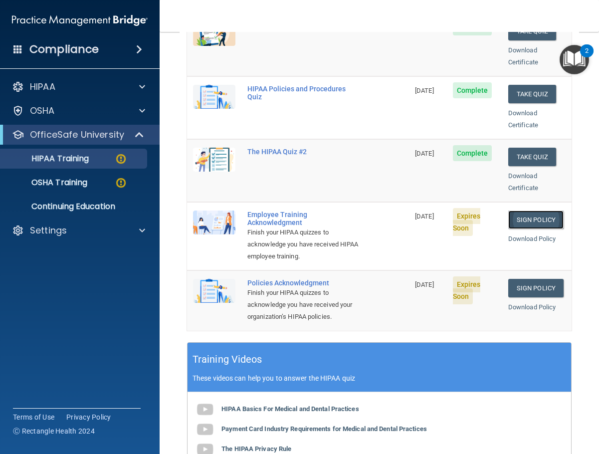
click at [477, 210] on link "Sign Policy" at bounding box center [535, 219] width 55 height 18
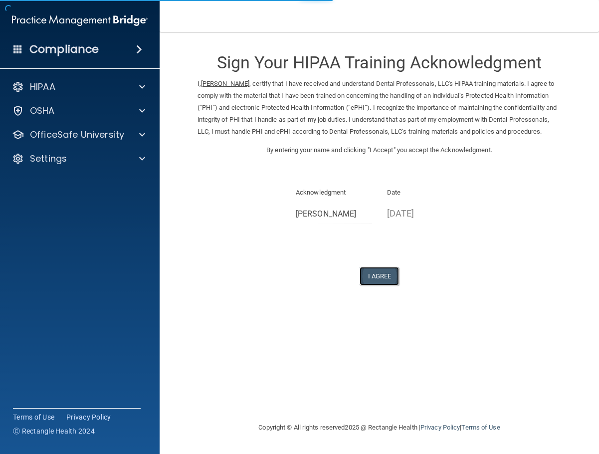
click at [388, 285] on button "I Agree" at bounding box center [380, 276] width 40 height 18
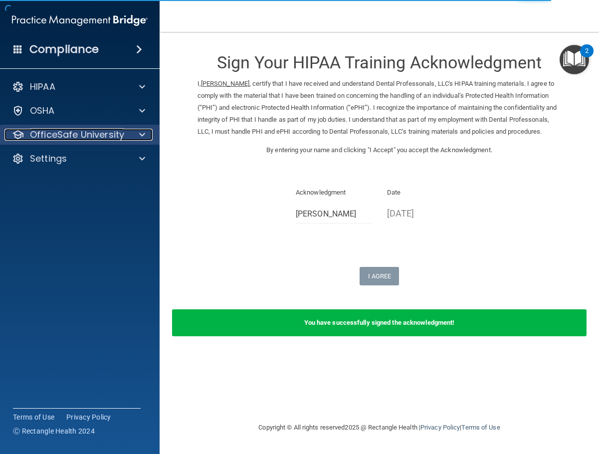
click at [46, 136] on p "OfficeSafe University" at bounding box center [77, 135] width 94 height 12
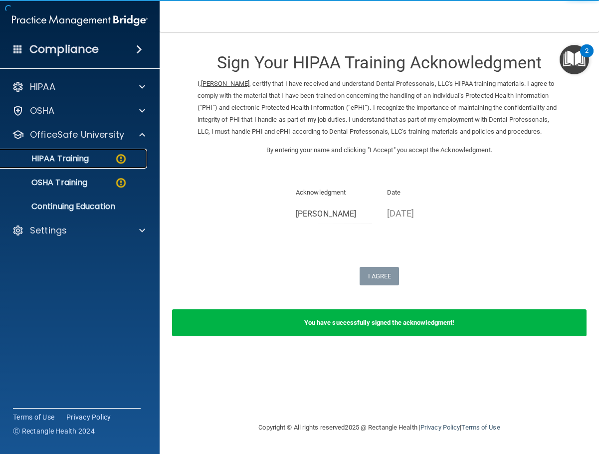
click at [86, 161] on p "HIPAA Training" at bounding box center [47, 159] width 82 height 10
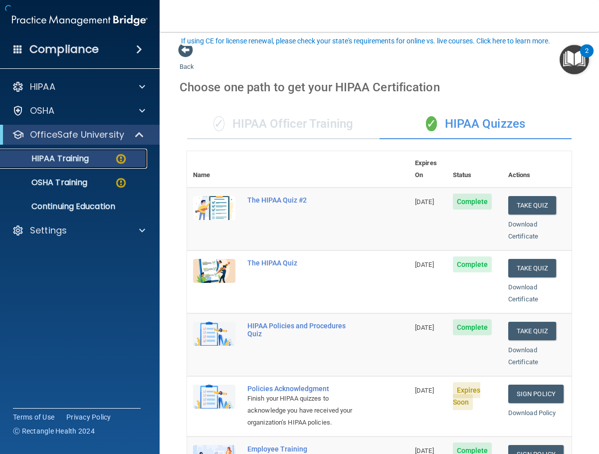
scroll to position [249, 0]
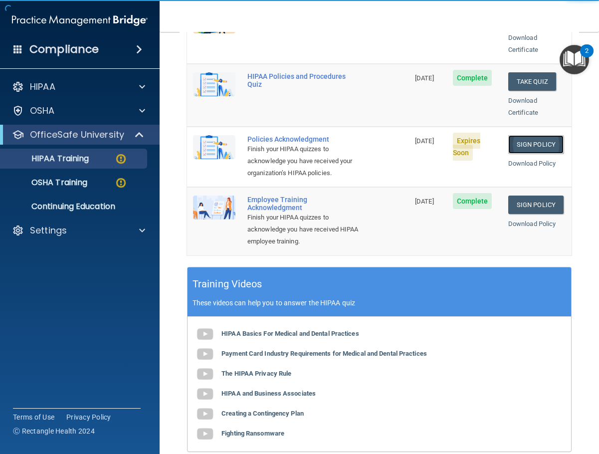
click at [520, 135] on link "Sign Policy" at bounding box center [535, 144] width 55 height 18
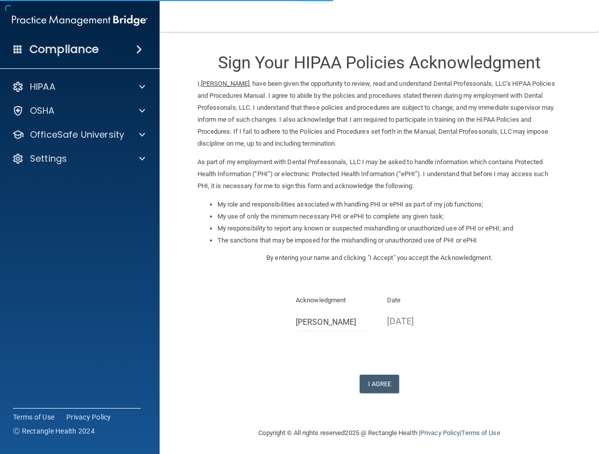
click at [384, 374] on div "Sign Your HIPAA Policies Acknowledgment I, Alycia Chung , have been given the o…" at bounding box center [379, 217] width 364 height 351
click at [380, 378] on button "I Agree" at bounding box center [380, 384] width 40 height 18
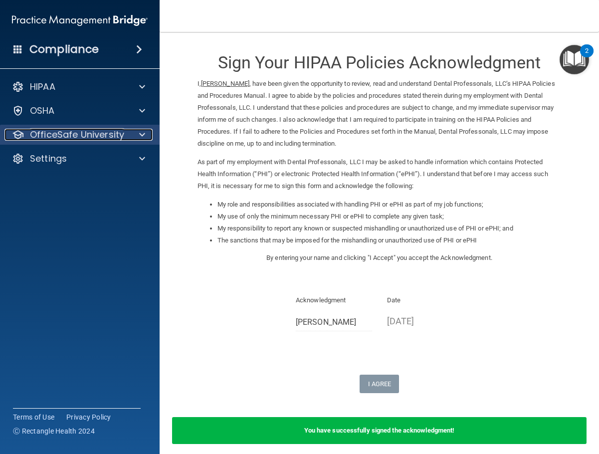
click at [133, 135] on div at bounding box center [140, 135] width 25 height 12
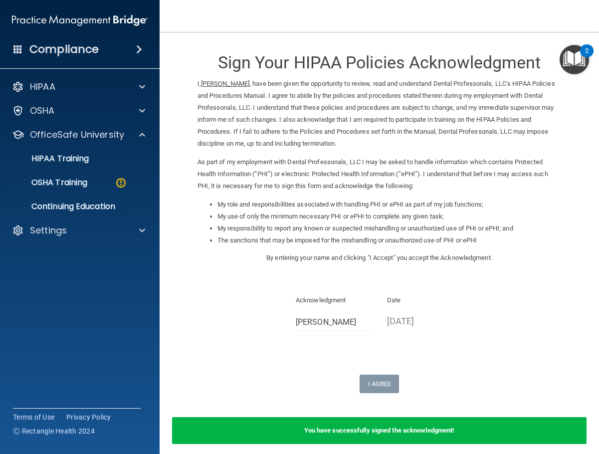
click at [124, 170] on ul "HIPAA Training OSHA Training Continuing Education" at bounding box center [80, 181] width 181 height 72
click at [122, 174] on link "OSHA Training" at bounding box center [68, 183] width 157 height 20
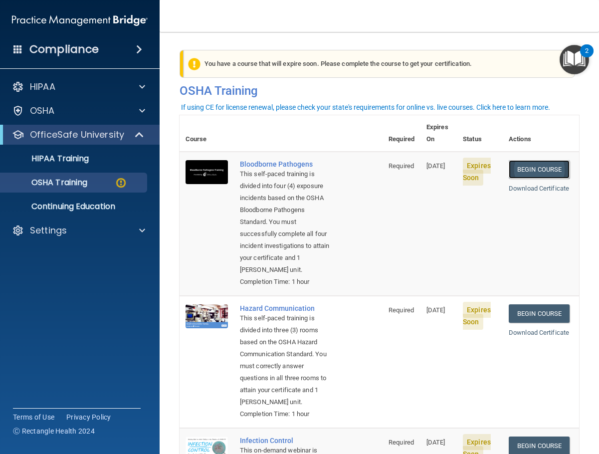
click at [546, 160] on link "Begin Course" at bounding box center [539, 169] width 61 height 18
